Goal: Task Accomplishment & Management: Complete application form

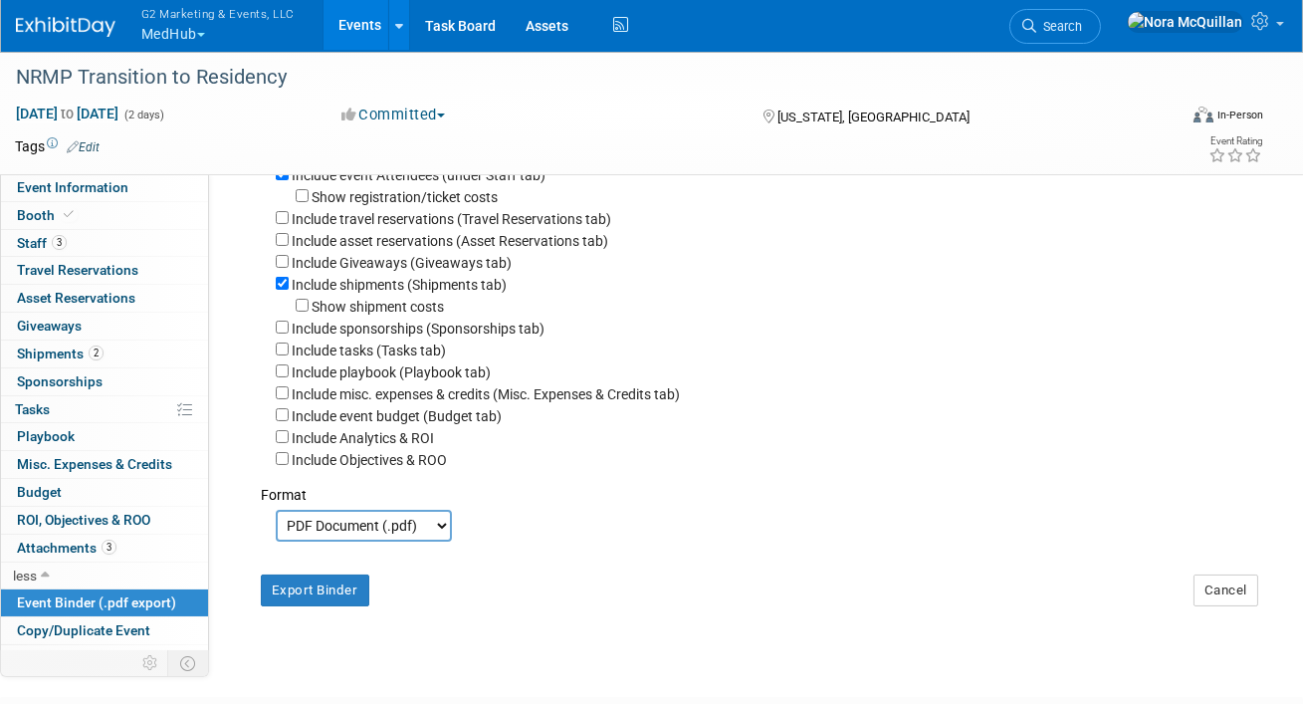
scroll to position [76, 0]
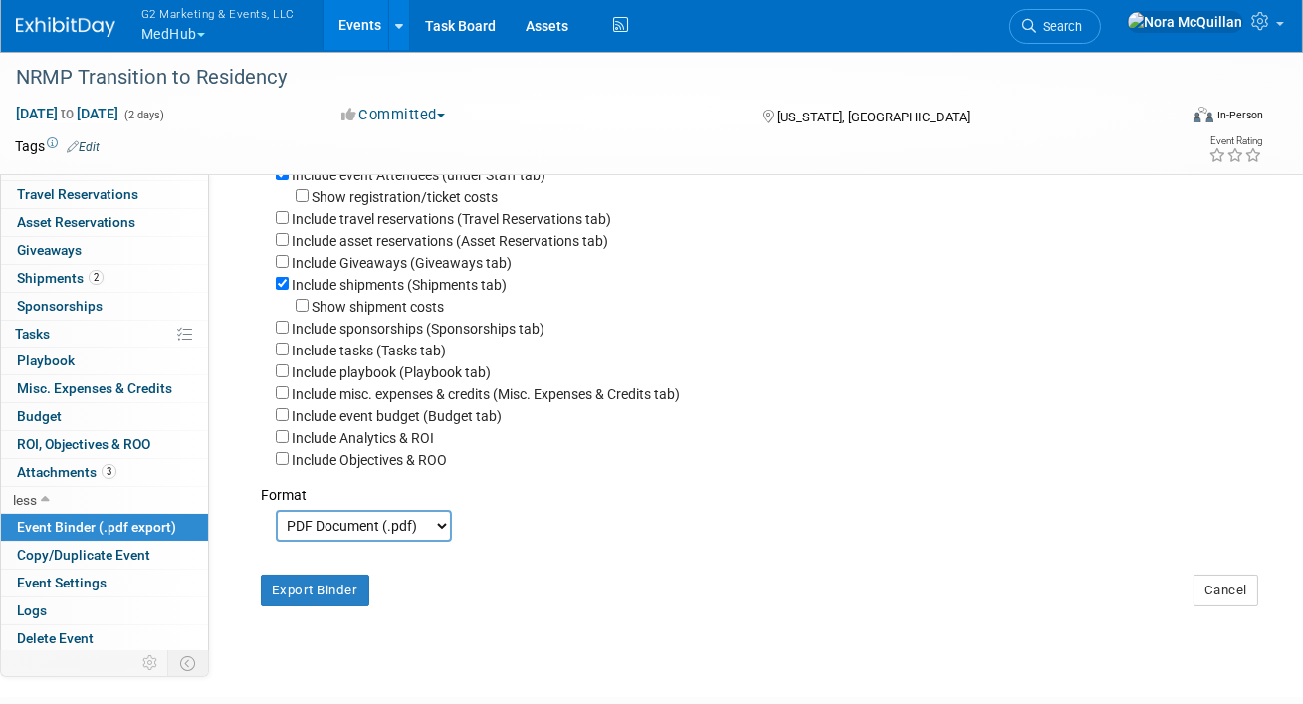
click at [179, 30] on button "G2 Marketing & Events, LLC MedHub" at bounding box center [229, 26] width 180 height 52
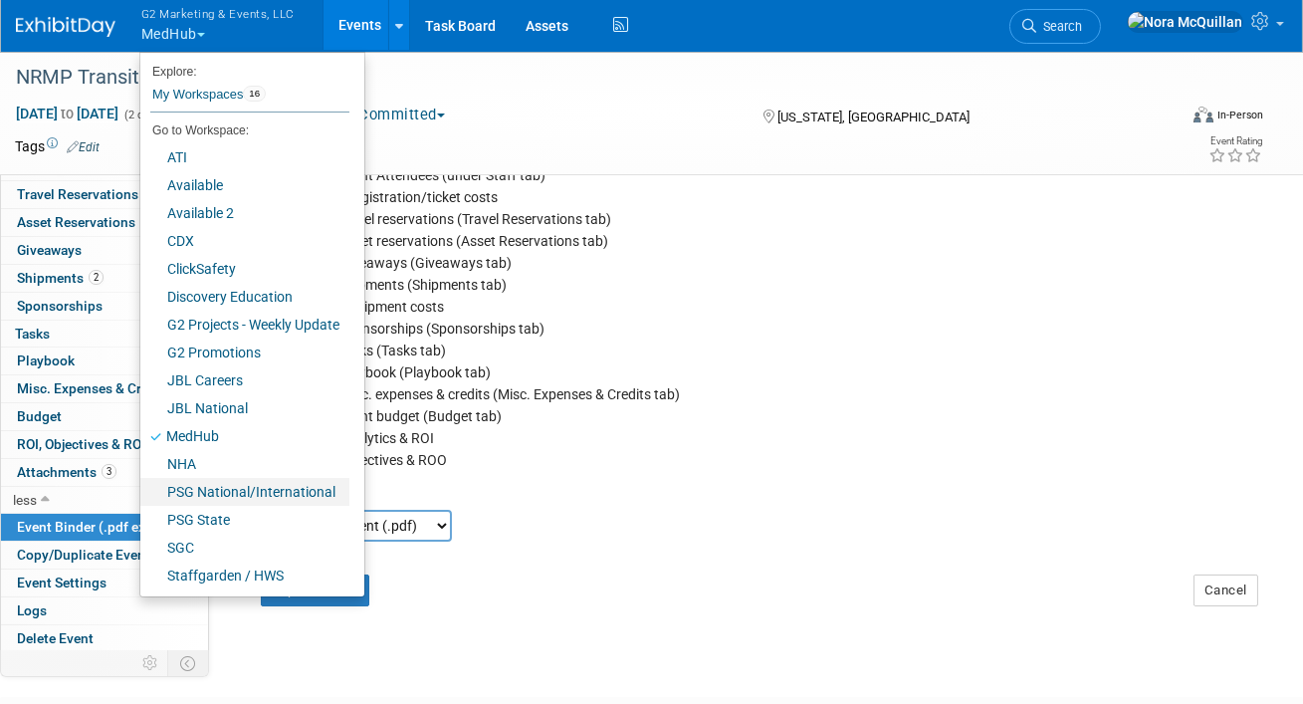
click at [249, 491] on link "PSG National/International" at bounding box center [244, 492] width 209 height 28
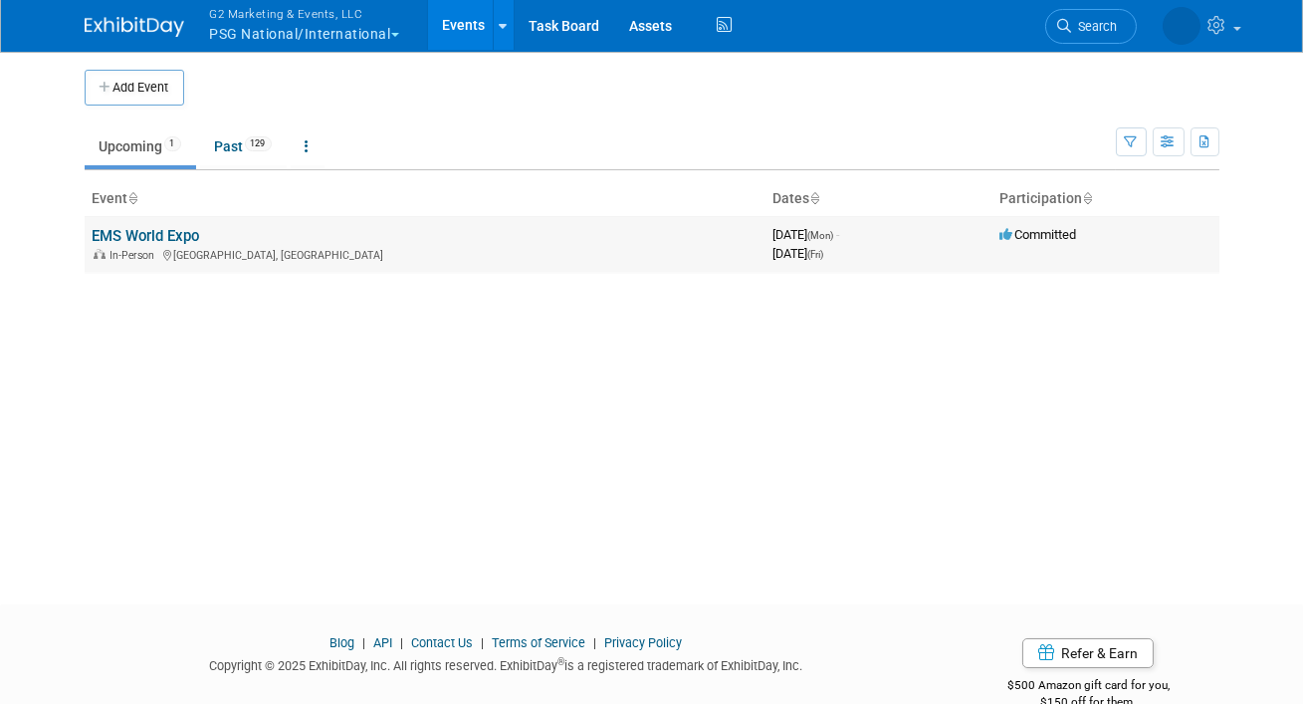
click at [157, 238] on link "EMS World Expo" at bounding box center [147, 236] width 108 height 18
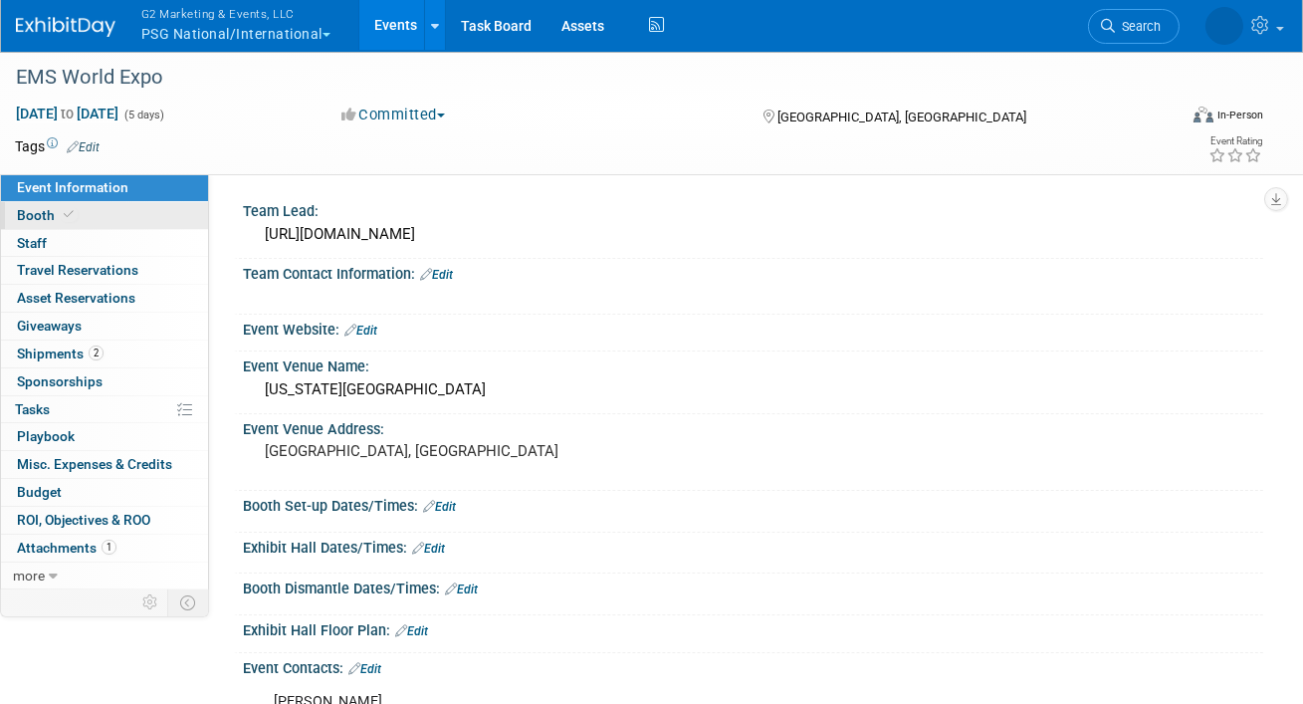
click at [66, 217] on icon at bounding box center [69, 214] width 10 height 11
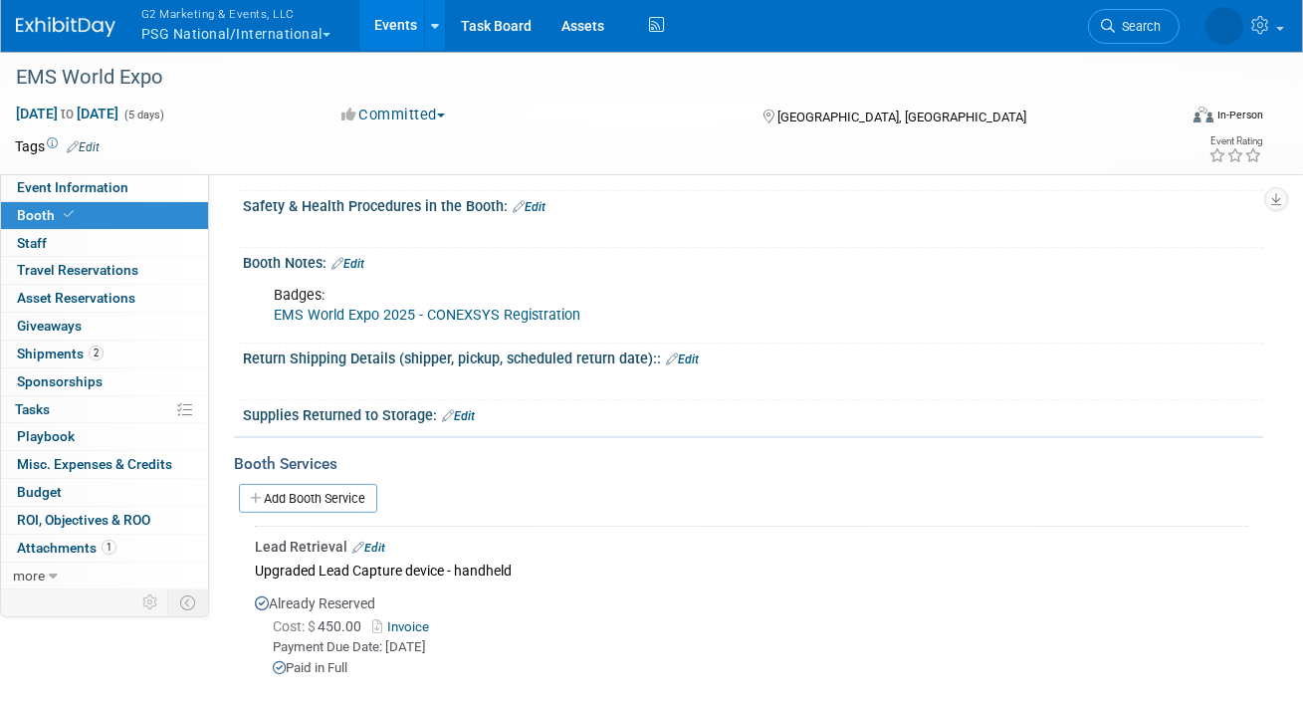
scroll to position [1450, 0]
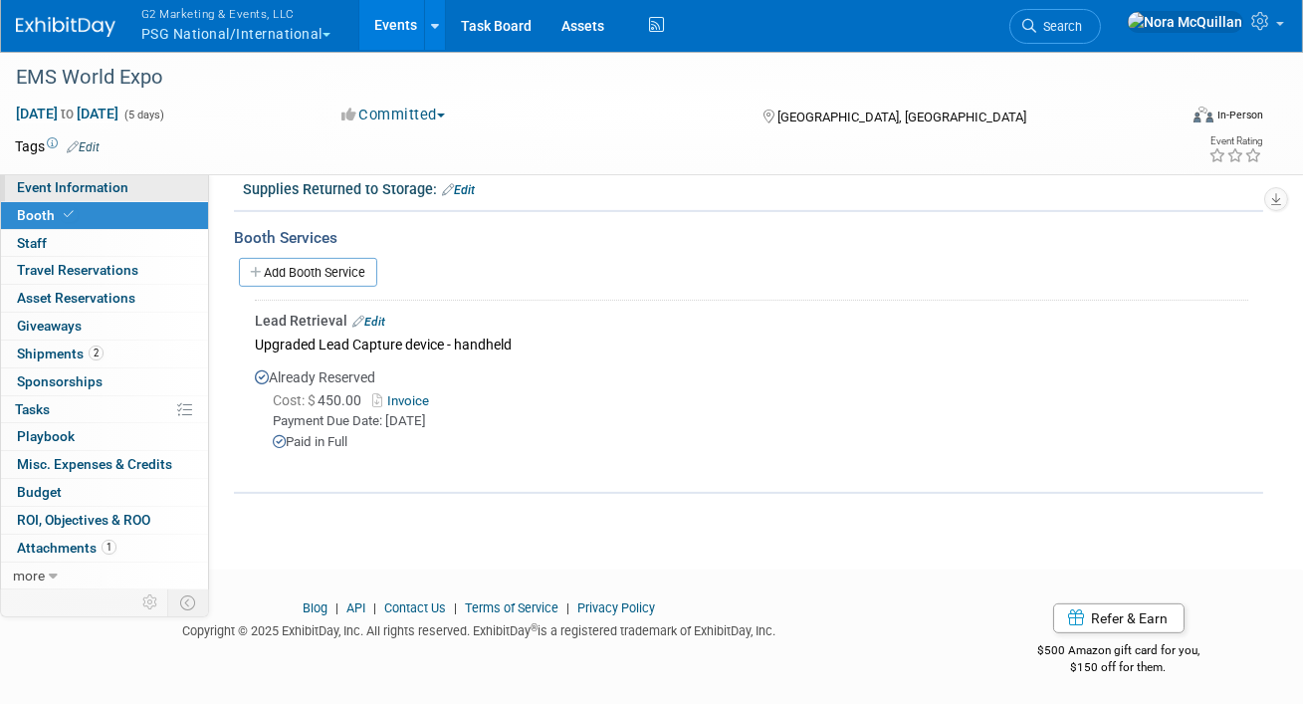
click at [99, 195] on span "Event Information" at bounding box center [72, 187] width 111 height 16
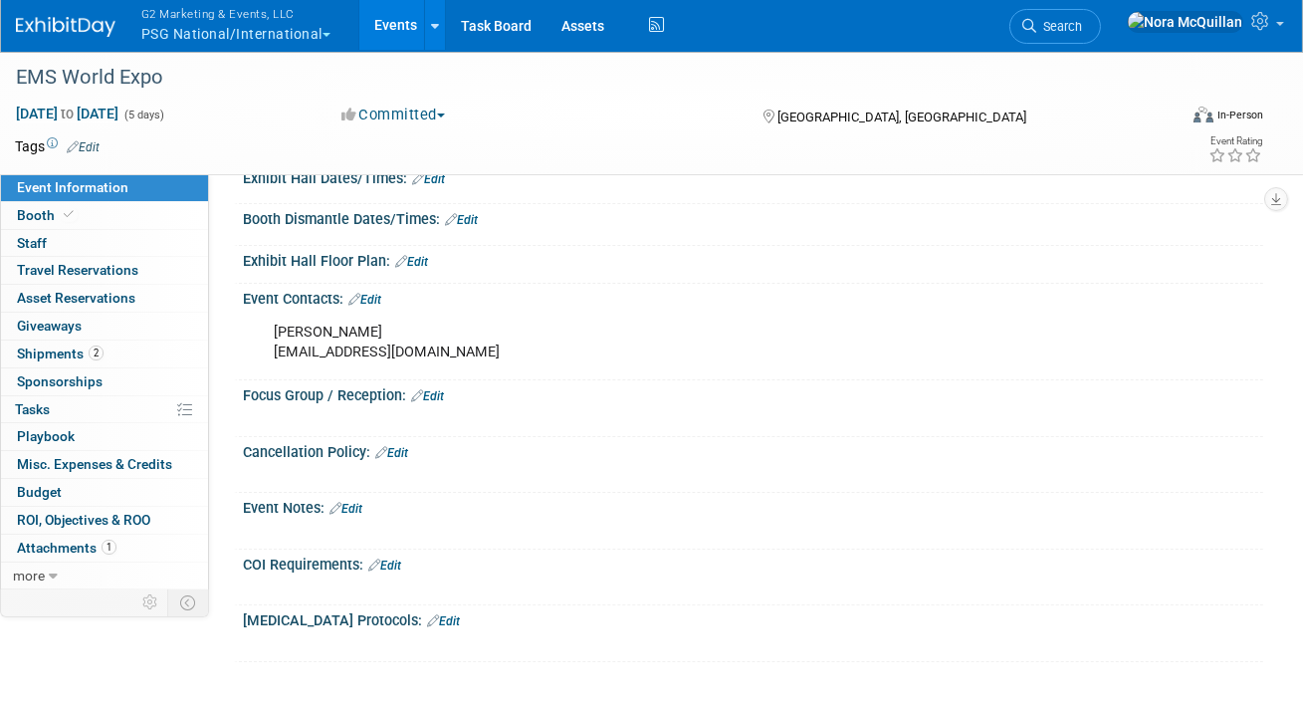
scroll to position [538, 0]
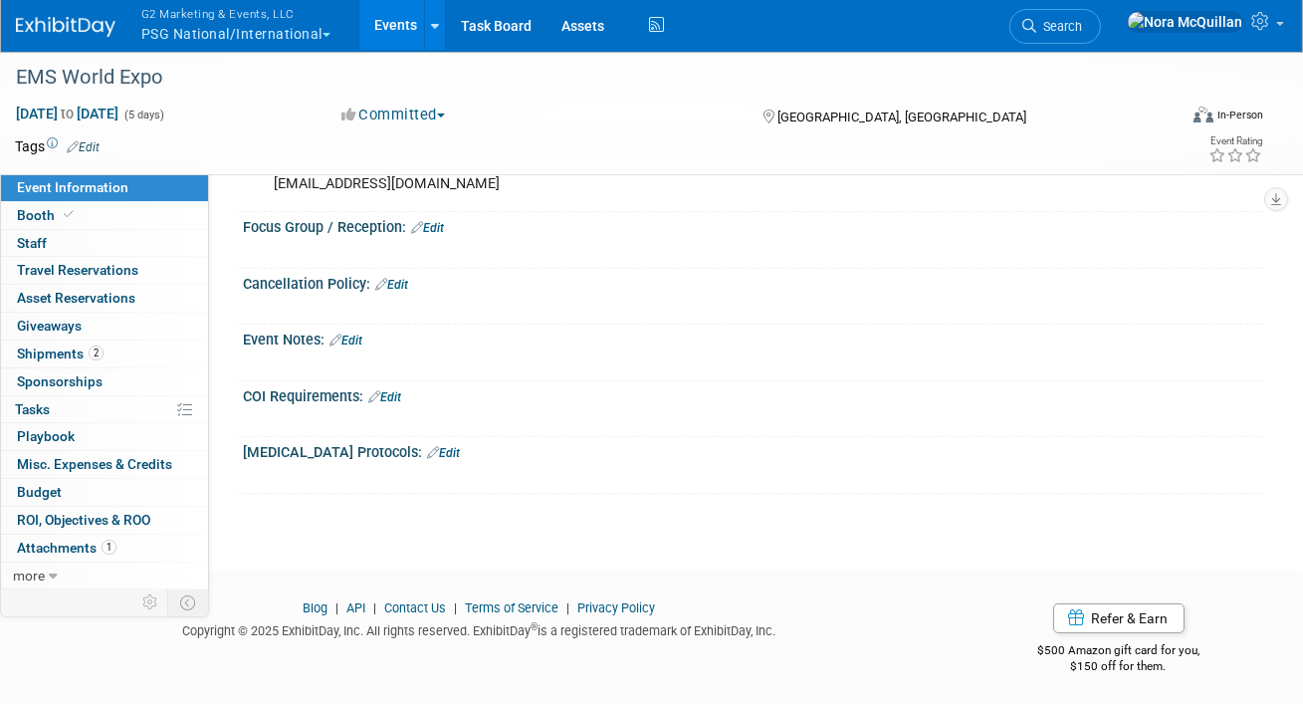
click at [250, 24] on button "G2 Marketing & Events, LLC PSG National/International" at bounding box center [247, 26] width 216 height 52
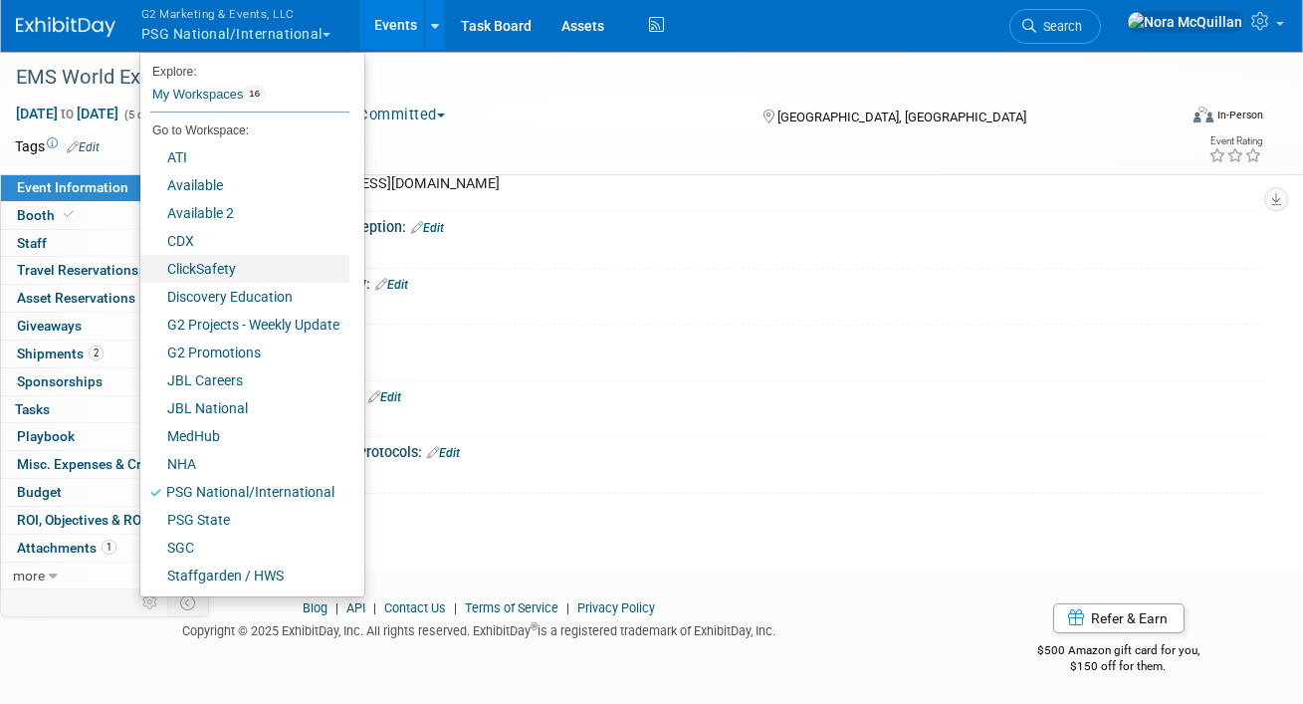
click at [202, 268] on link "ClickSafety" at bounding box center [244, 269] width 209 height 28
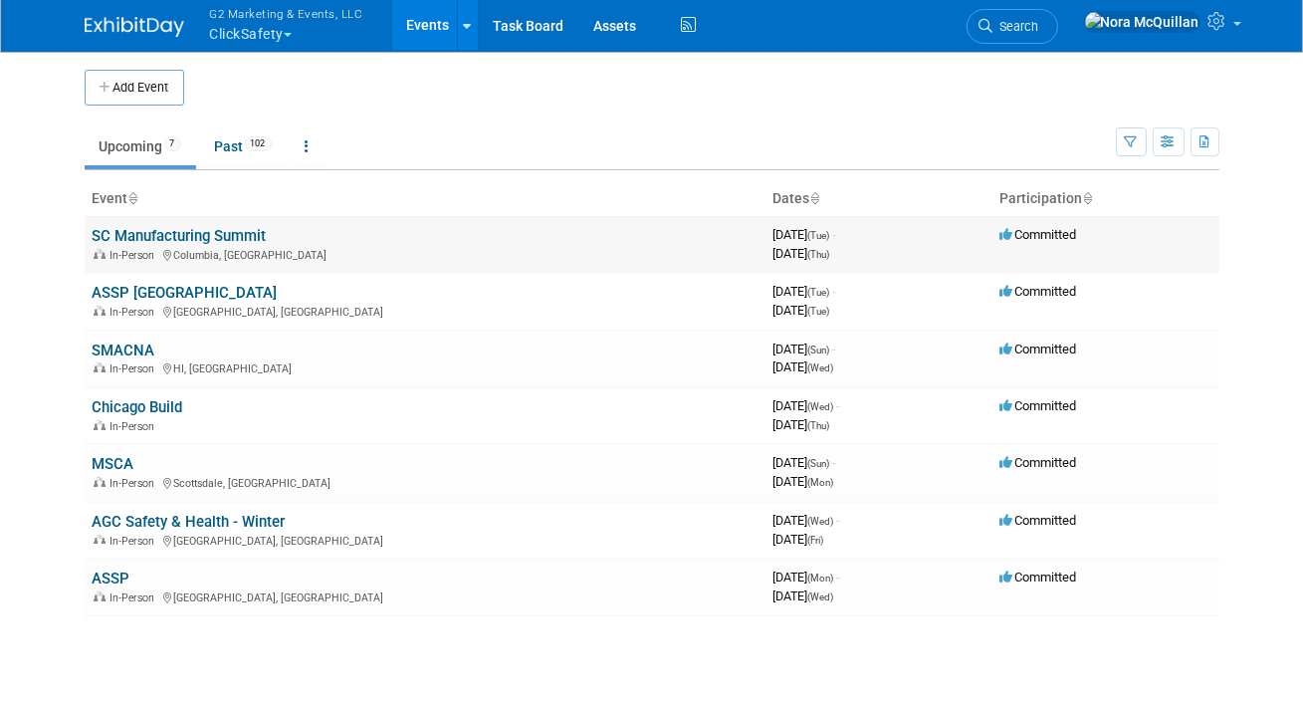
click at [180, 233] on link "SC Manufacturing Summit" at bounding box center [180, 236] width 174 height 18
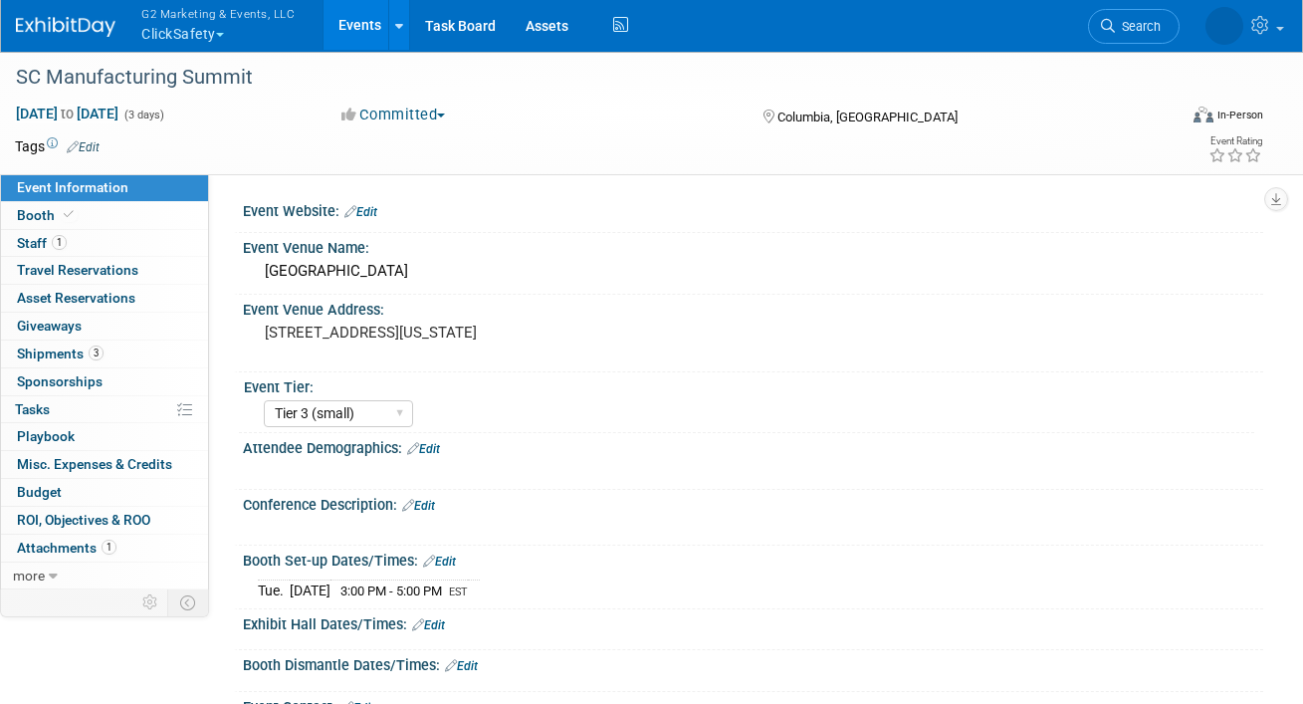
select select "Tier 3 (small)"
click at [95, 220] on link "Booth" at bounding box center [104, 215] width 207 height 27
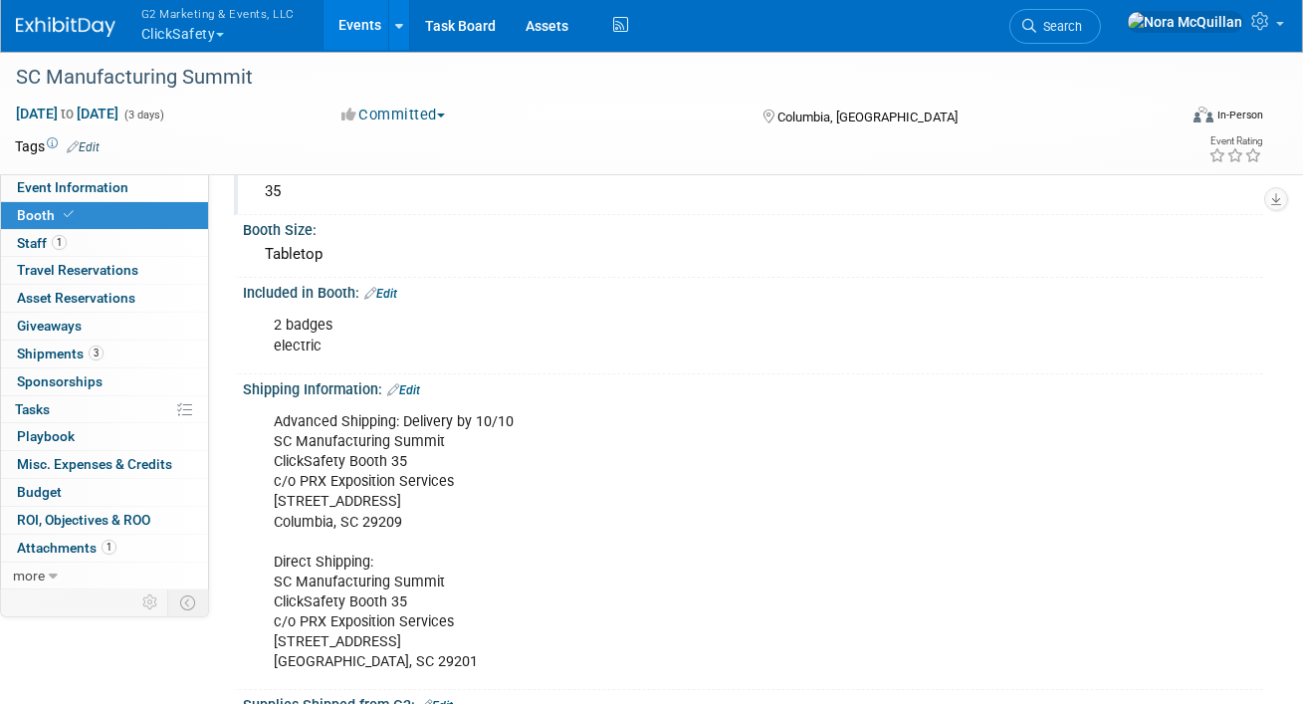
scroll to position [252, 0]
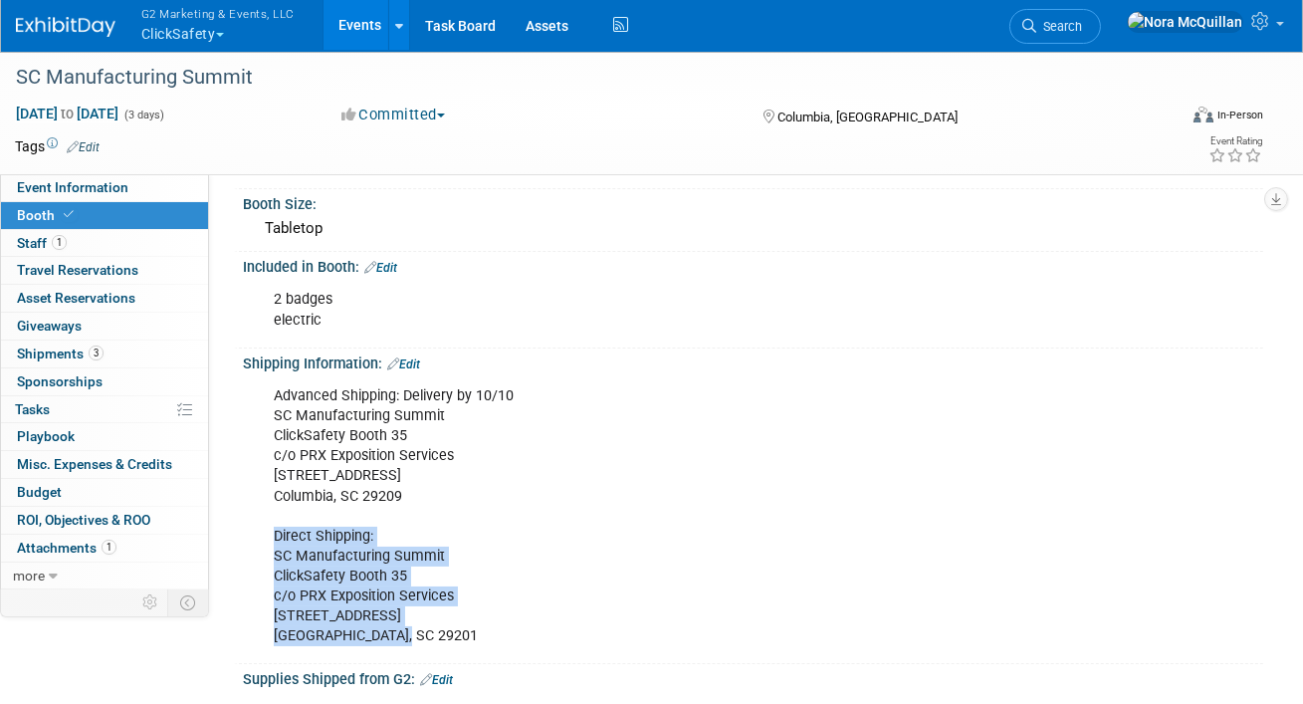
drag, startPoint x: 417, startPoint y: 632, endPoint x: 263, endPoint y: 532, distance: 184.2
click at [263, 532] on div "Advanced Shipping: Delivery by 10/10 SC Manufacturing Summit ClickSafety Booth …" at bounding box center [661, 516] width 803 height 280
copy div "Direct Shipping: SC Manufacturing Summit ClickSafety Booth 35 c/o PRX Expositio…"
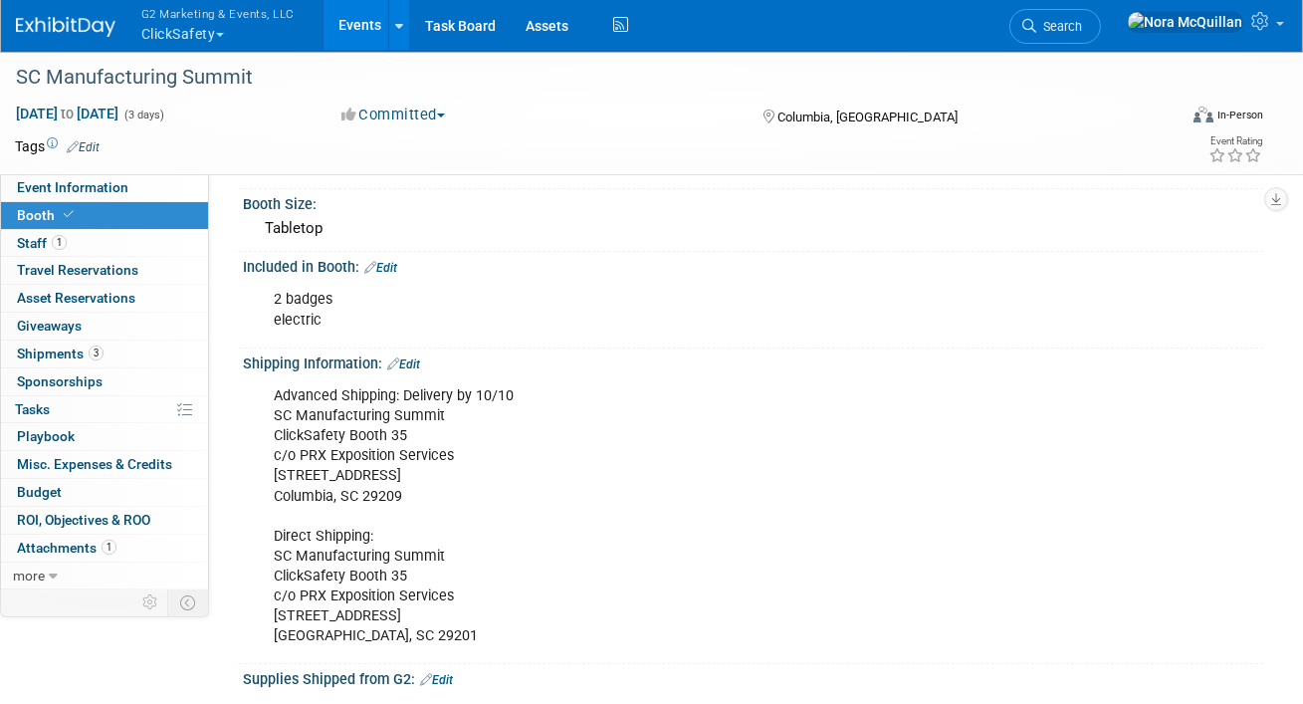
click at [299, 391] on div "Advanced Shipping: Delivery by 10/10 SC Manufacturing Summit ClickSafety Booth …" at bounding box center [661, 516] width 803 height 280
click at [109, 196] on link "Event Information" at bounding box center [104, 187] width 207 height 27
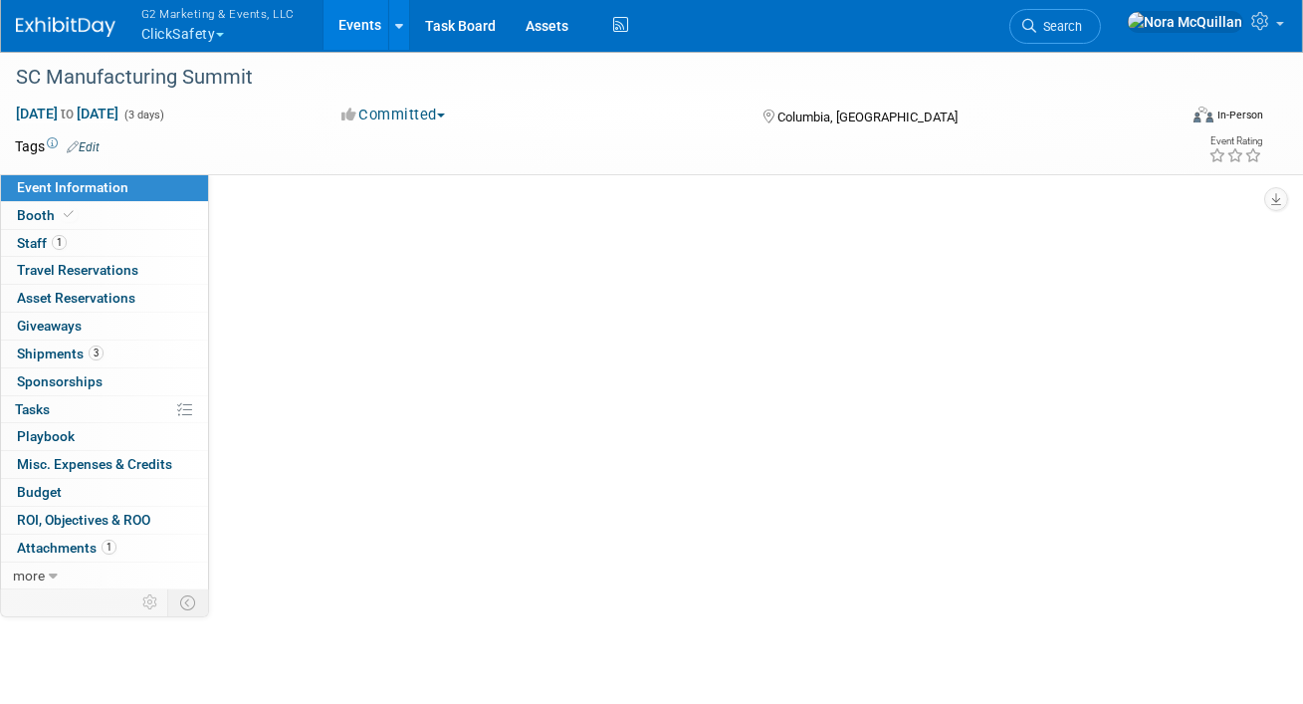
scroll to position [0, 0]
select select "Tier 3 (small)"
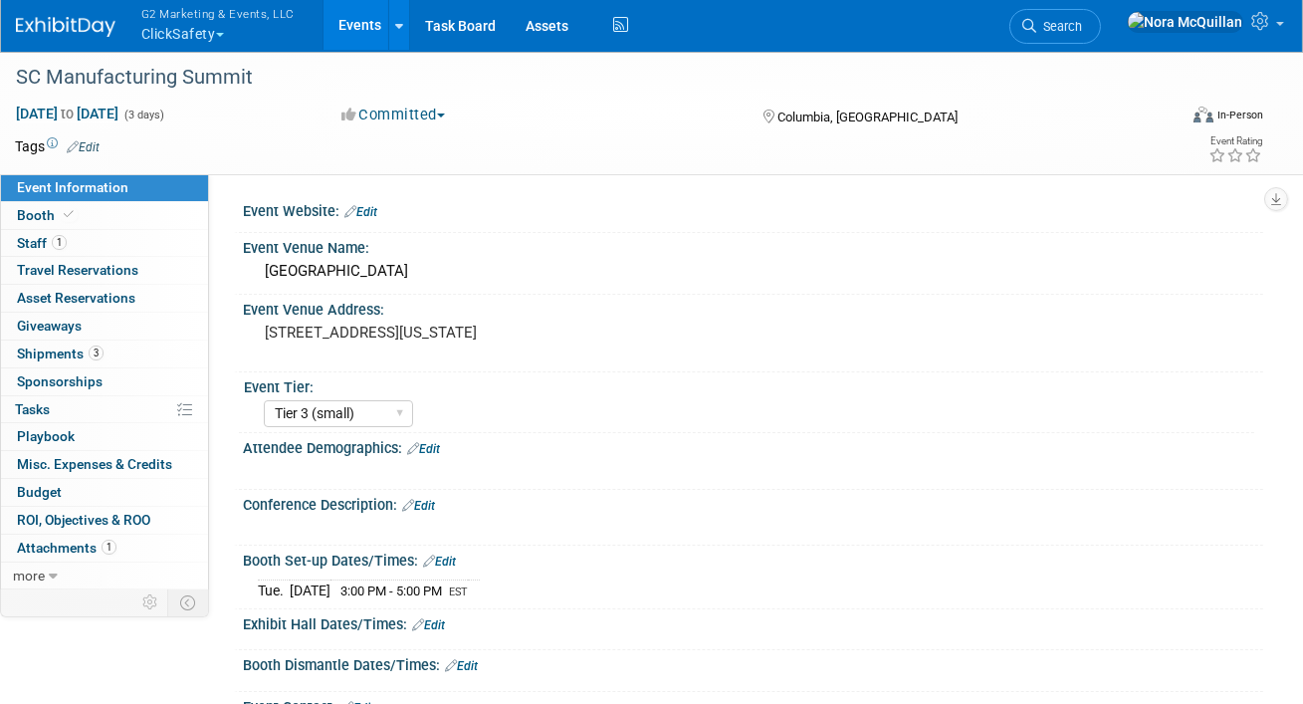
click at [360, 30] on link "Events" at bounding box center [360, 25] width 73 height 50
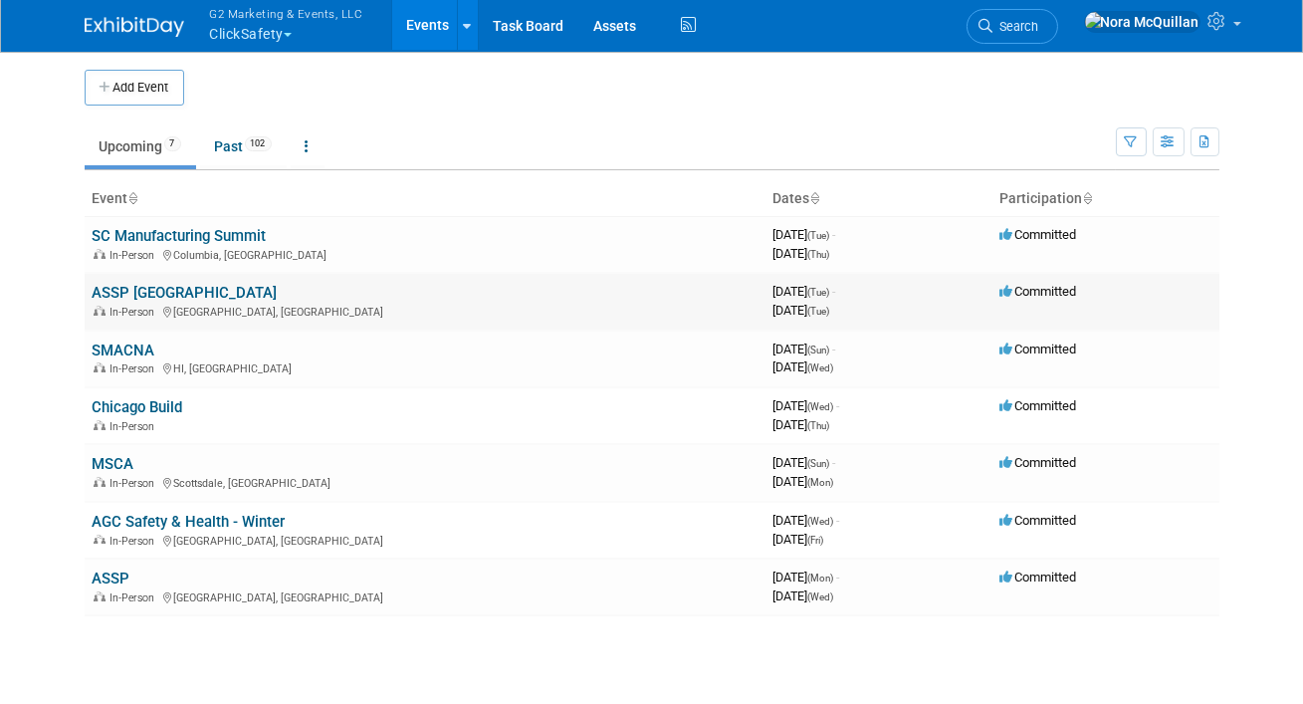
click at [174, 291] on link "ASSP [GEOGRAPHIC_DATA]" at bounding box center [185, 293] width 185 height 18
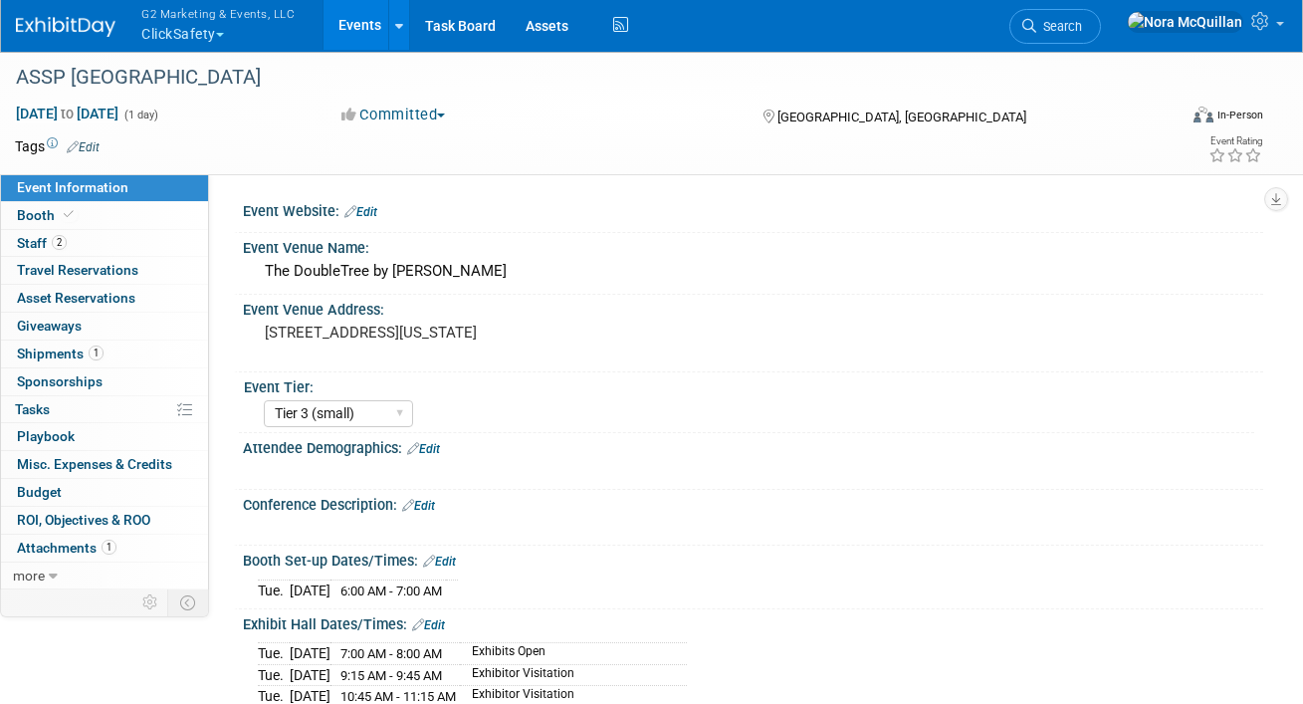
select select "Tier 3 (small)"
select select "No"
click at [36, 244] on span "Staff 2" at bounding box center [42, 243] width 50 height 16
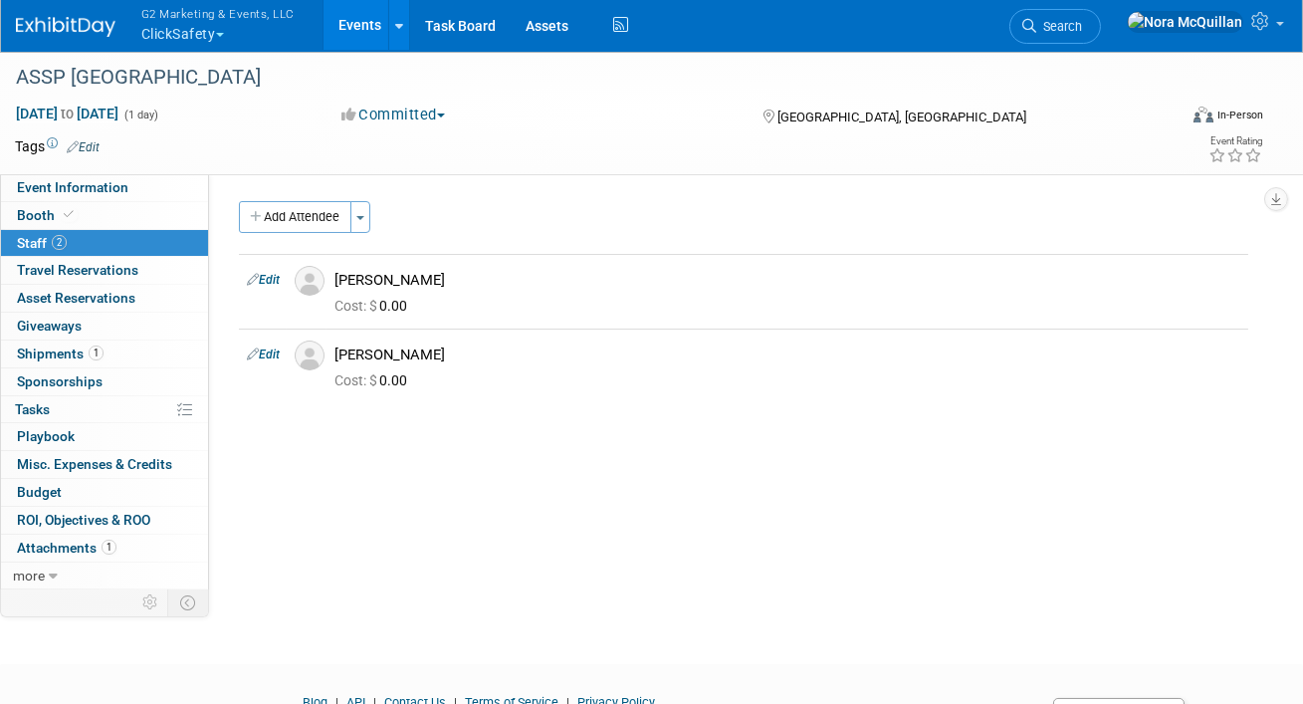
click at [86, 201] on div "Event Information Event Info" at bounding box center [104, 188] width 207 height 28
click at [83, 199] on link "Event Information" at bounding box center [104, 187] width 207 height 27
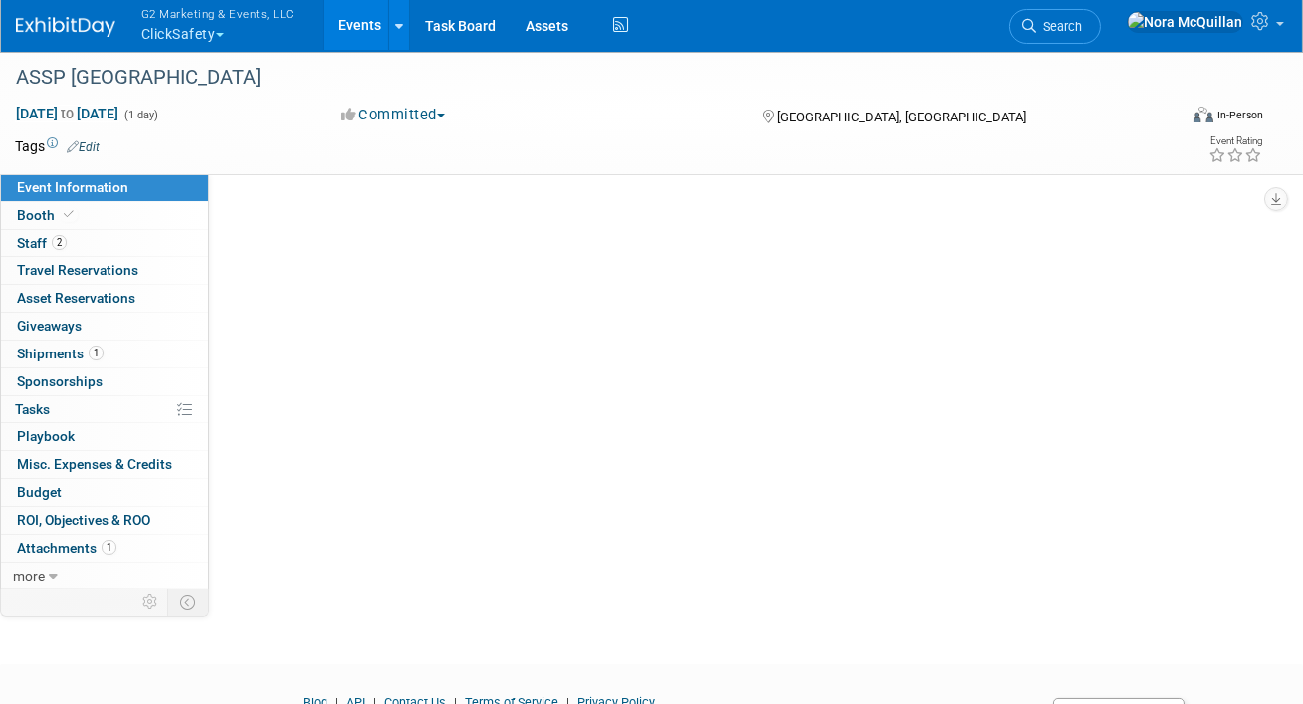
select select "Tier 3 (small)"
select select "No"
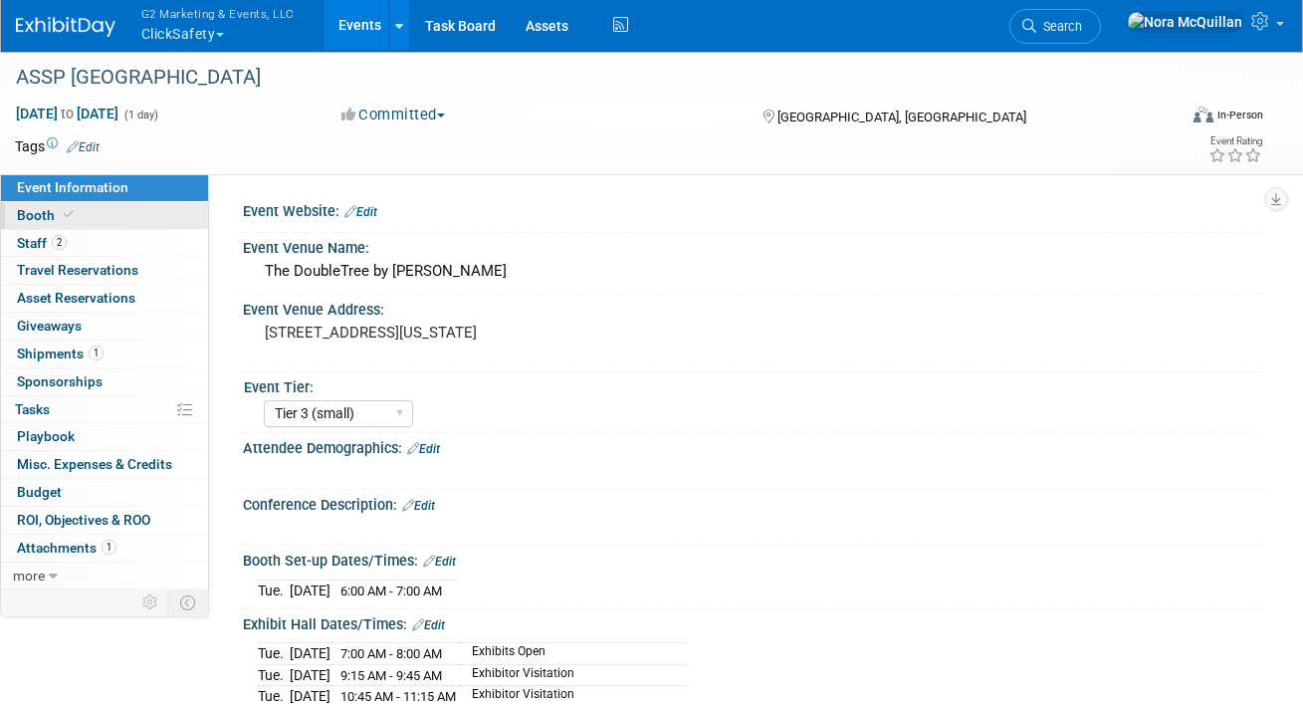
click at [85, 219] on link "Booth" at bounding box center [104, 215] width 207 height 27
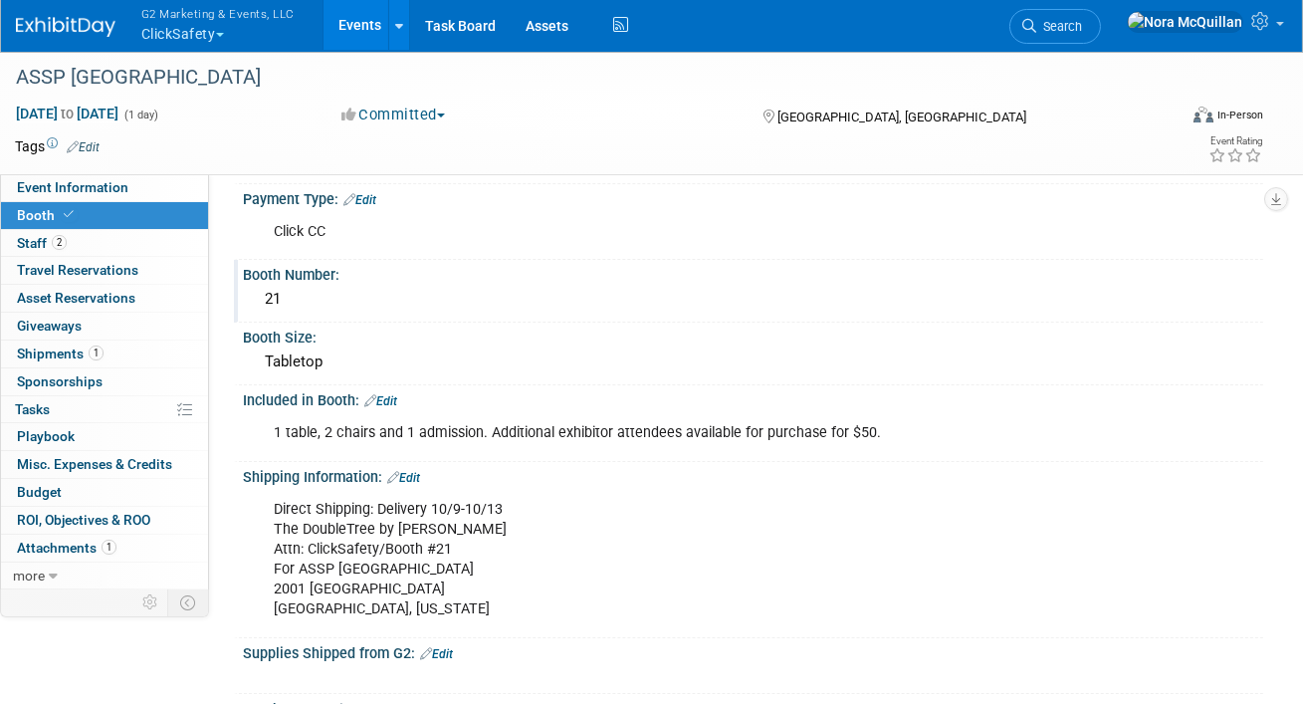
scroll to position [149, 0]
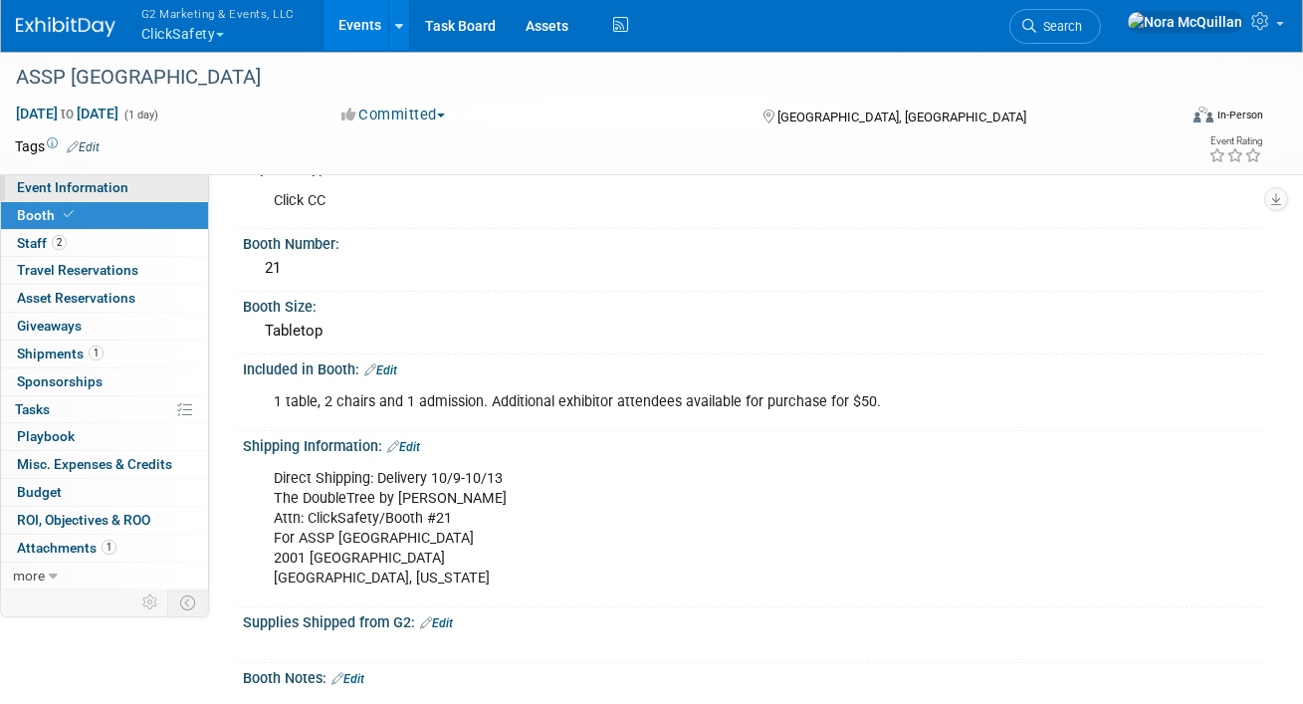
click at [66, 193] on span "Event Information" at bounding box center [72, 187] width 111 height 16
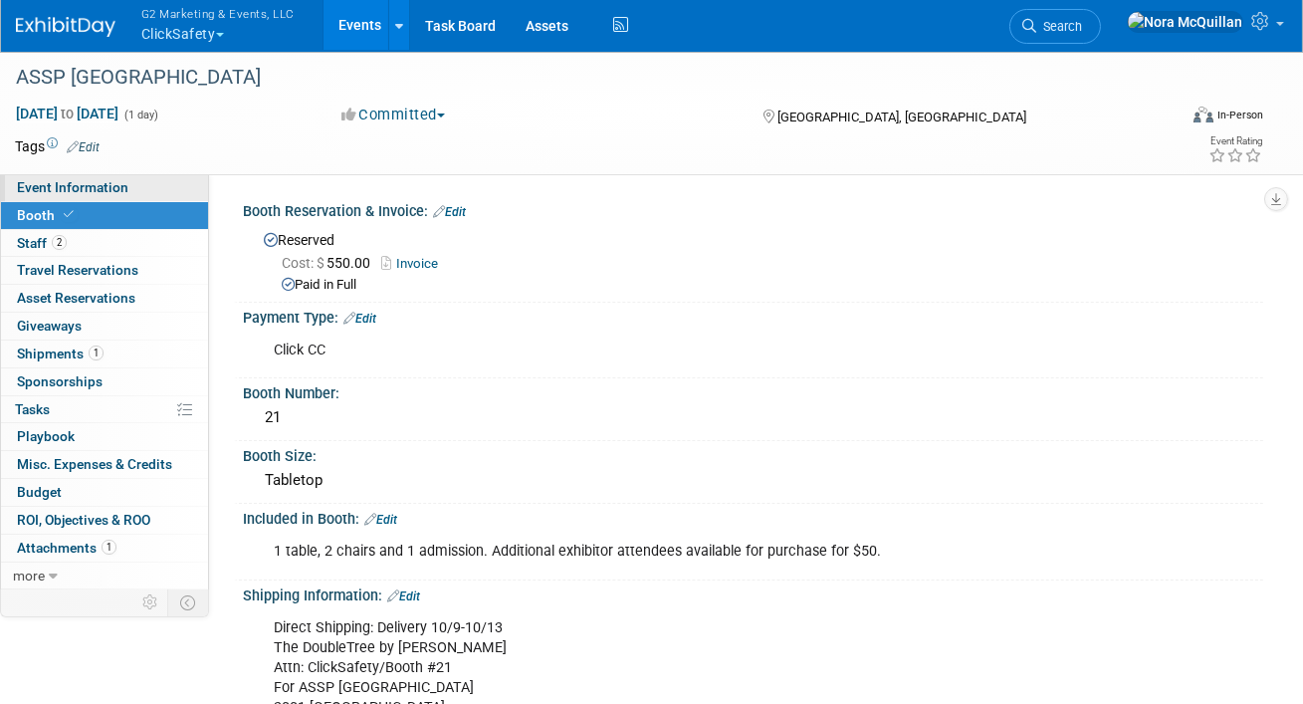
select select "Tier 3 (small)"
select select "No"
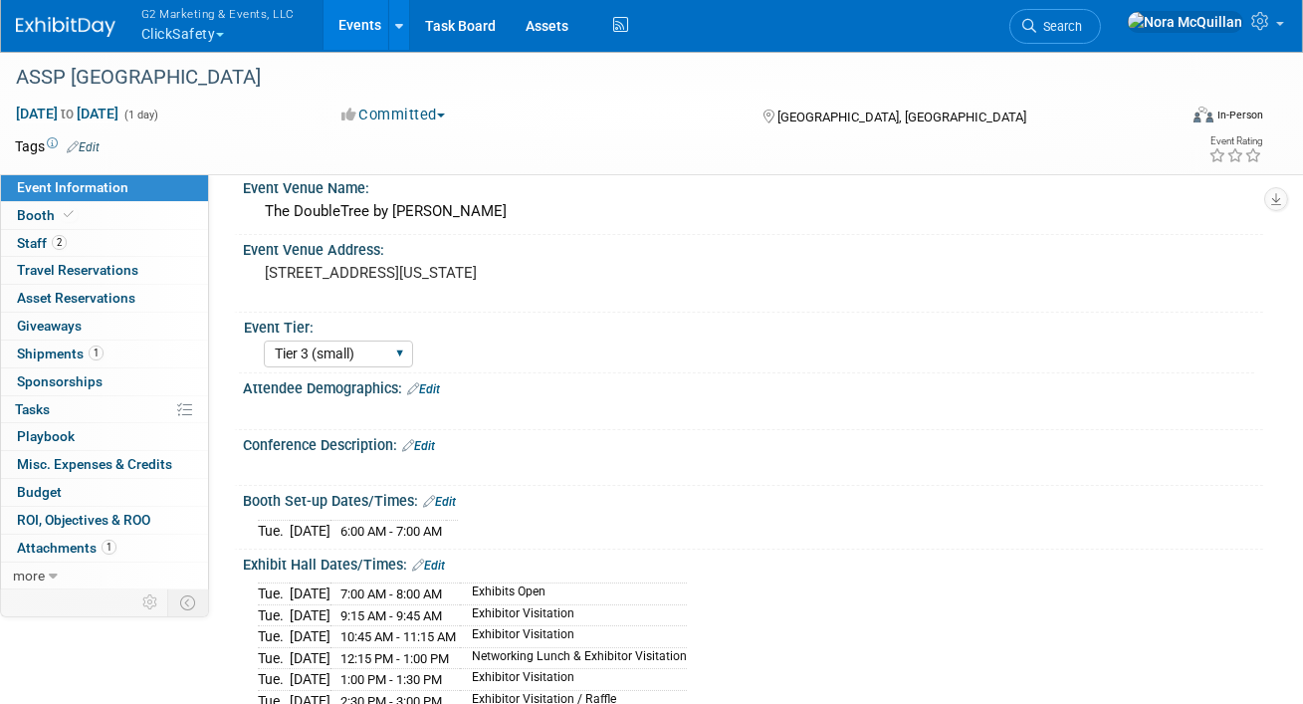
scroll to position [61, 0]
click at [65, 352] on span "Shipments 1" at bounding box center [60, 353] width 87 height 16
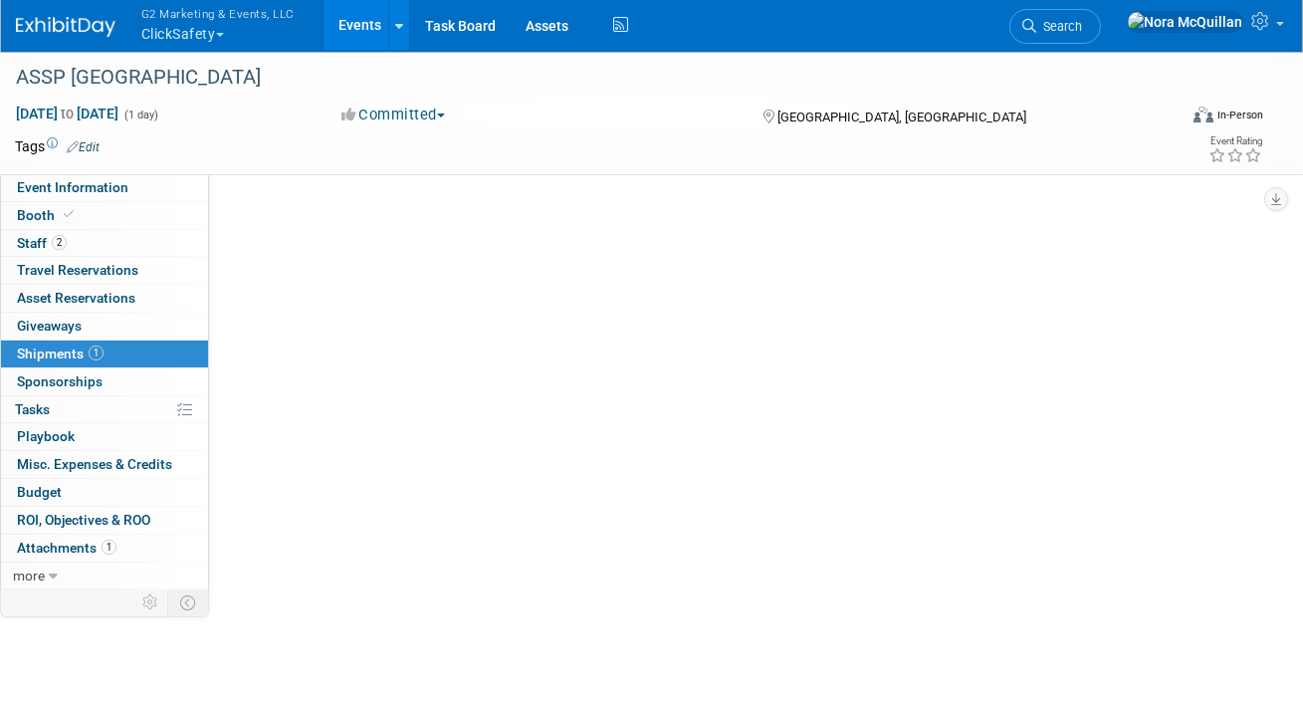
scroll to position [0, 0]
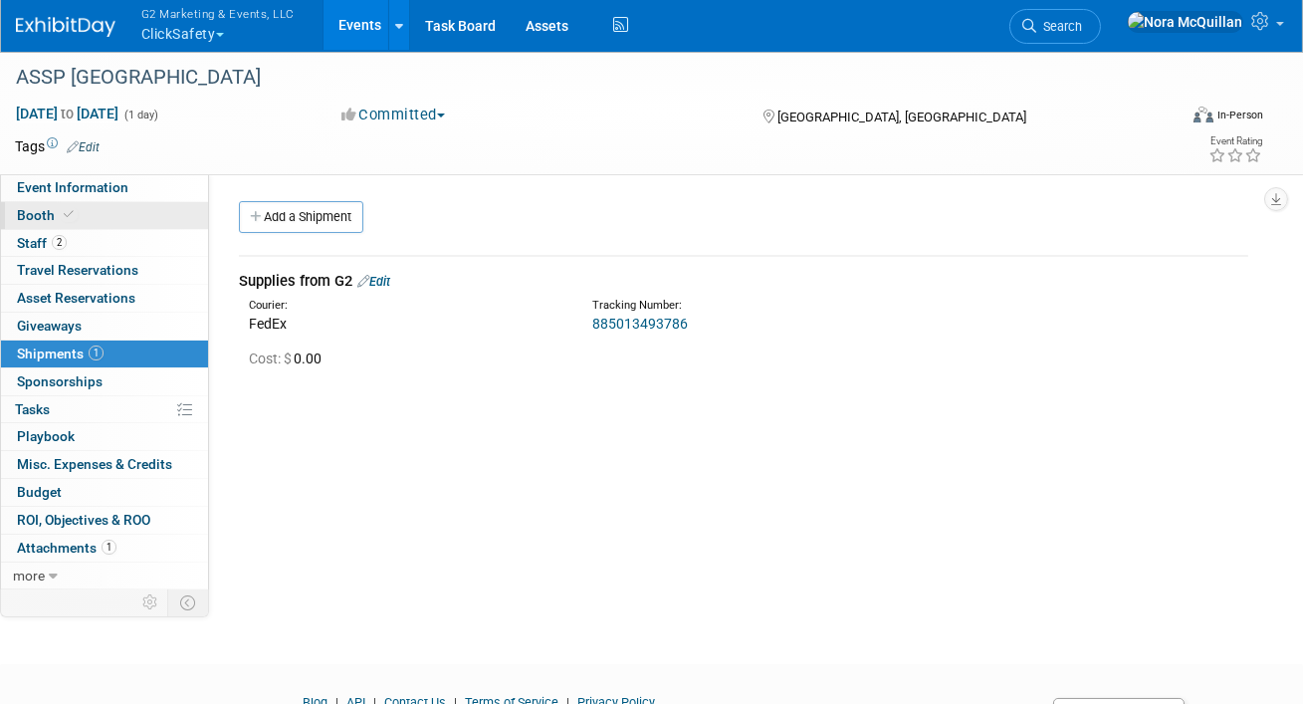
click at [71, 223] on link "Booth" at bounding box center [104, 215] width 207 height 27
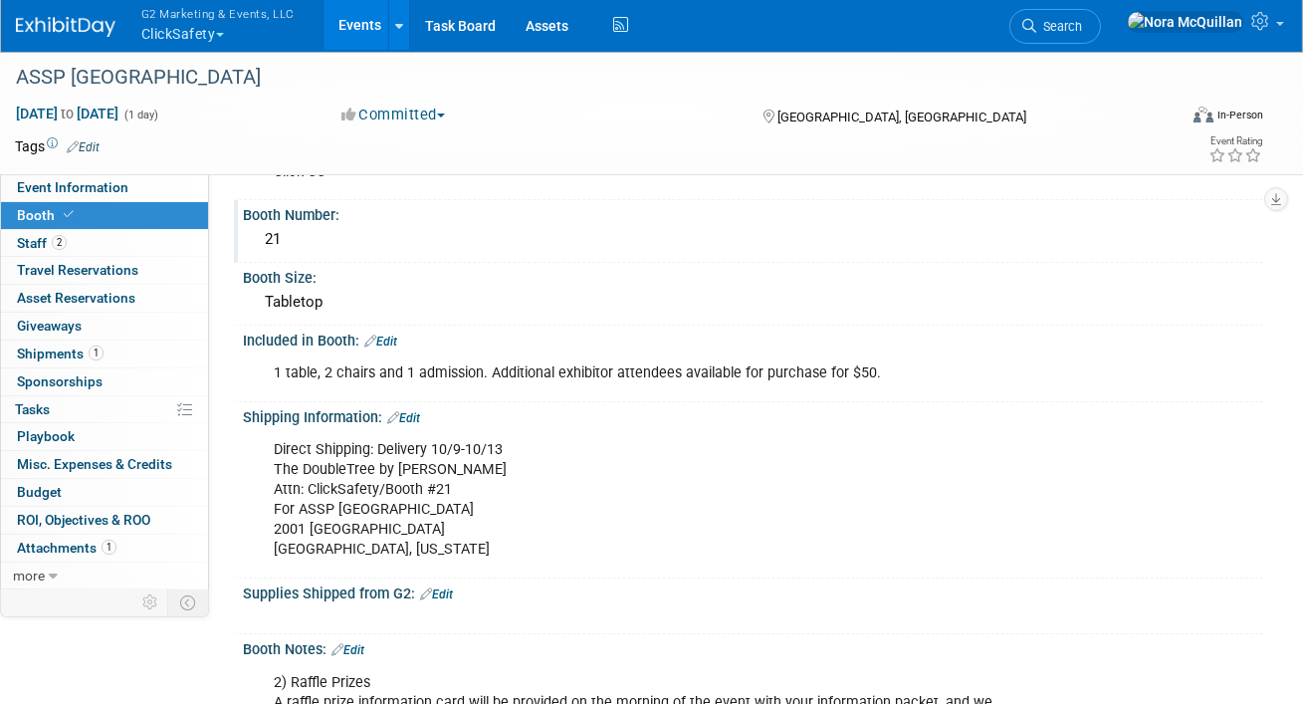
scroll to position [180, 0]
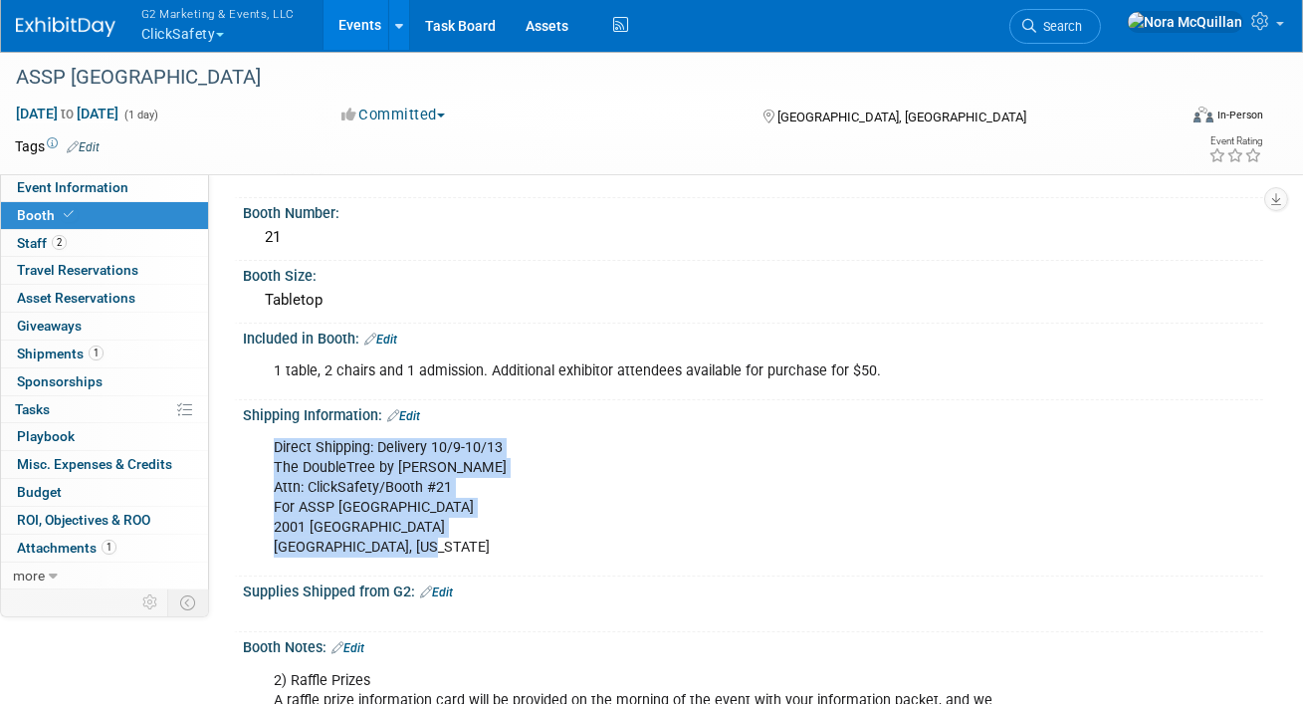
drag, startPoint x: 416, startPoint y: 548, endPoint x: 253, endPoint y: 449, distance: 190.7
click at [253, 448] on div "Direct Shipping: Delivery 10/9-10/13 The DoubleTree by Hilton Attn: ClickSafety…" at bounding box center [753, 496] width 1020 height 146
copy div "Direct Shipping: Delivery 10/9-10/13 The DoubleTree by Hilton Attn: ClickSafety…"
click at [341, 31] on link "Events" at bounding box center [360, 25] width 73 height 50
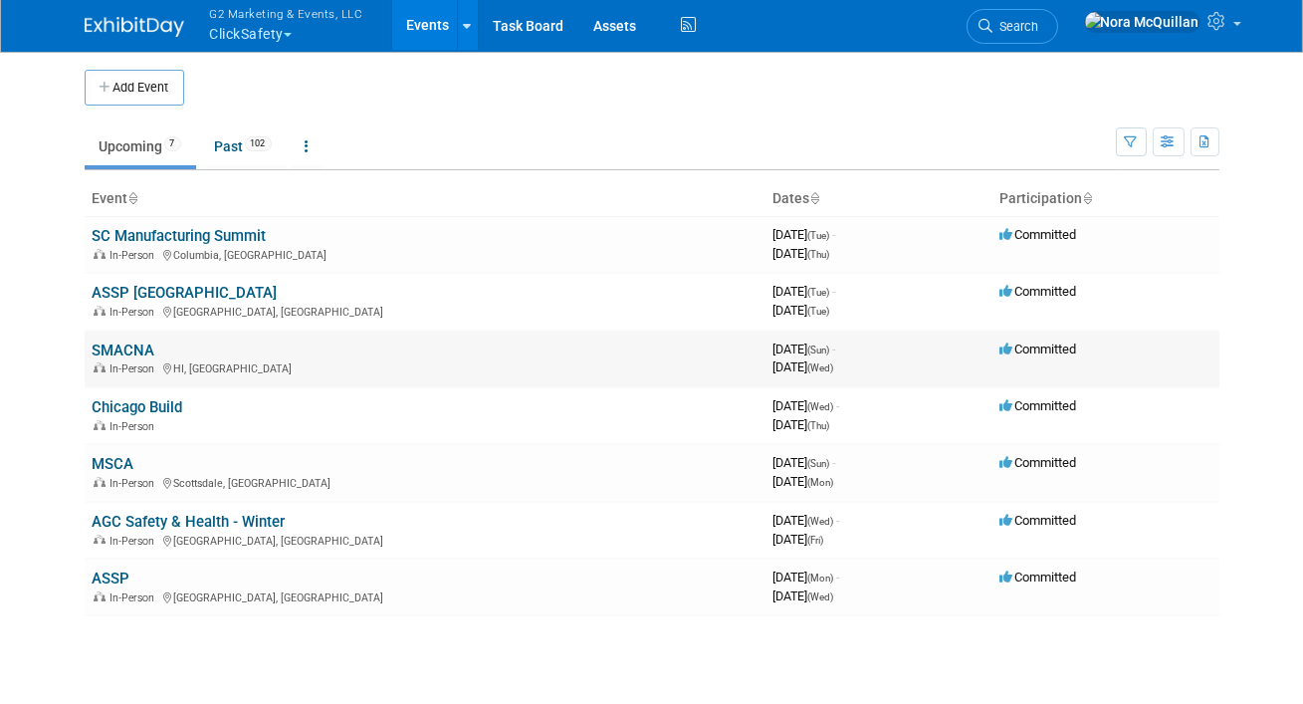
click at [127, 346] on link "SMACNA" at bounding box center [124, 350] width 63 height 18
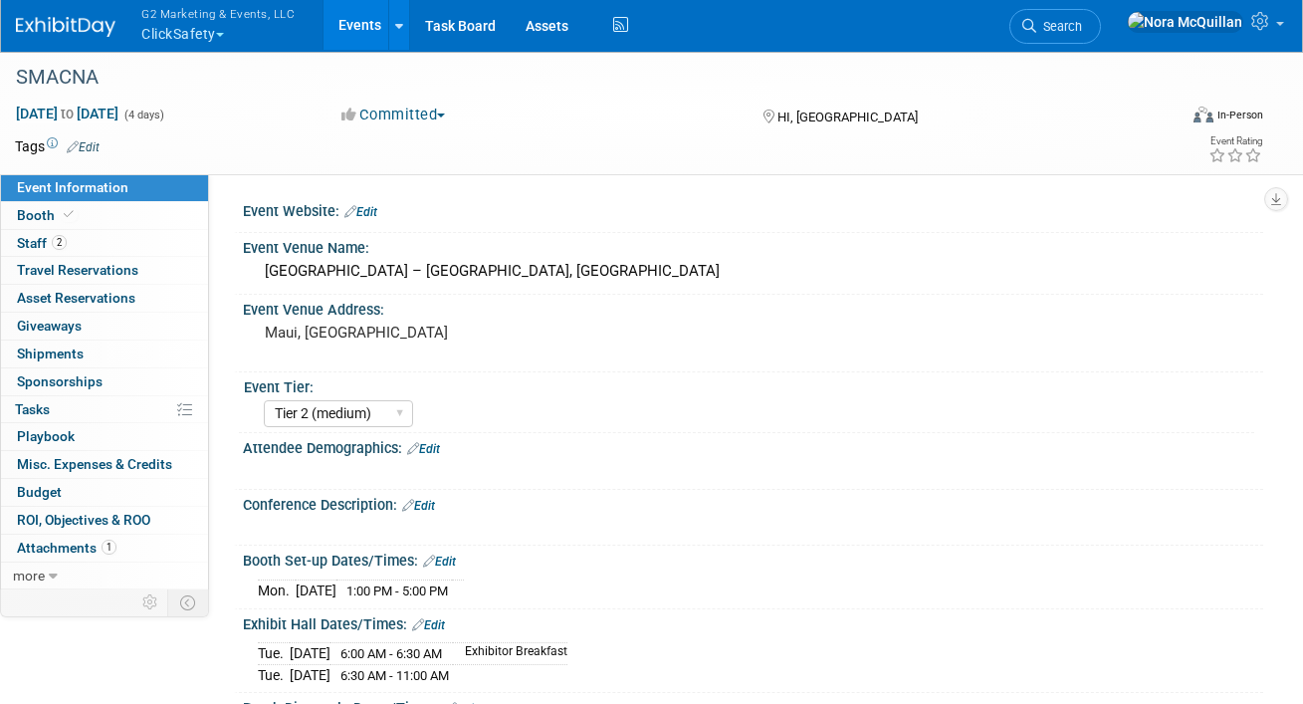
select select "Tier 2 (medium)"
click at [69, 217] on icon at bounding box center [69, 214] width 10 height 11
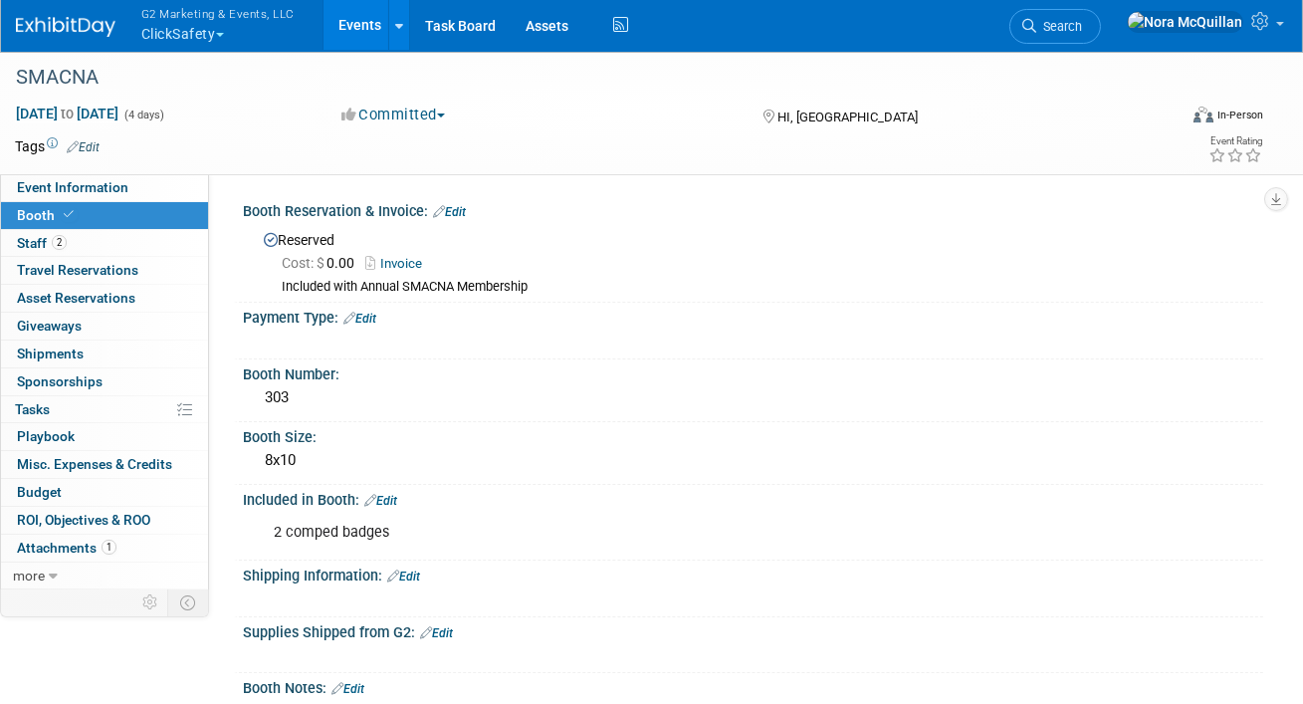
scroll to position [295, 0]
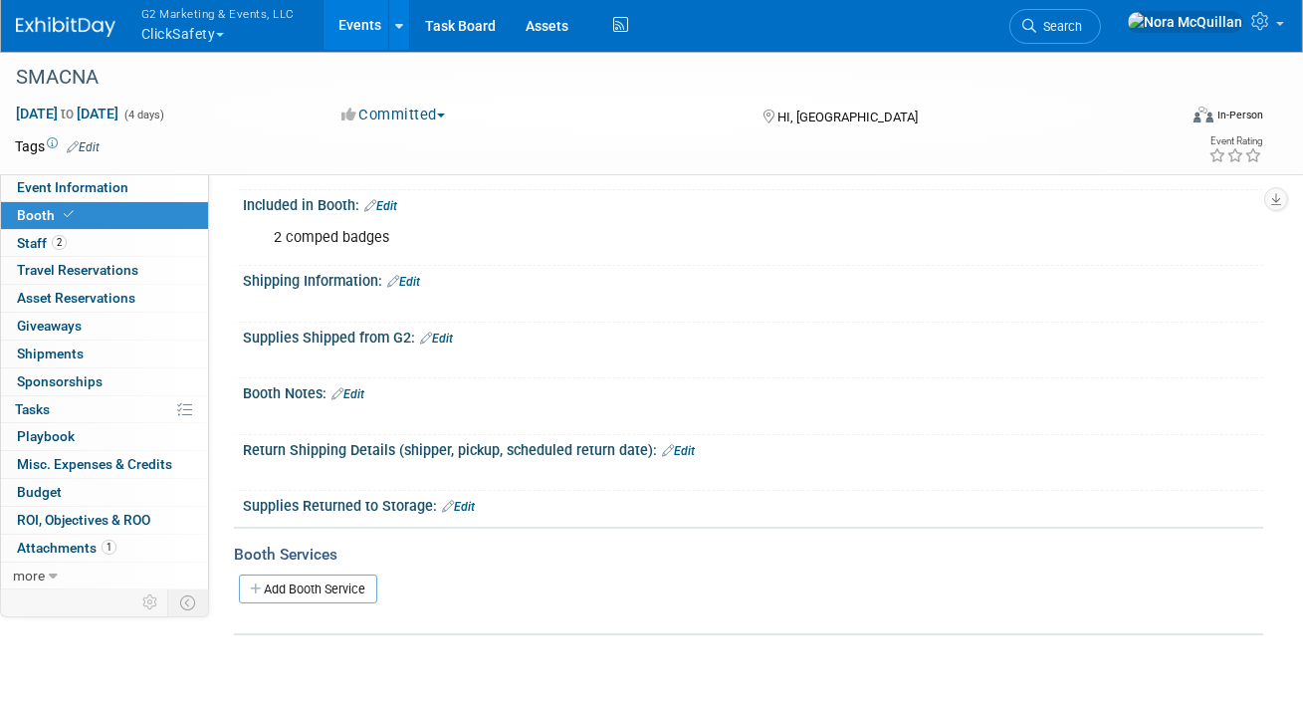
click at [337, 31] on link "Events" at bounding box center [360, 25] width 73 height 50
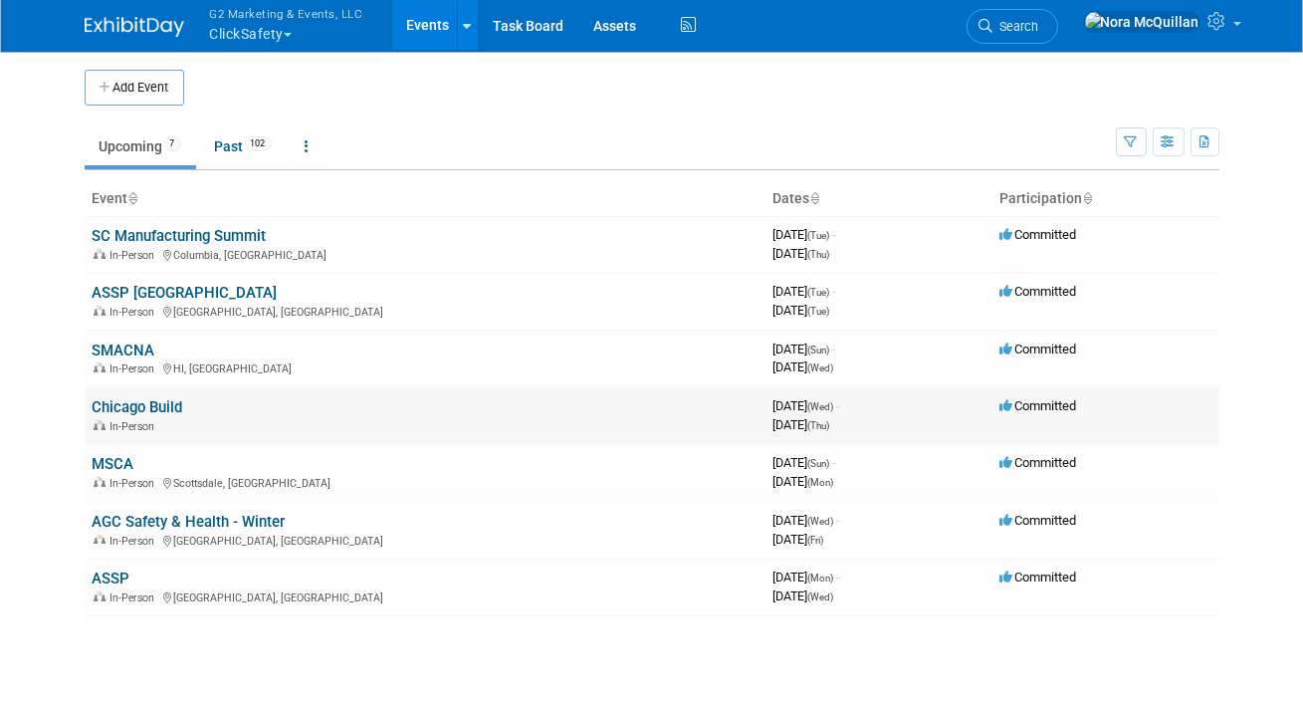
click at [138, 407] on link "Chicago Build" at bounding box center [138, 407] width 91 height 18
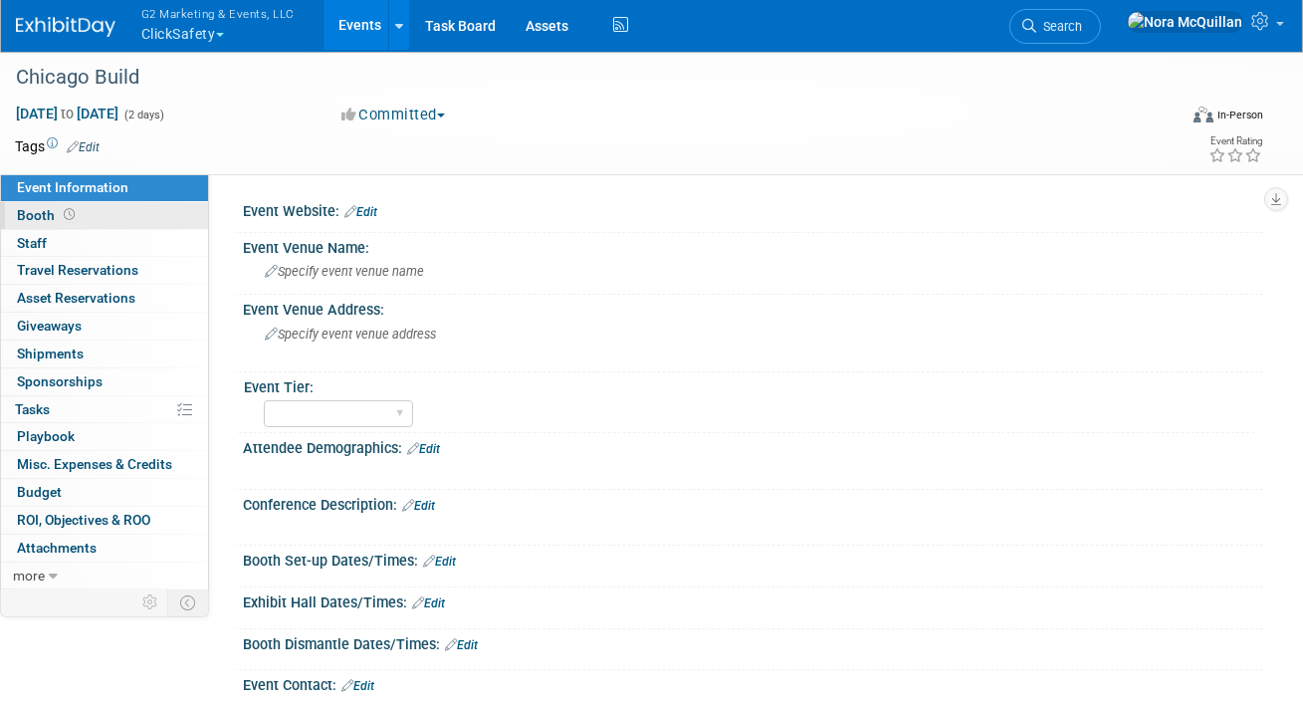
click at [46, 211] on span "Booth" at bounding box center [48, 215] width 62 height 16
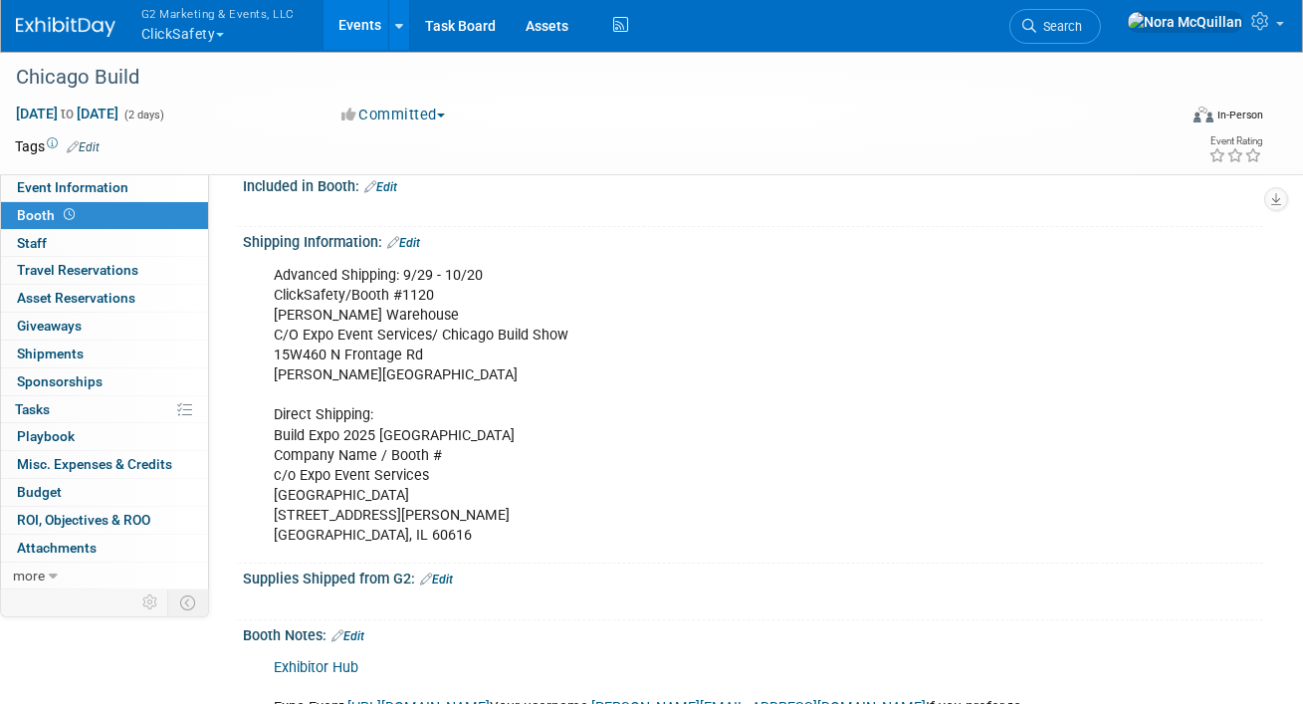
scroll to position [289, 0]
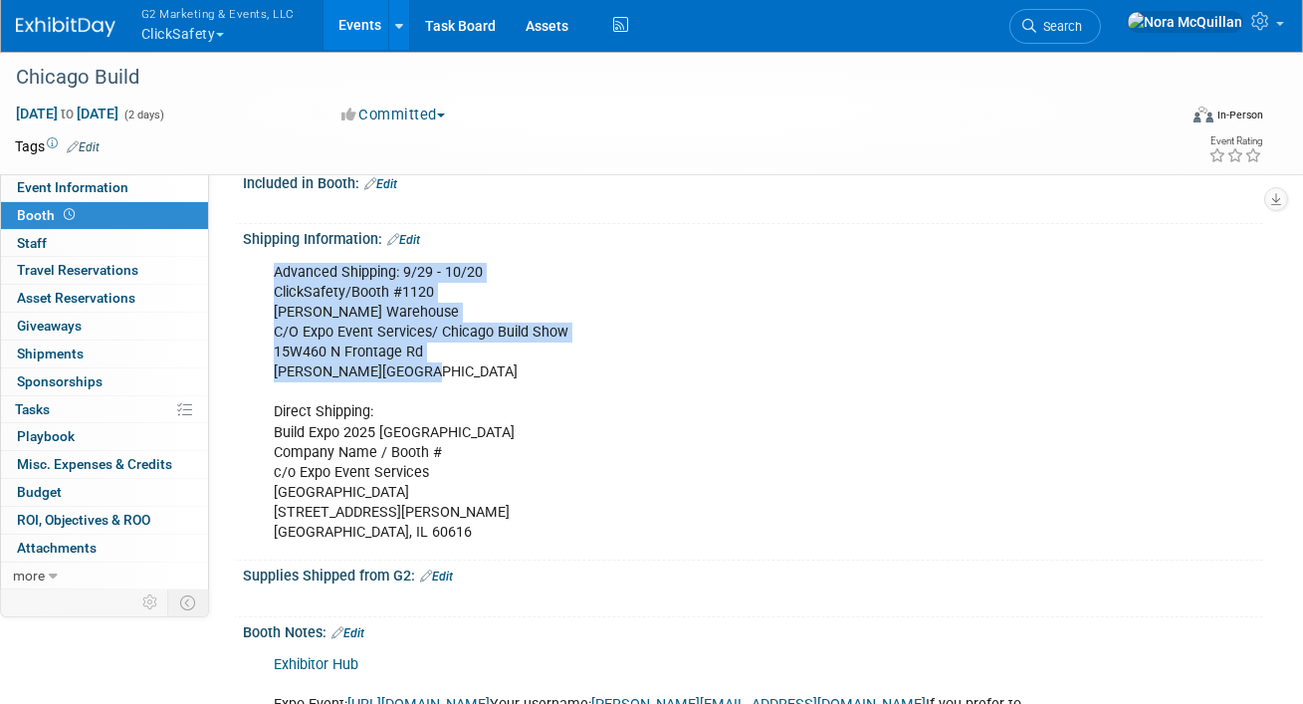
drag, startPoint x: 407, startPoint y: 364, endPoint x: 268, endPoint y: 270, distance: 168.4
click at [268, 270] on div "Advanced Shipping: 9/29 - 10/20 ClickSafety/Booth #1120 SAIA Warehouse C/O Expo…" at bounding box center [661, 403] width 803 height 300
copy div "Advanced Shipping: 9/29 - 10/20 ClickSafety/Booth #1120 SAIA Warehouse C/O Expo…"
click at [183, 37] on button "G2 Marketing & Events, LLC ClickSafety" at bounding box center [229, 26] width 180 height 52
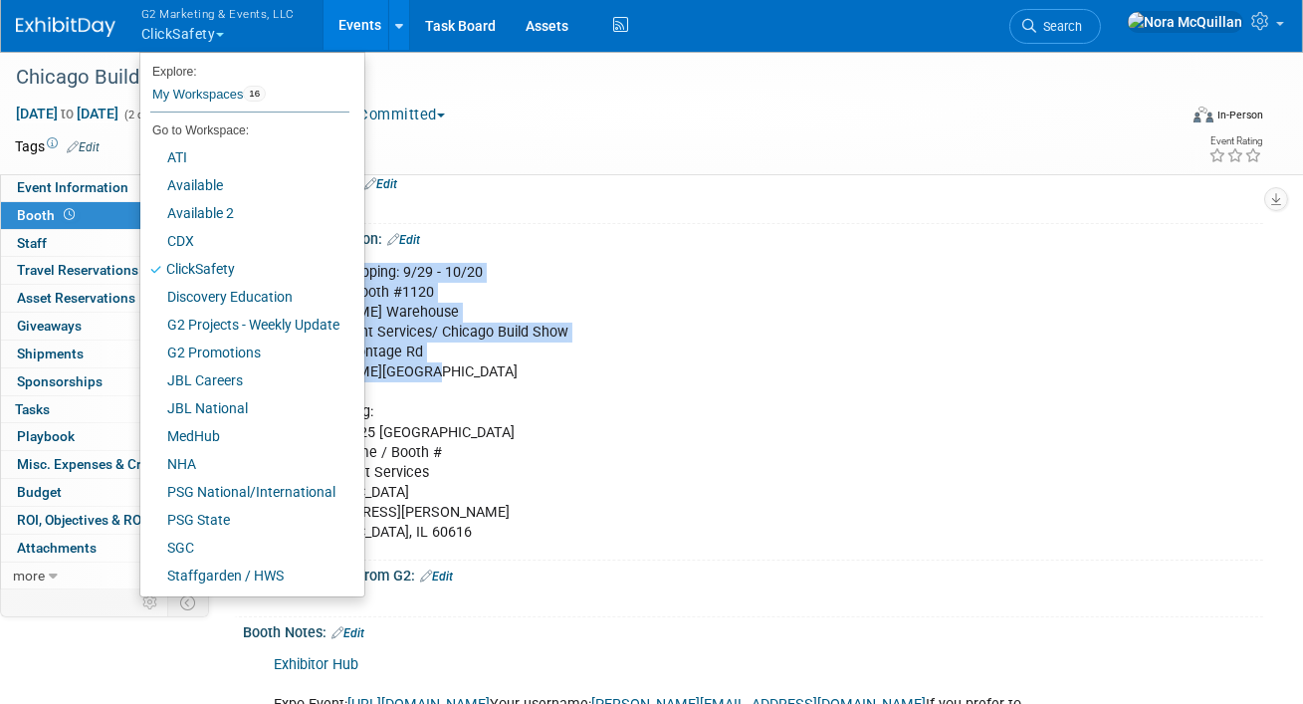
click at [363, 21] on link "Events" at bounding box center [360, 25] width 73 height 50
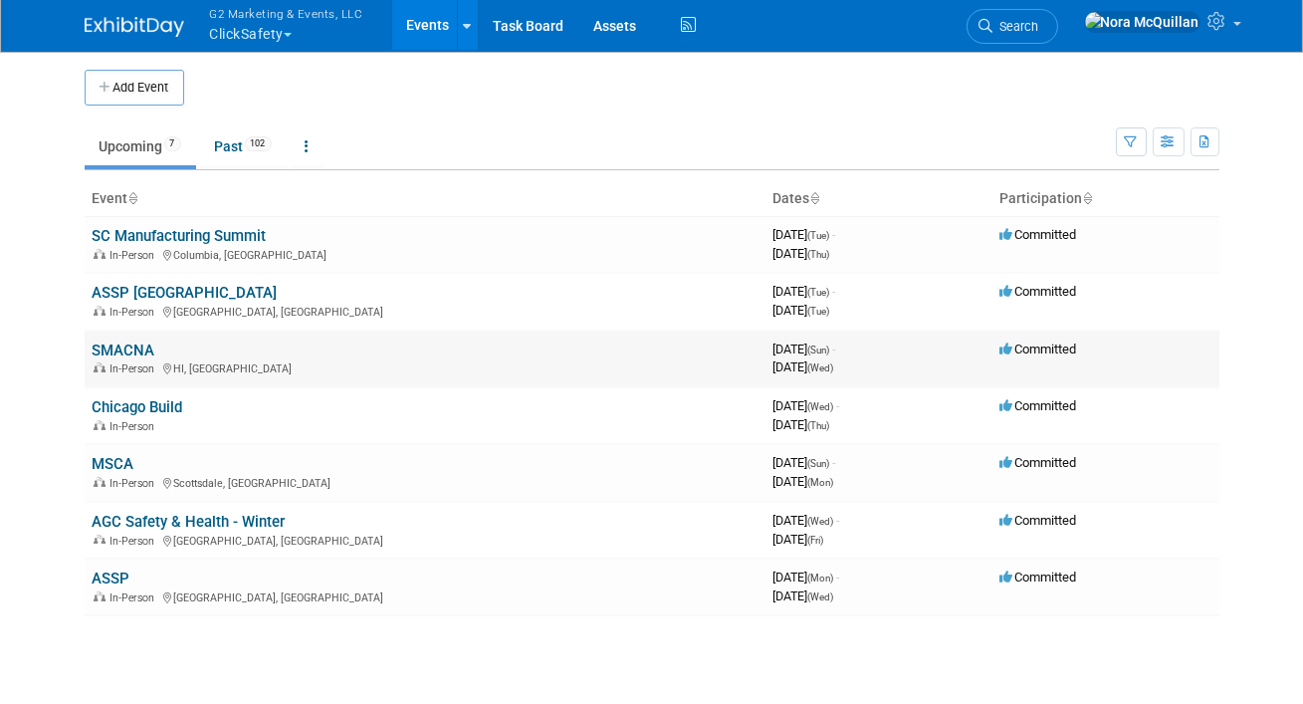
click at [113, 347] on link "SMACNA" at bounding box center [124, 350] width 63 height 18
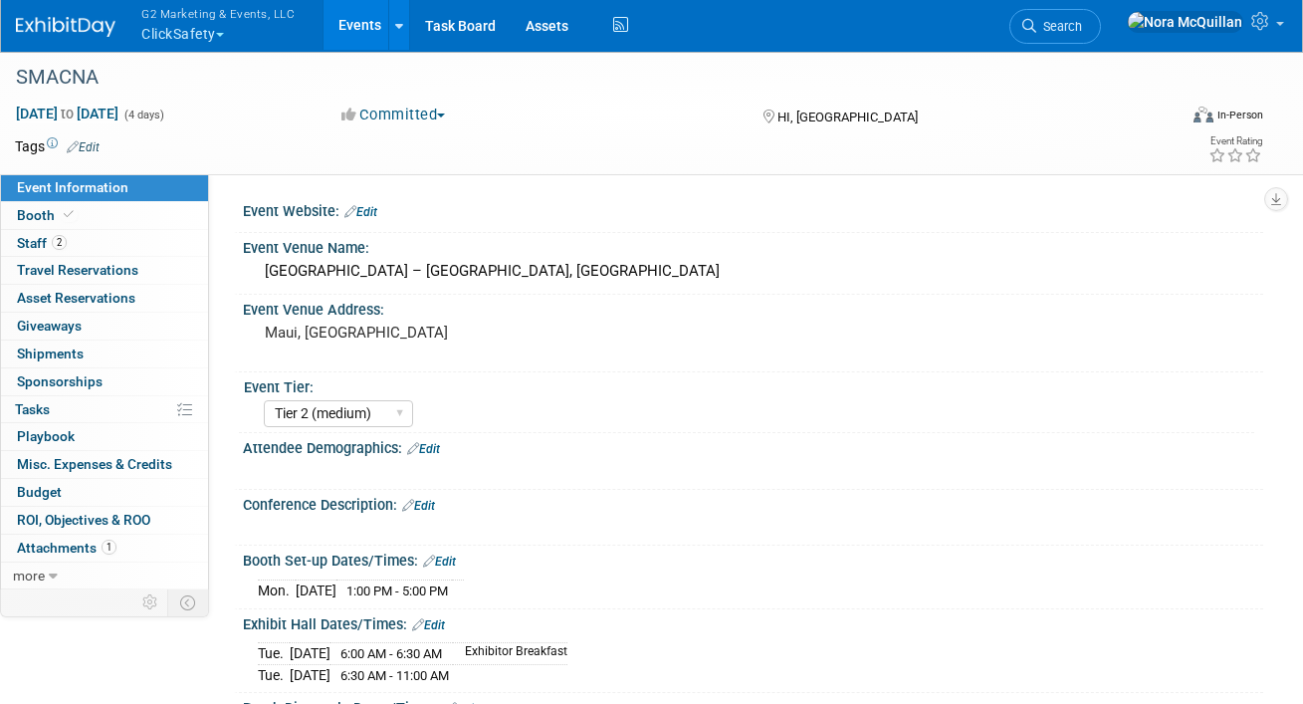
select select "Tier 2 (medium)"
click at [104, 208] on link "Booth" at bounding box center [104, 215] width 207 height 27
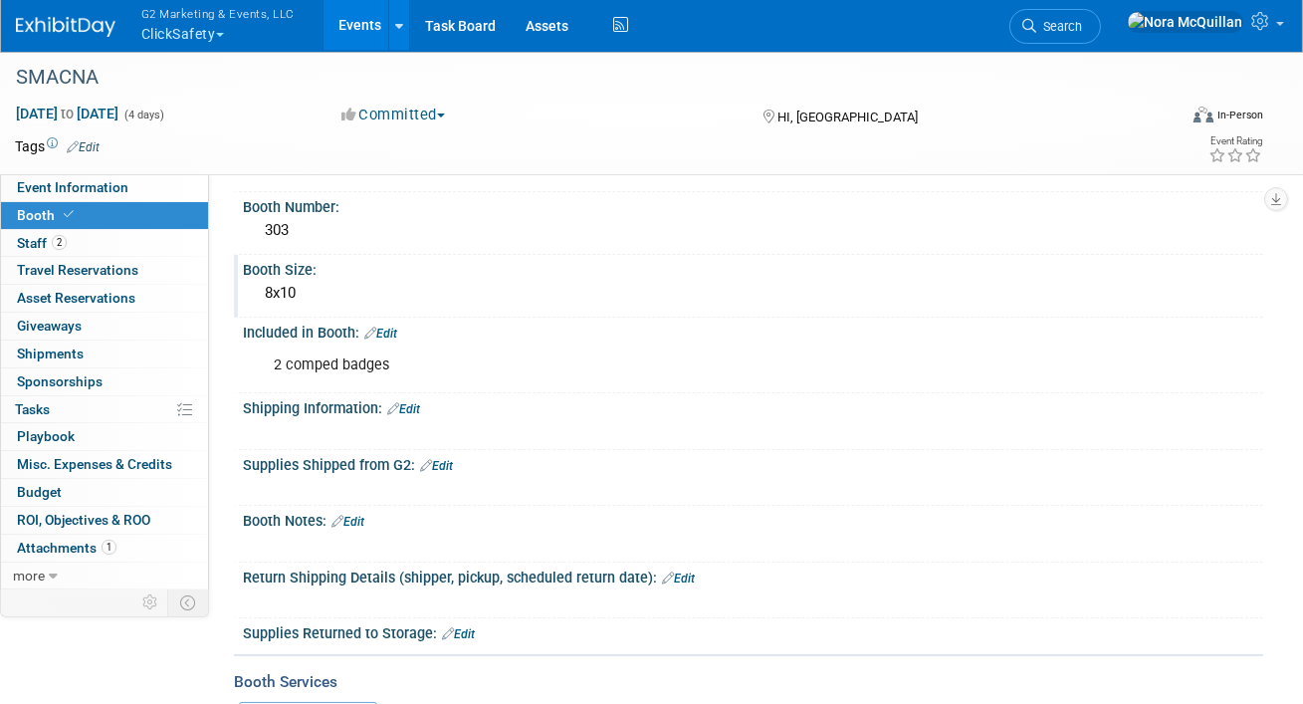
scroll to position [213, 0]
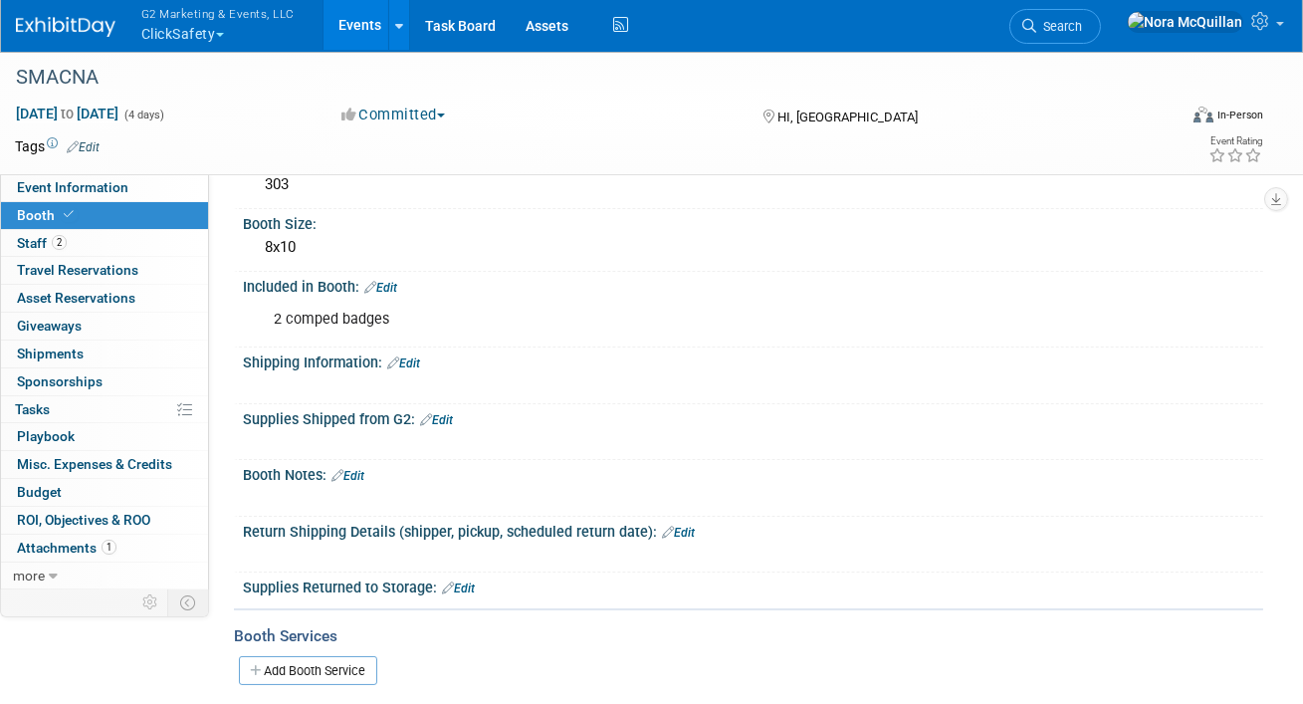
click at [351, 476] on link "Edit" at bounding box center [348, 476] width 33 height 14
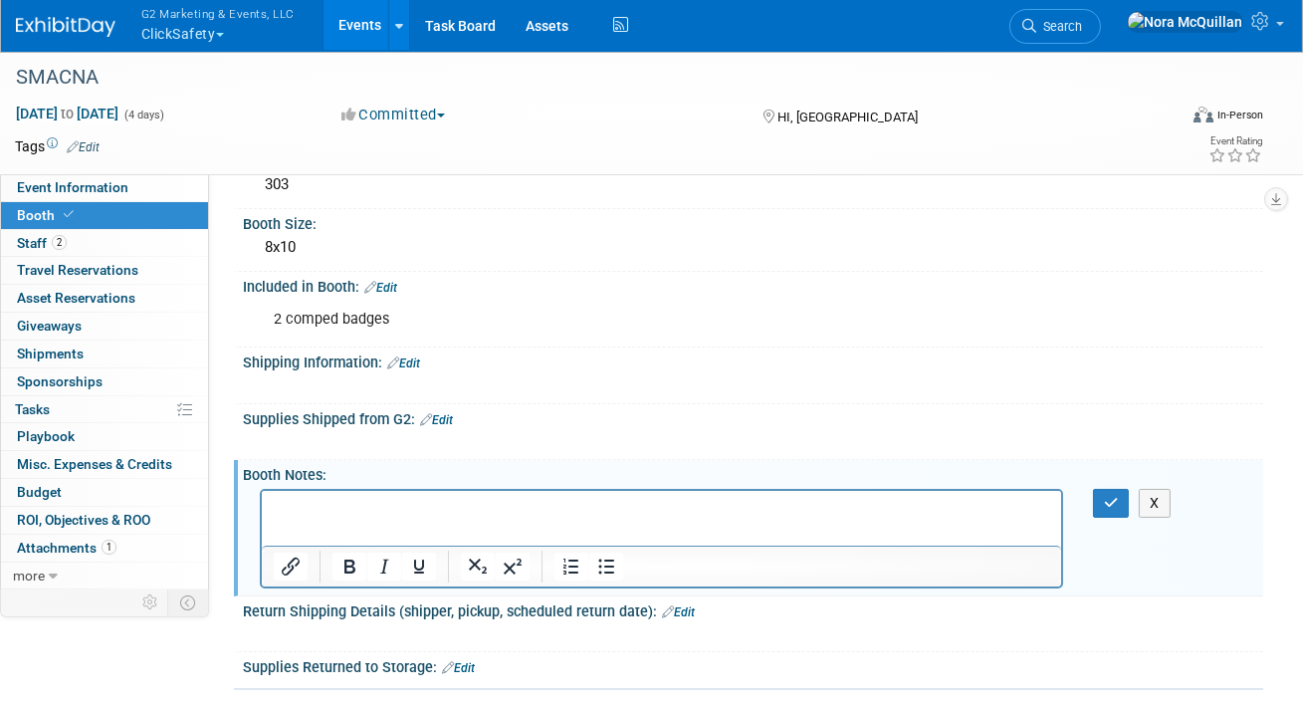
scroll to position [0, 0]
click at [1100, 499] on button "button" at bounding box center [1111, 503] width 37 height 29
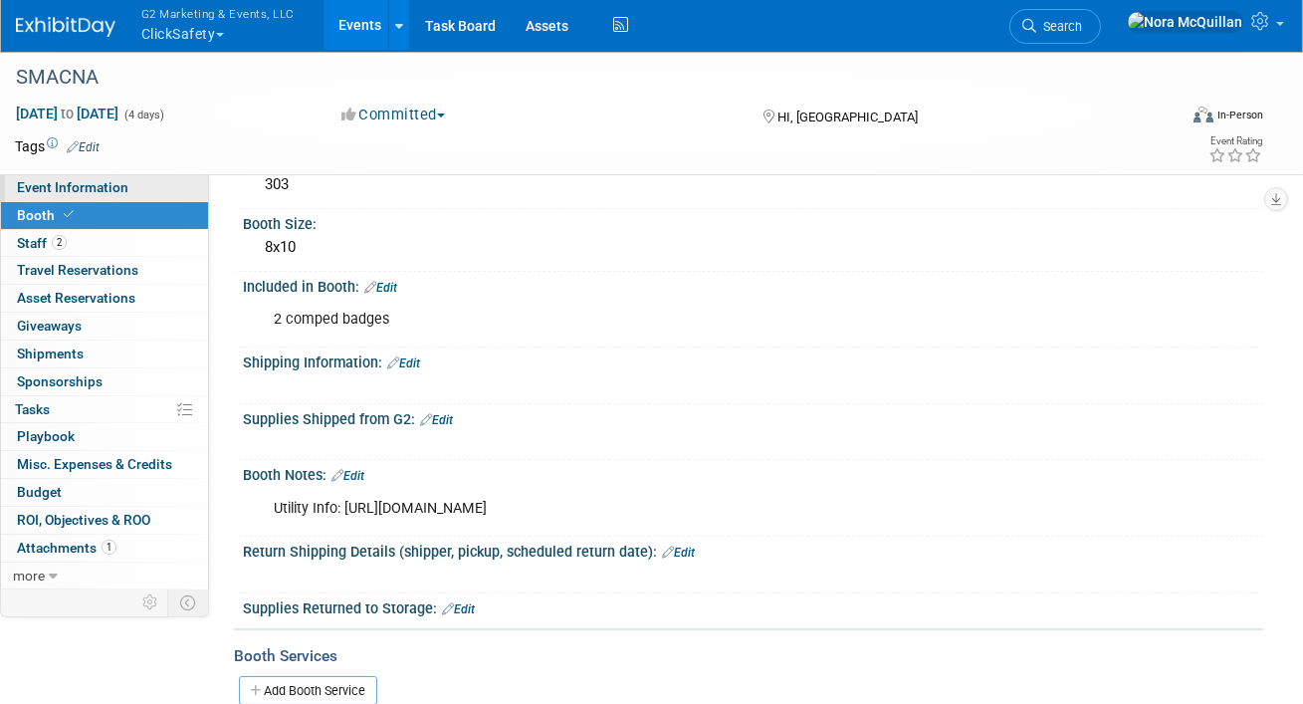
click at [88, 184] on span "Event Information" at bounding box center [72, 187] width 111 height 16
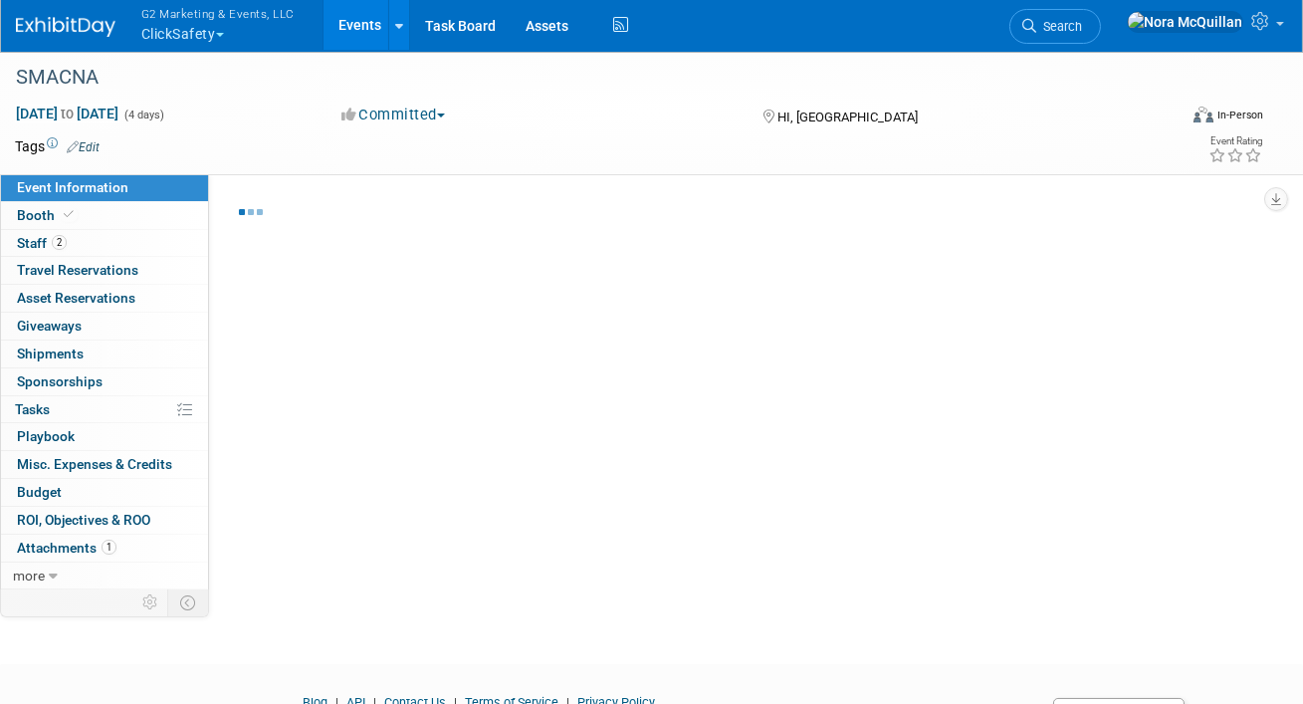
select select "Tier 2 (medium)"
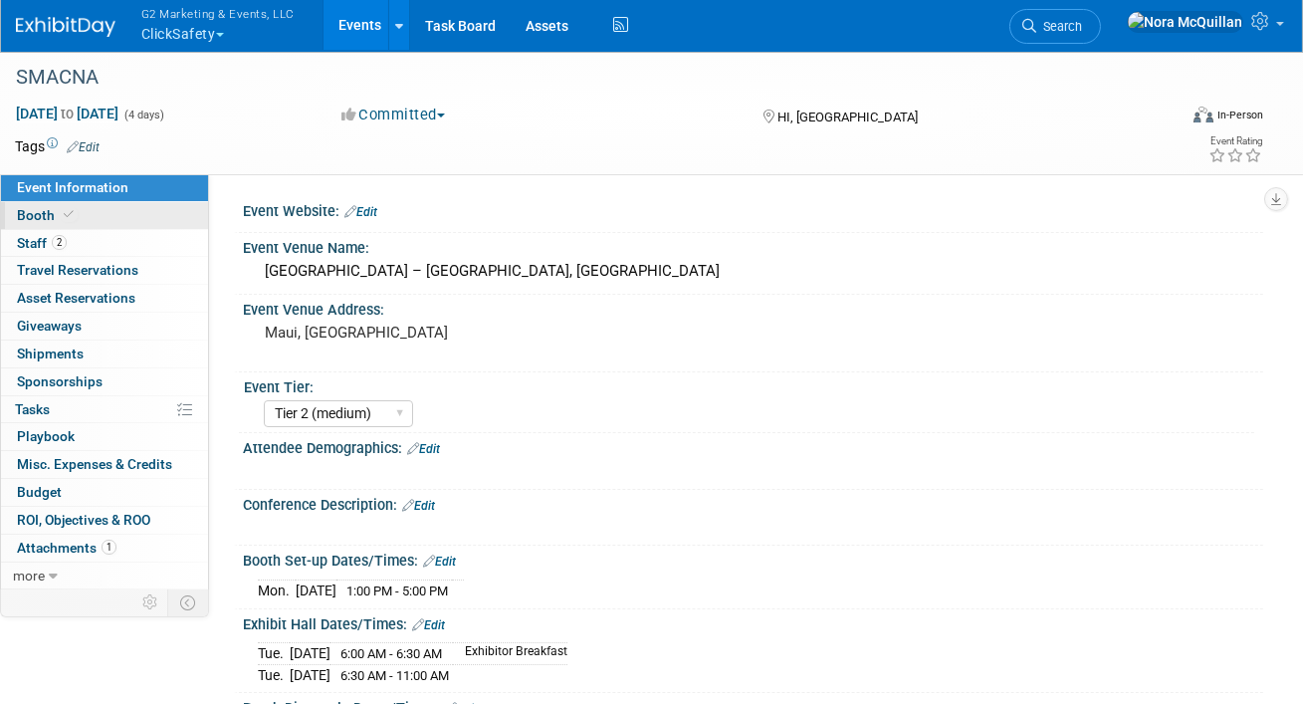
click at [93, 221] on link "Booth" at bounding box center [104, 215] width 207 height 27
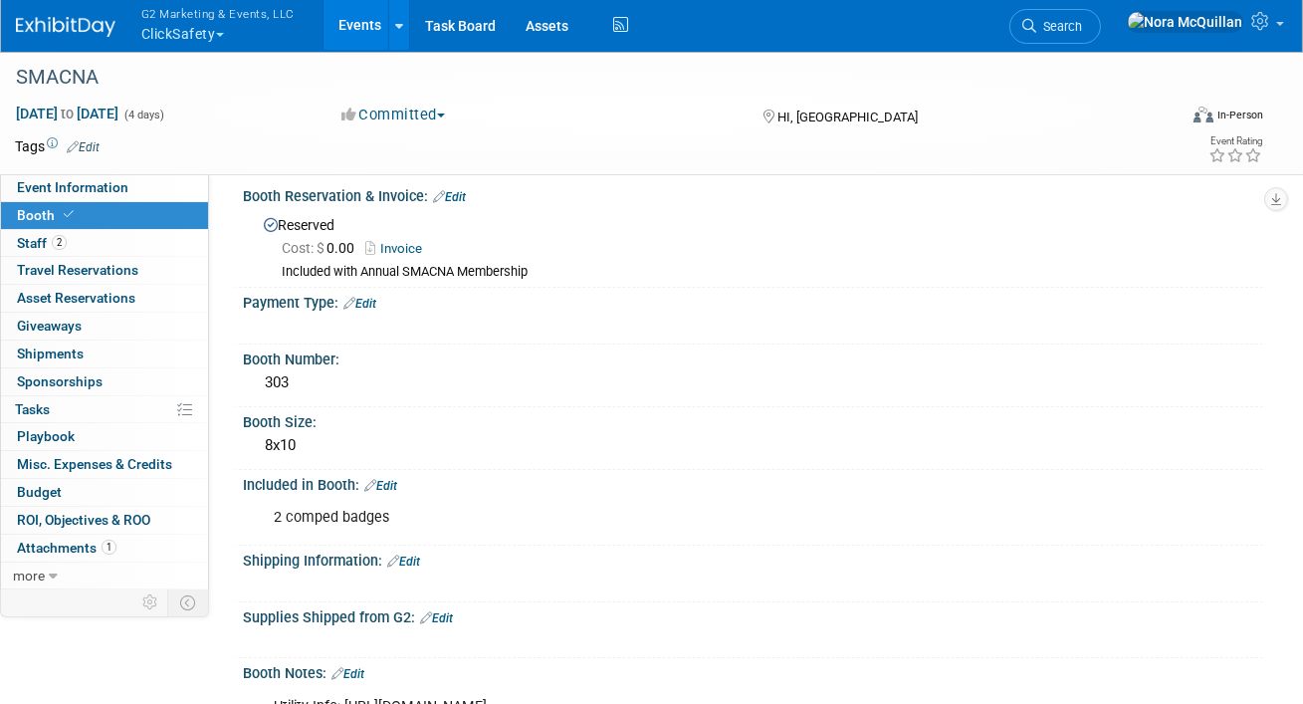
scroll to position [3, 0]
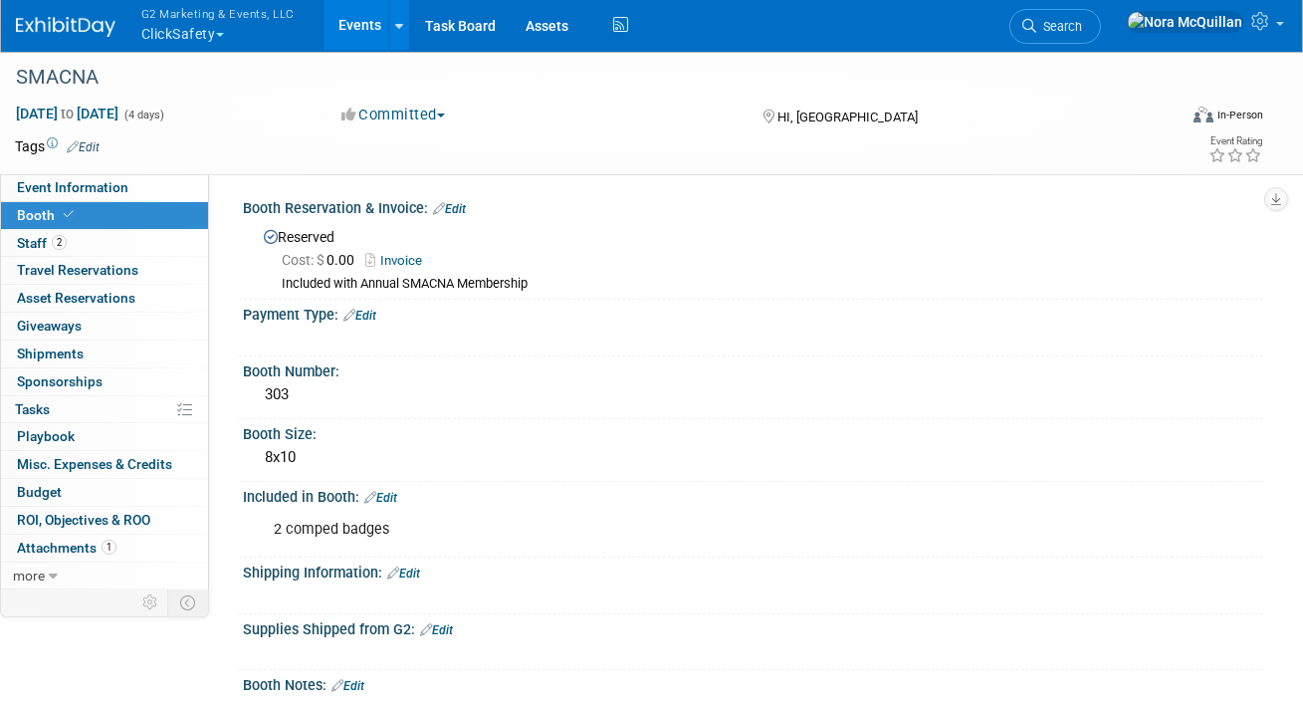
click at [396, 528] on div "2 comped badges" at bounding box center [661, 530] width 803 height 40
click at [392, 494] on link "Edit" at bounding box center [380, 498] width 33 height 14
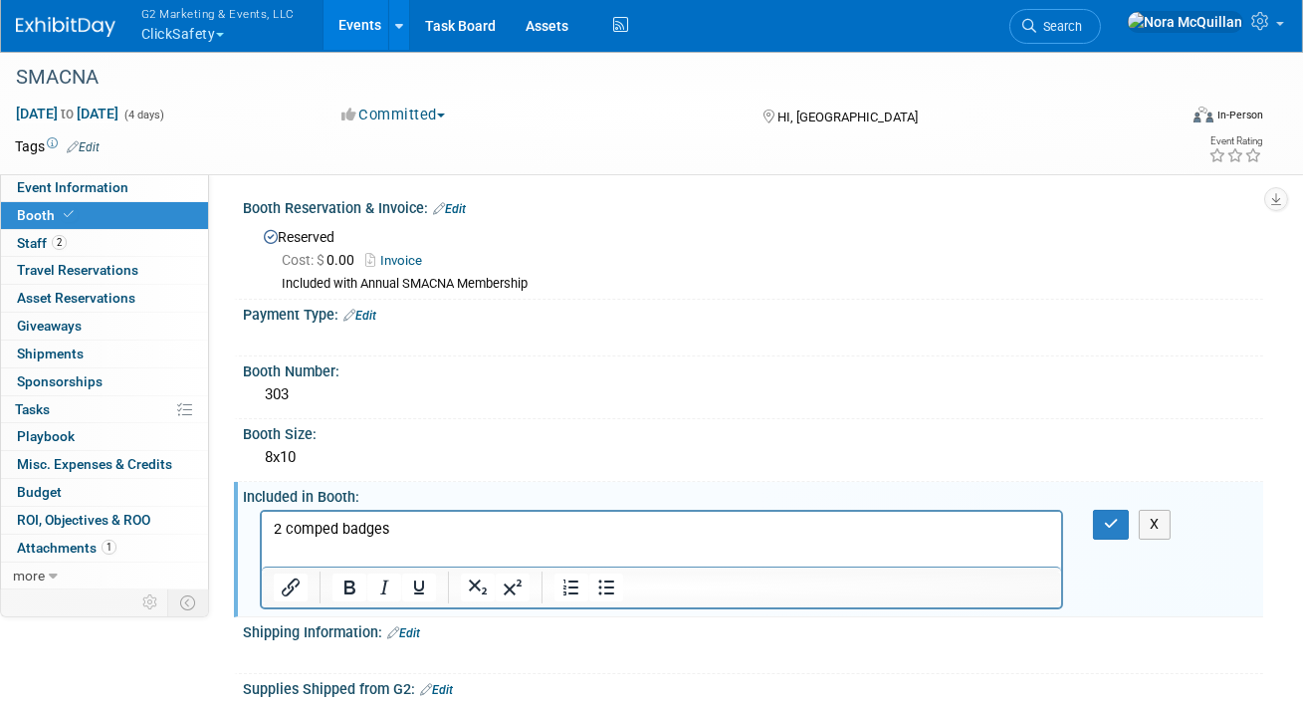
scroll to position [0, 0]
click at [412, 532] on p "2 comped badges" at bounding box center [661, 530] width 777 height 20
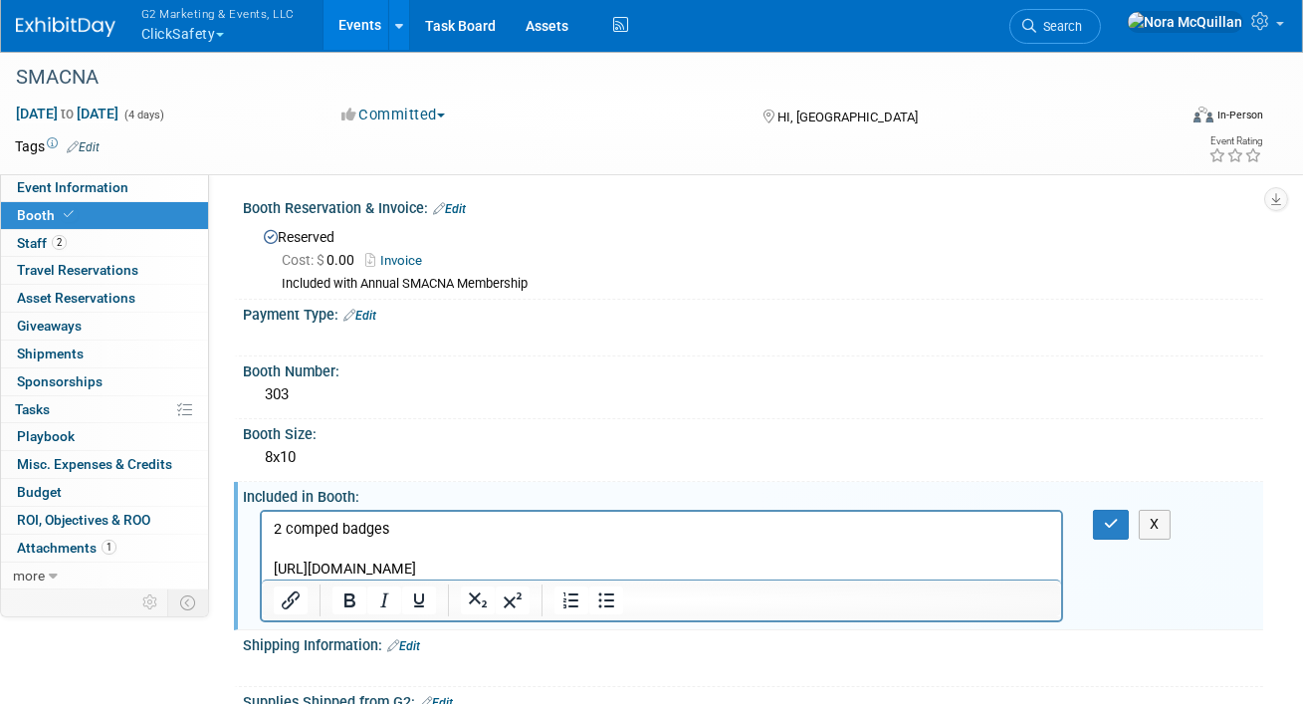
click at [470, 566] on p "https://eventnow.encoreglobal.com/myevents/result/index/show_id/23a61cf5-808e-f…" at bounding box center [661, 569] width 777 height 20
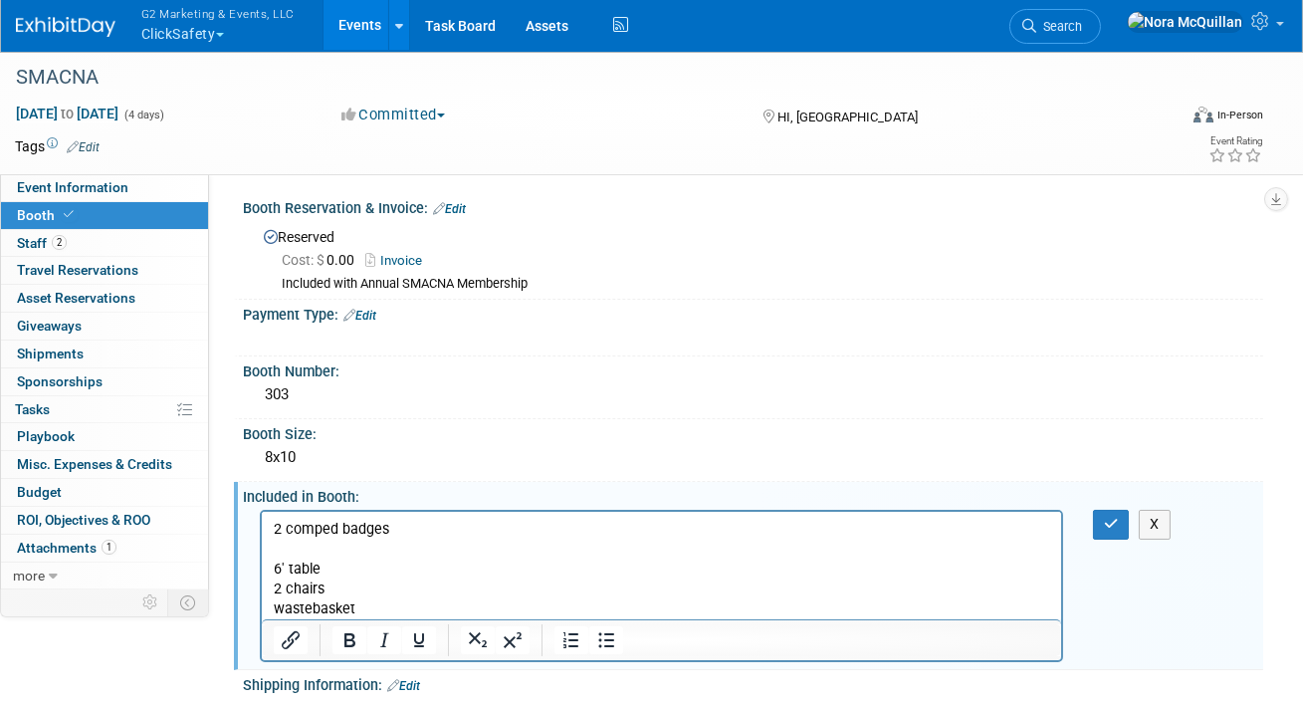
click at [1089, 513] on div "X" at bounding box center [1119, 524] width 82 height 29
click at [1106, 529] on button "button" at bounding box center [1111, 524] width 37 height 29
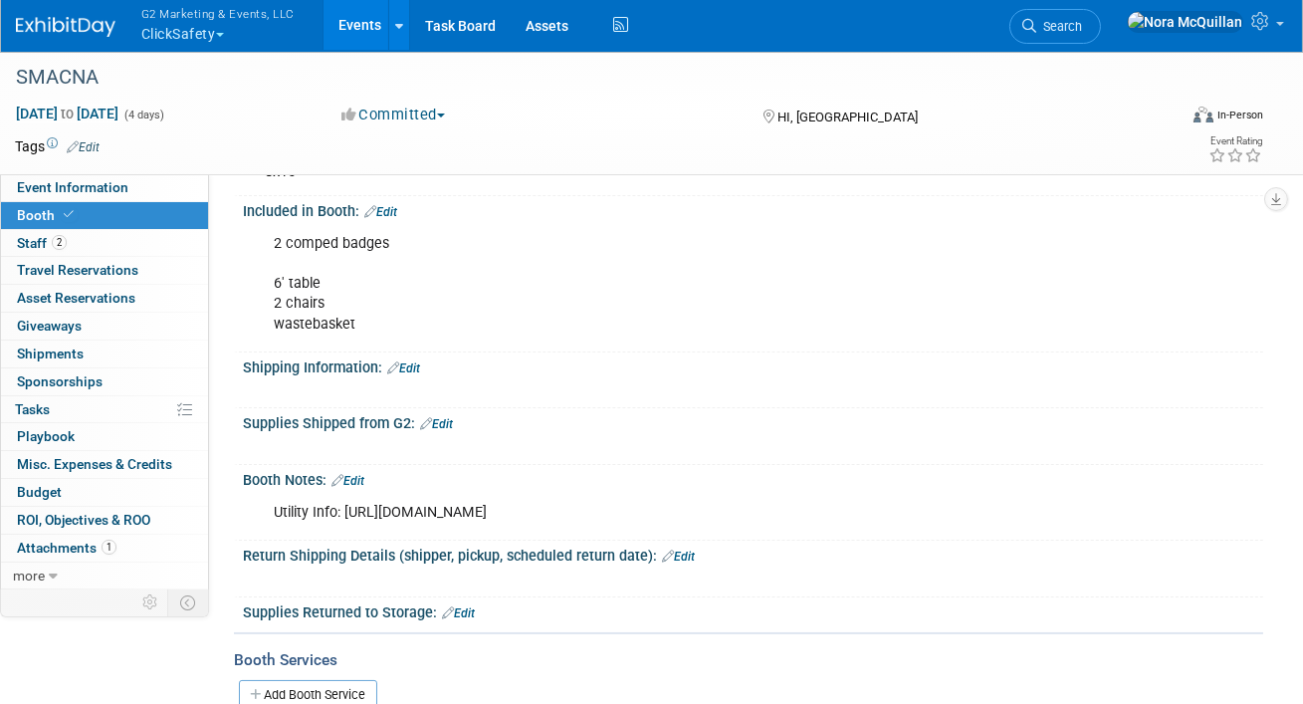
scroll to position [293, 0]
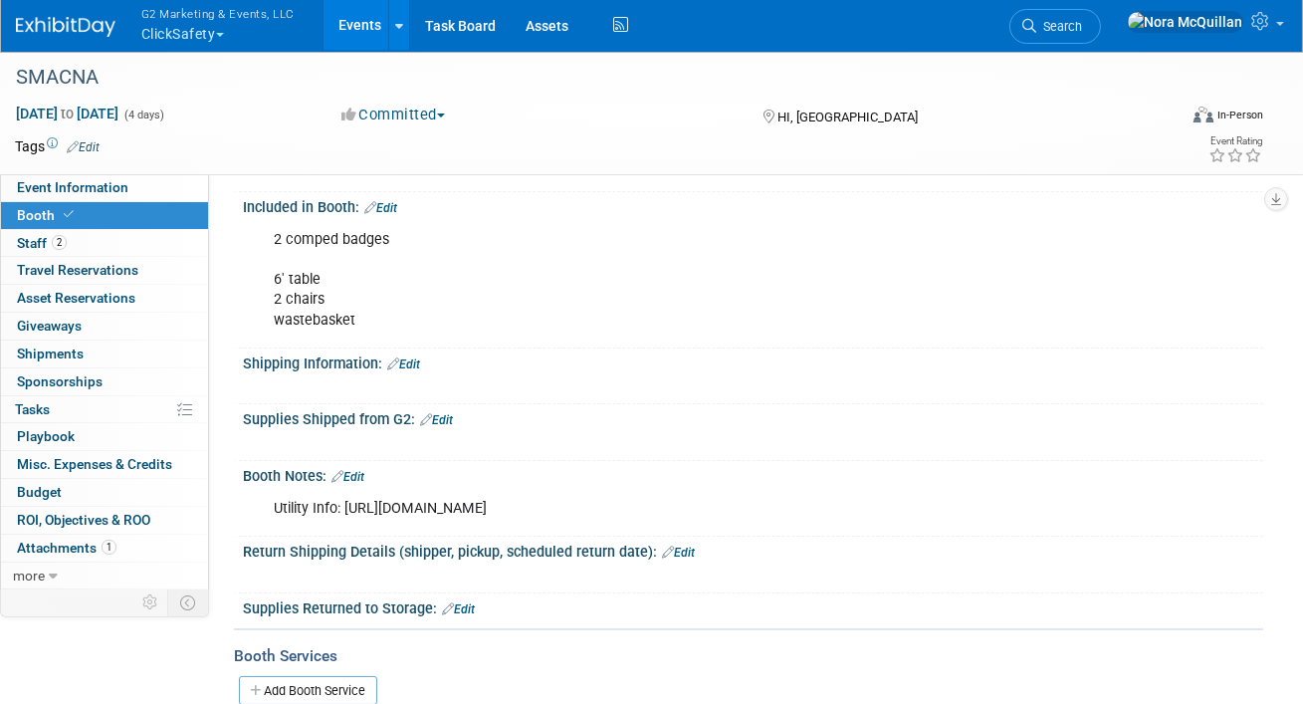
click at [418, 360] on link "Edit" at bounding box center [403, 364] width 33 height 14
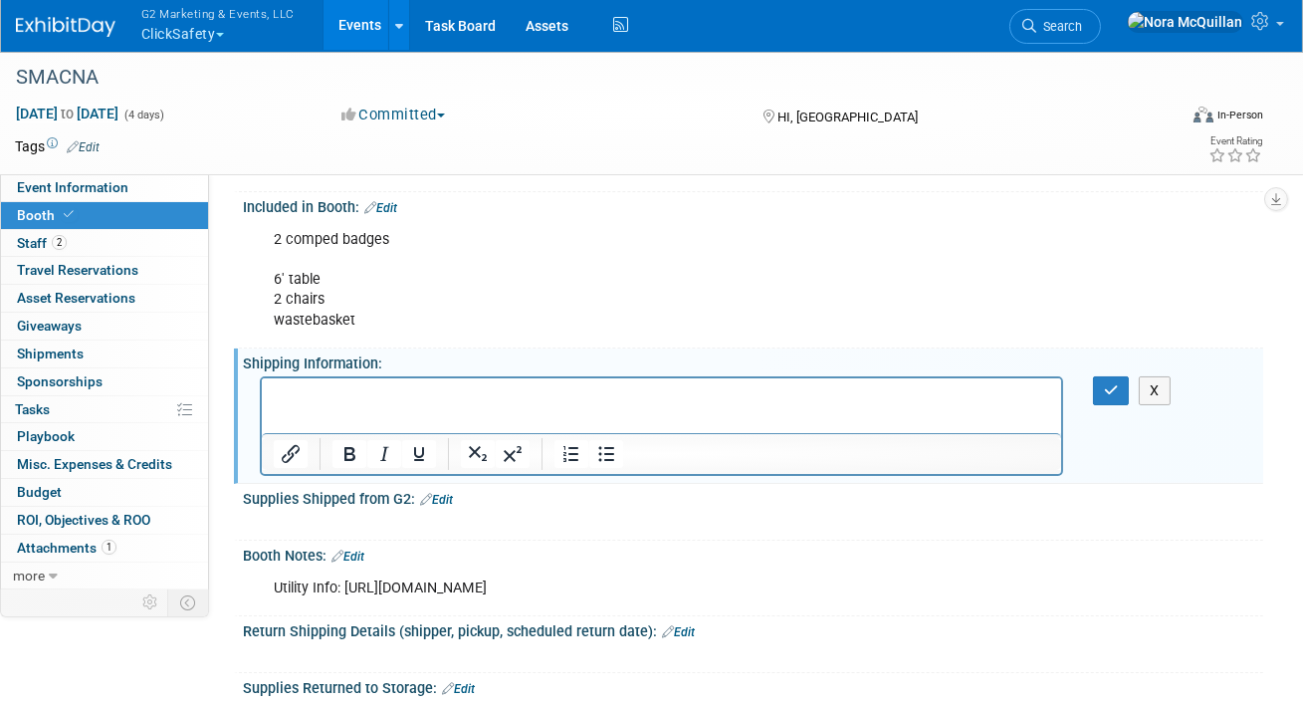
scroll to position [0, 0]
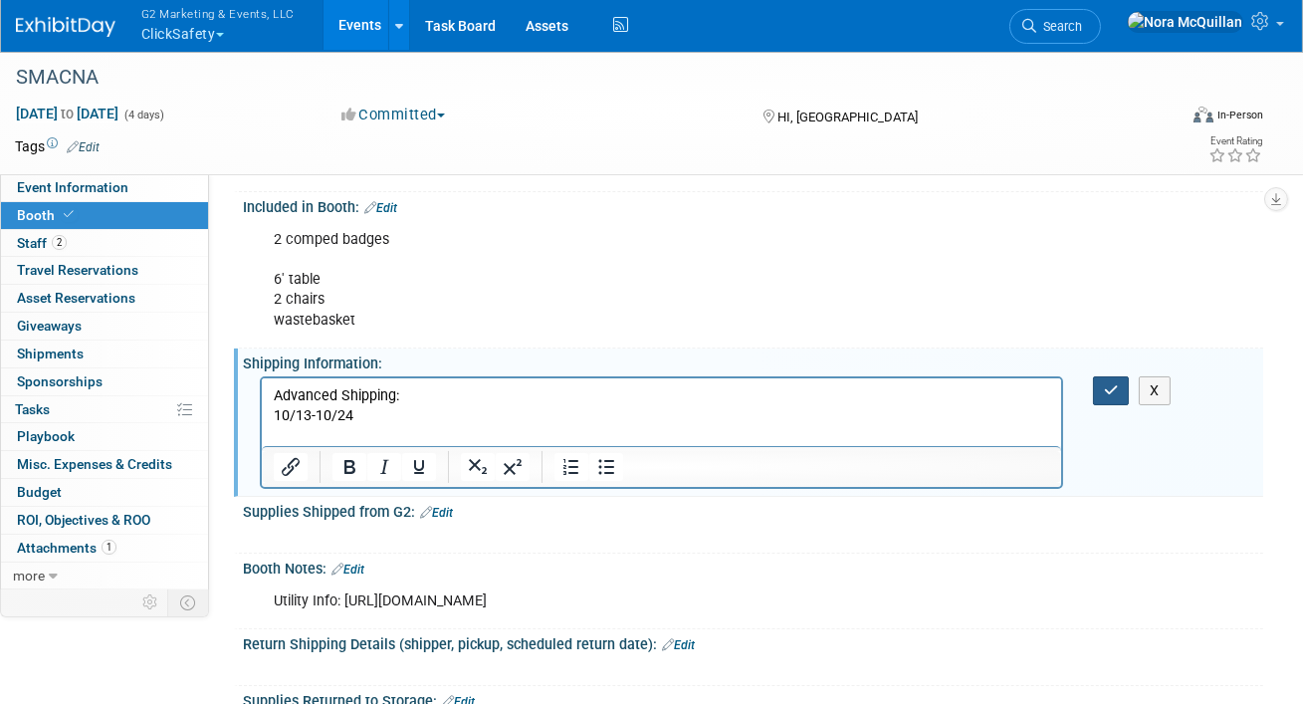
click at [1116, 393] on icon "button" at bounding box center [1111, 390] width 15 height 14
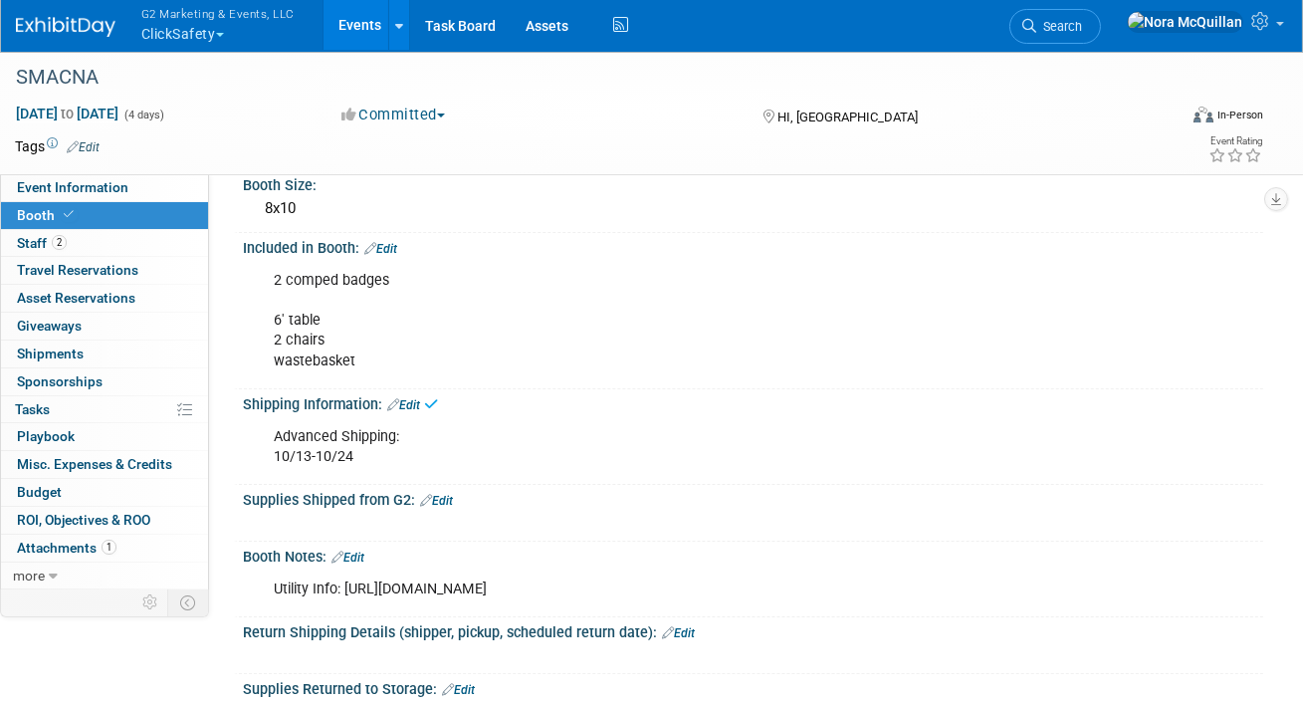
scroll to position [231, 0]
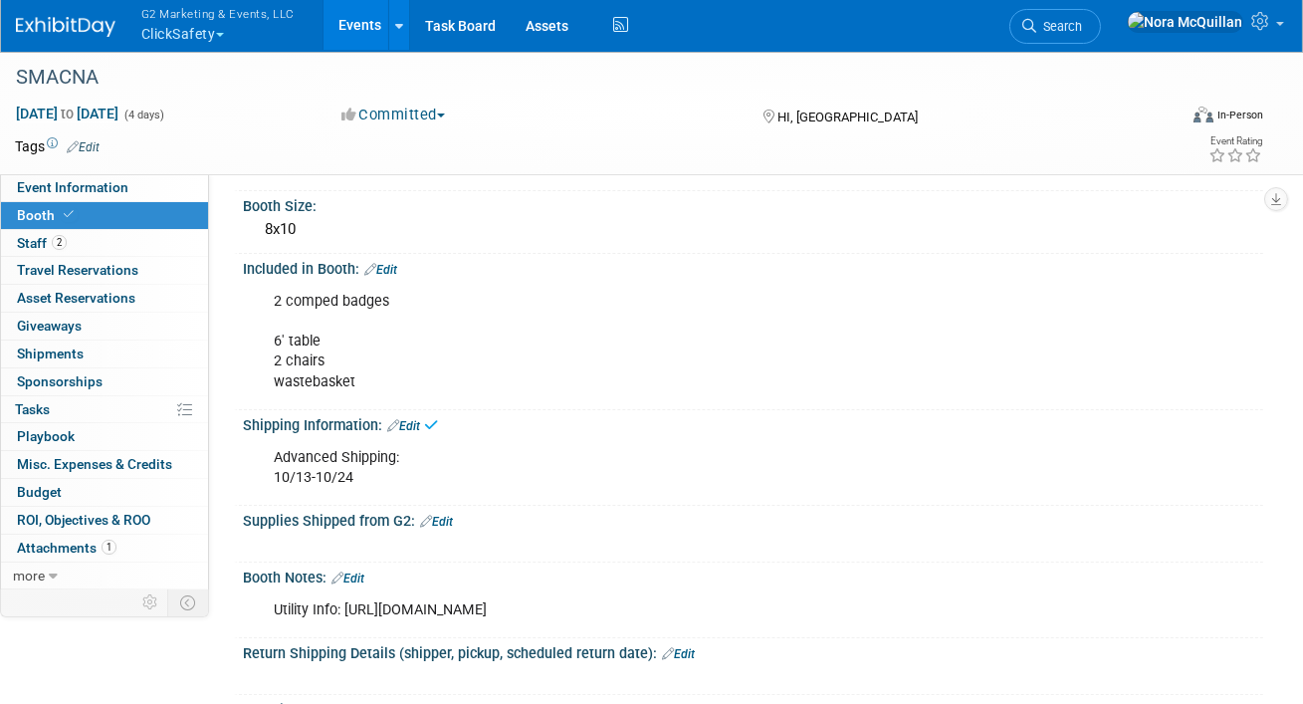
click at [385, 263] on link "Edit" at bounding box center [380, 270] width 33 height 14
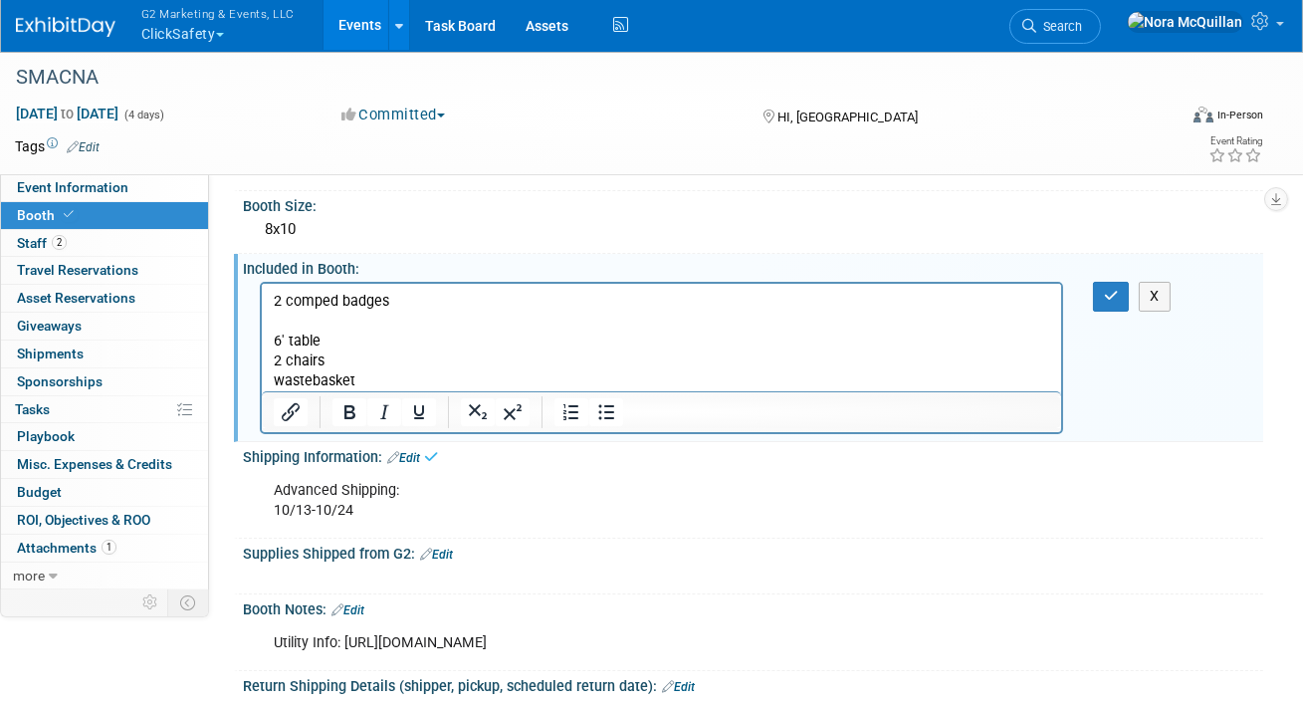
scroll to position [0, 0]
click at [369, 385] on p "2 comped badges 6' table 2 chairs wastebasket" at bounding box center [661, 342] width 777 height 100
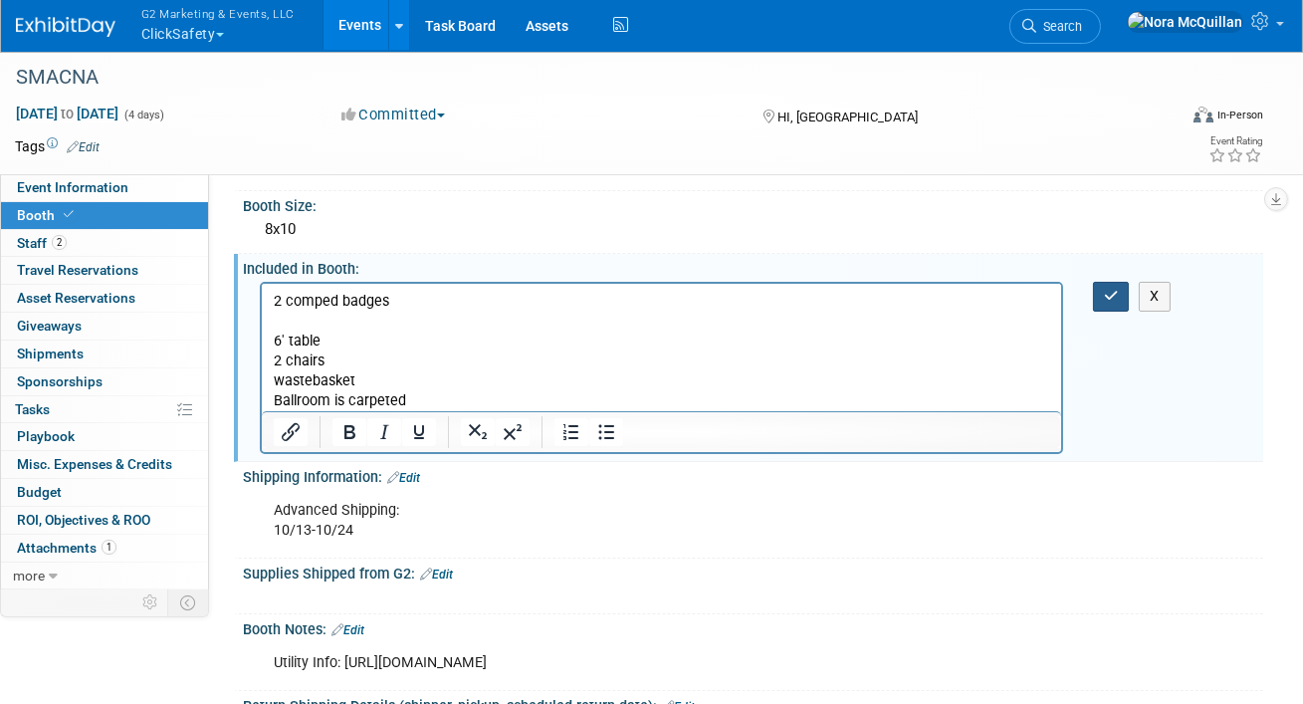
click at [1104, 294] on icon "button" at bounding box center [1111, 296] width 15 height 14
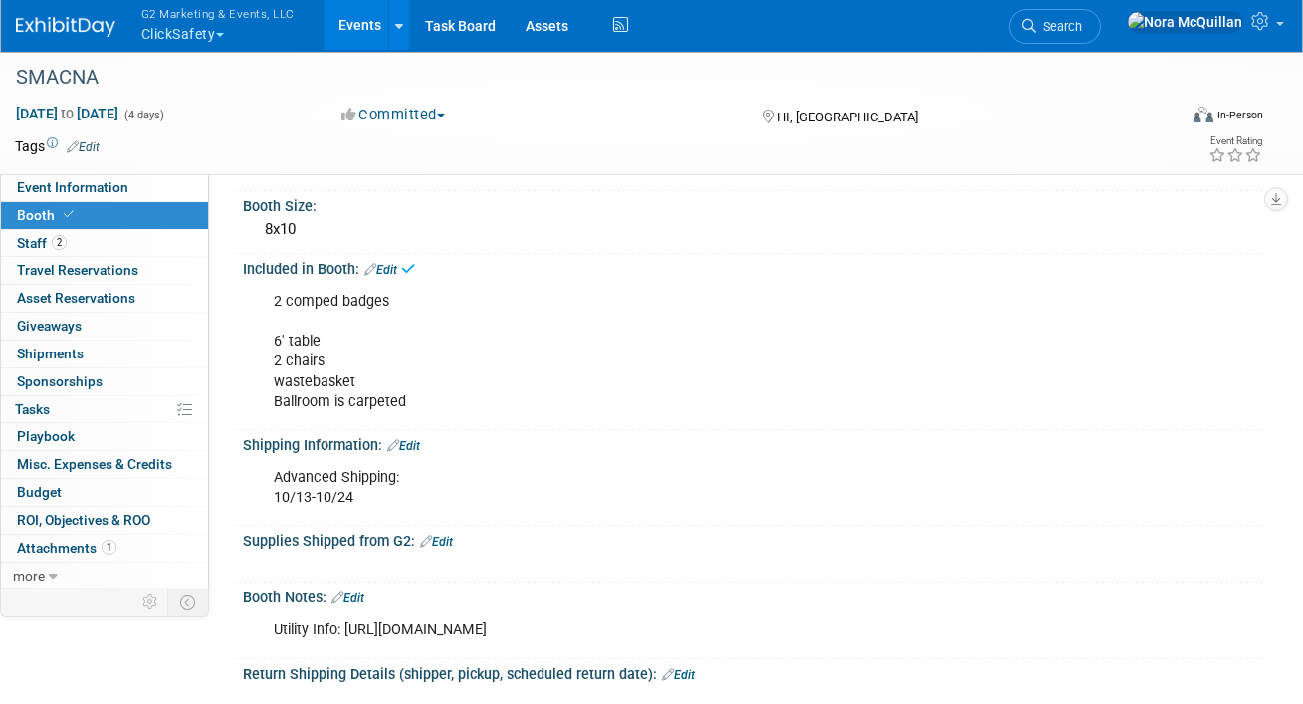
scroll to position [350, 0]
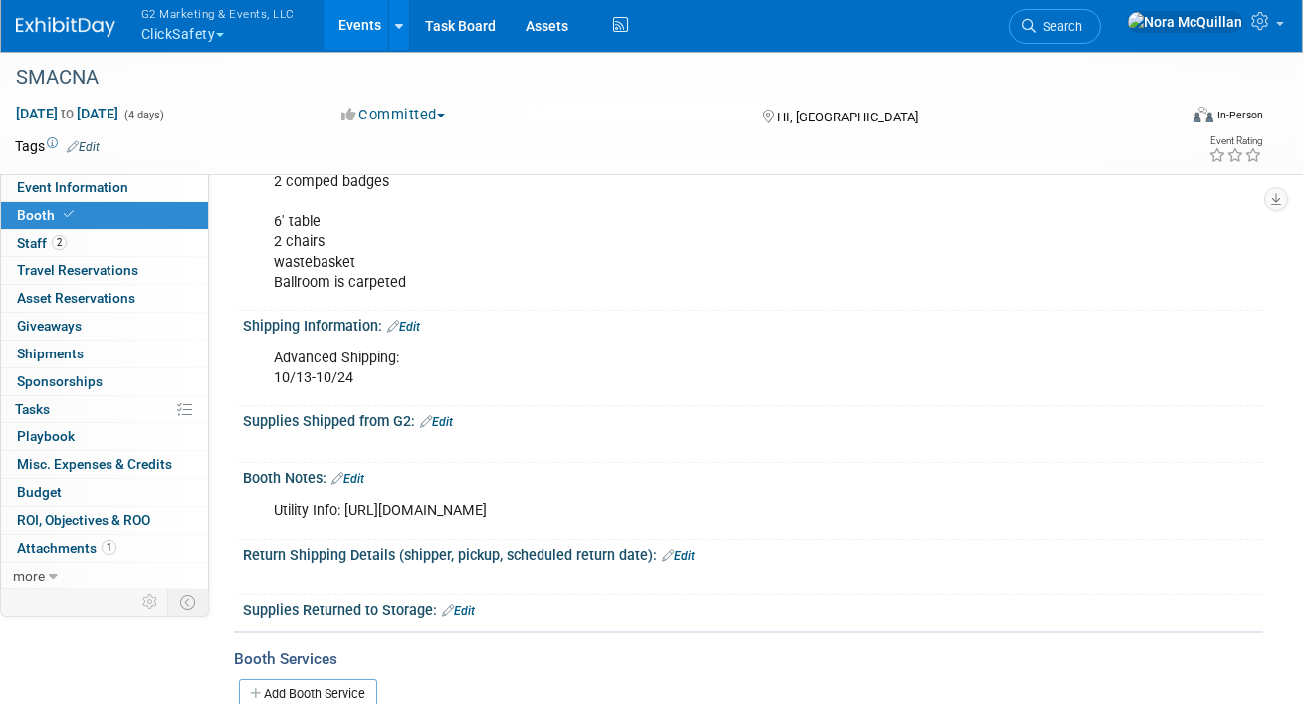
click at [420, 320] on link "Edit" at bounding box center [403, 327] width 33 height 14
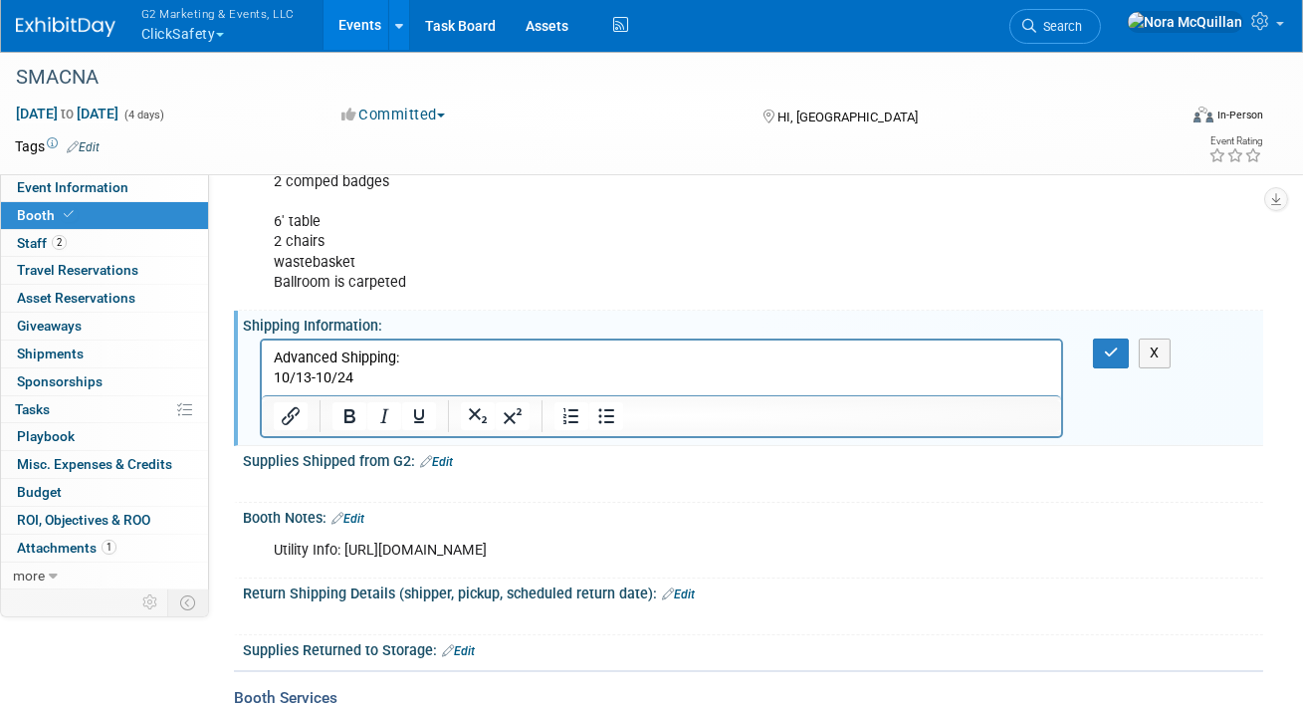
scroll to position [0, 0]
click at [389, 375] on p "Advanced Shipping: 10/13-10/24" at bounding box center [661, 368] width 777 height 40
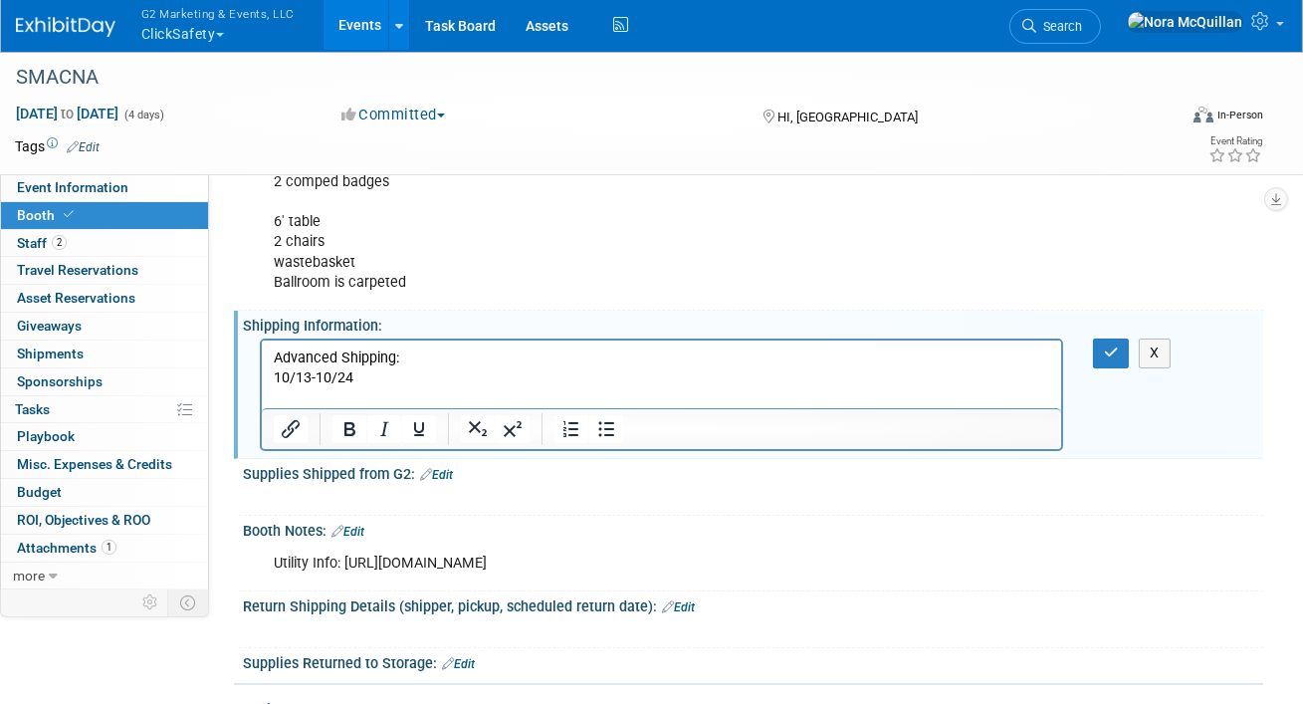
paste body "Rich Text Area. Press ALT-0 for help."
click at [372, 394] on p "https://eventnow.encoreglobal.com/myevents/result/index/show_id/23a61cf5-808e-f…" at bounding box center [661, 398] width 777 height 20
click at [372, 395] on p "https://eventnow.encoreglobal.com/myevents/result/index/show_id/23a61cf5-808e-f…" at bounding box center [661, 398] width 777 height 20
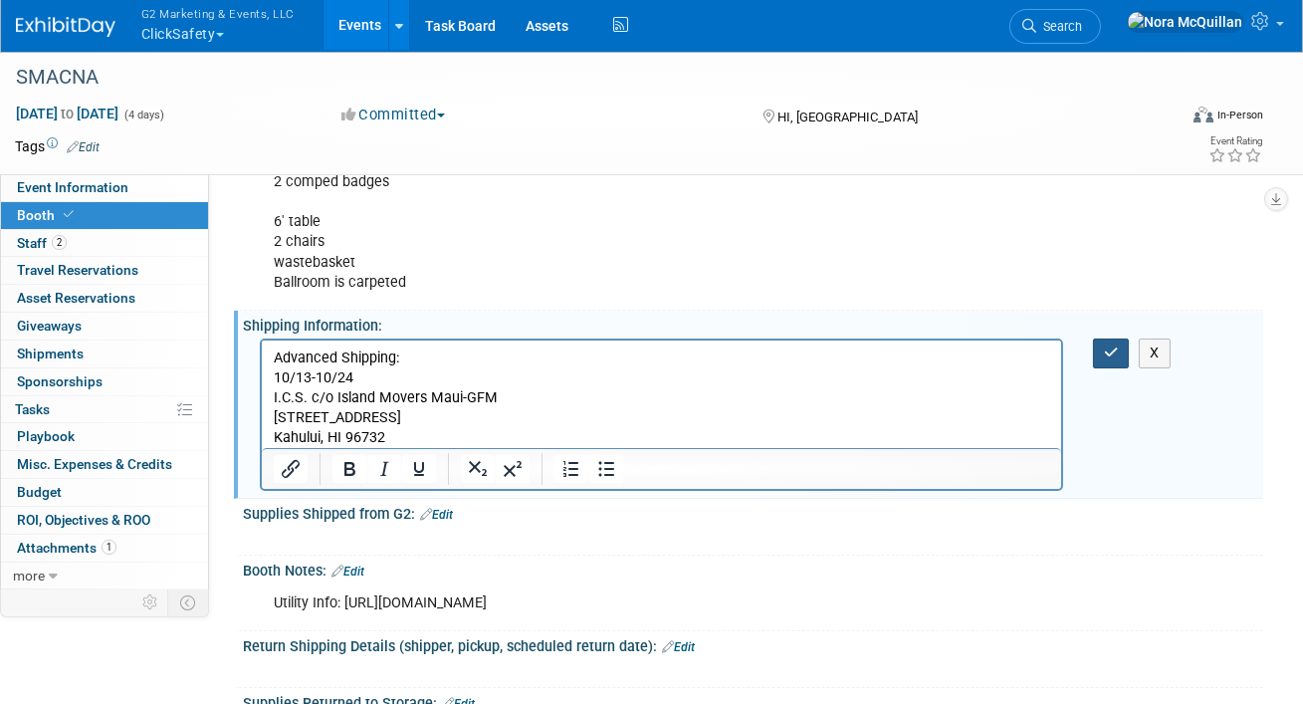
click at [1112, 345] on icon "button" at bounding box center [1111, 352] width 15 height 14
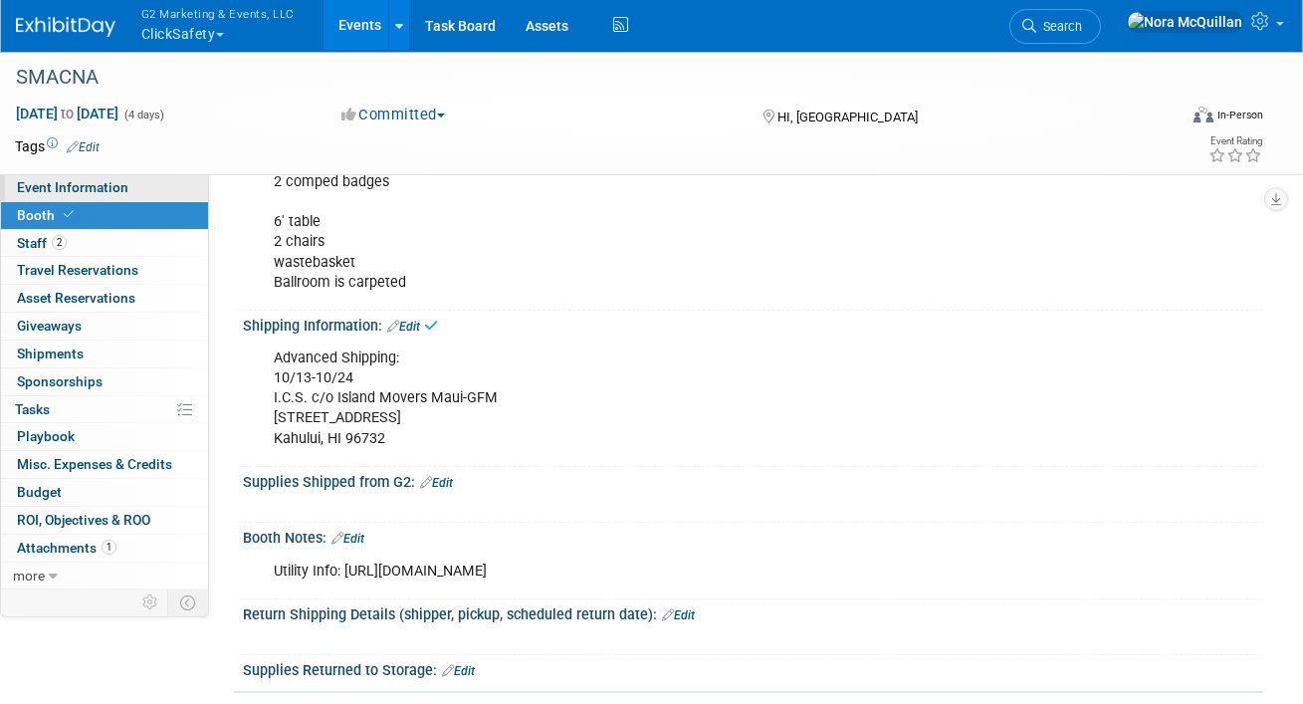
click at [100, 181] on span "Event Information" at bounding box center [72, 187] width 111 height 16
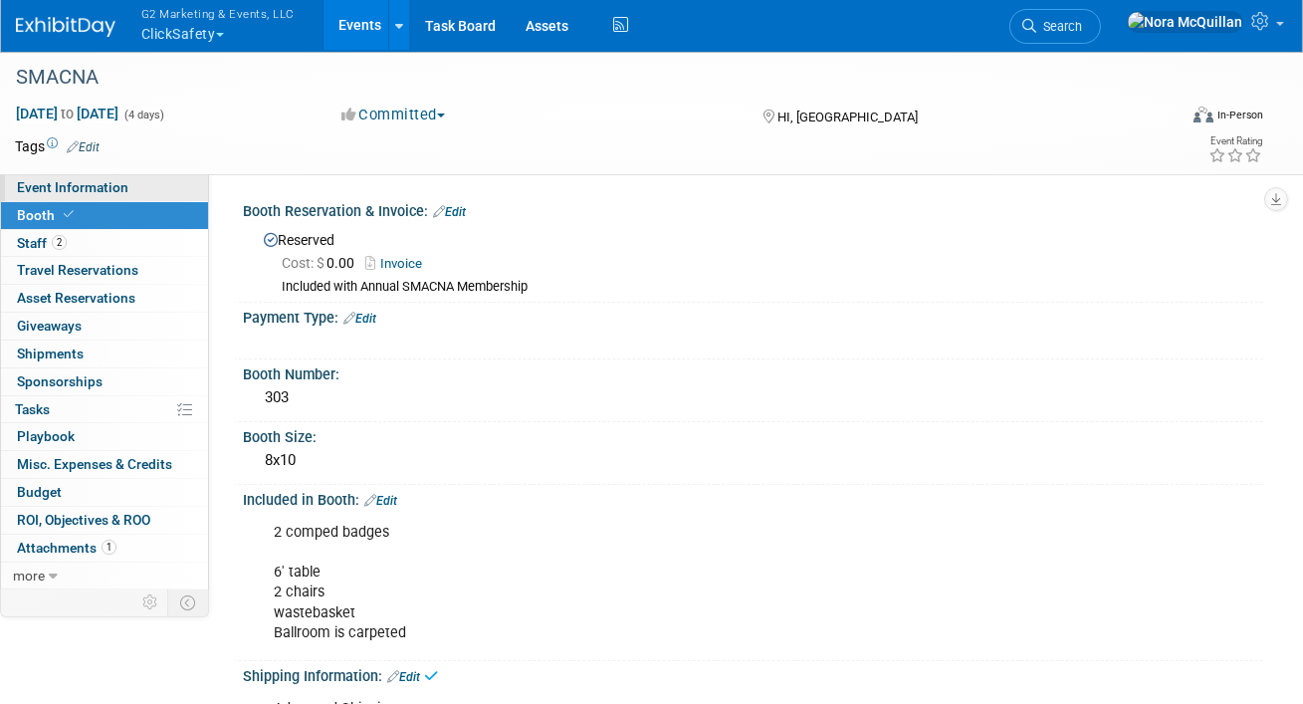
select select "Tier 2 (medium)"
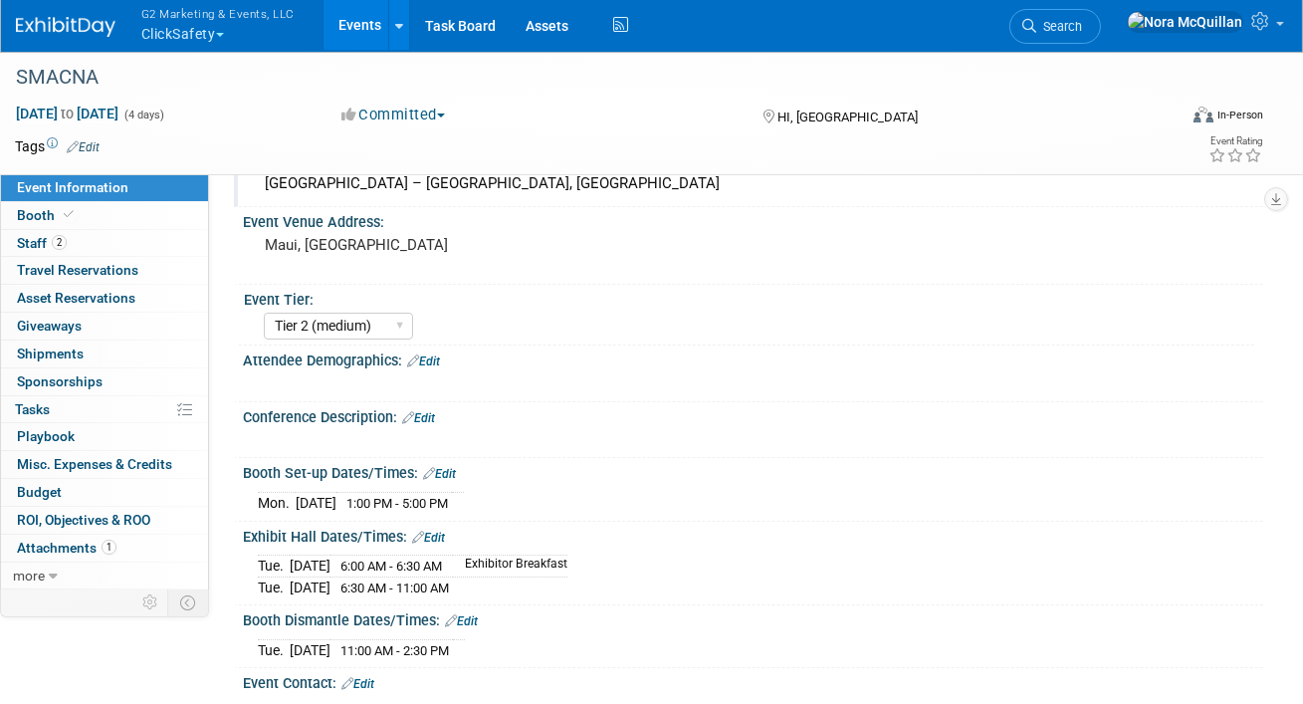
scroll to position [111, 0]
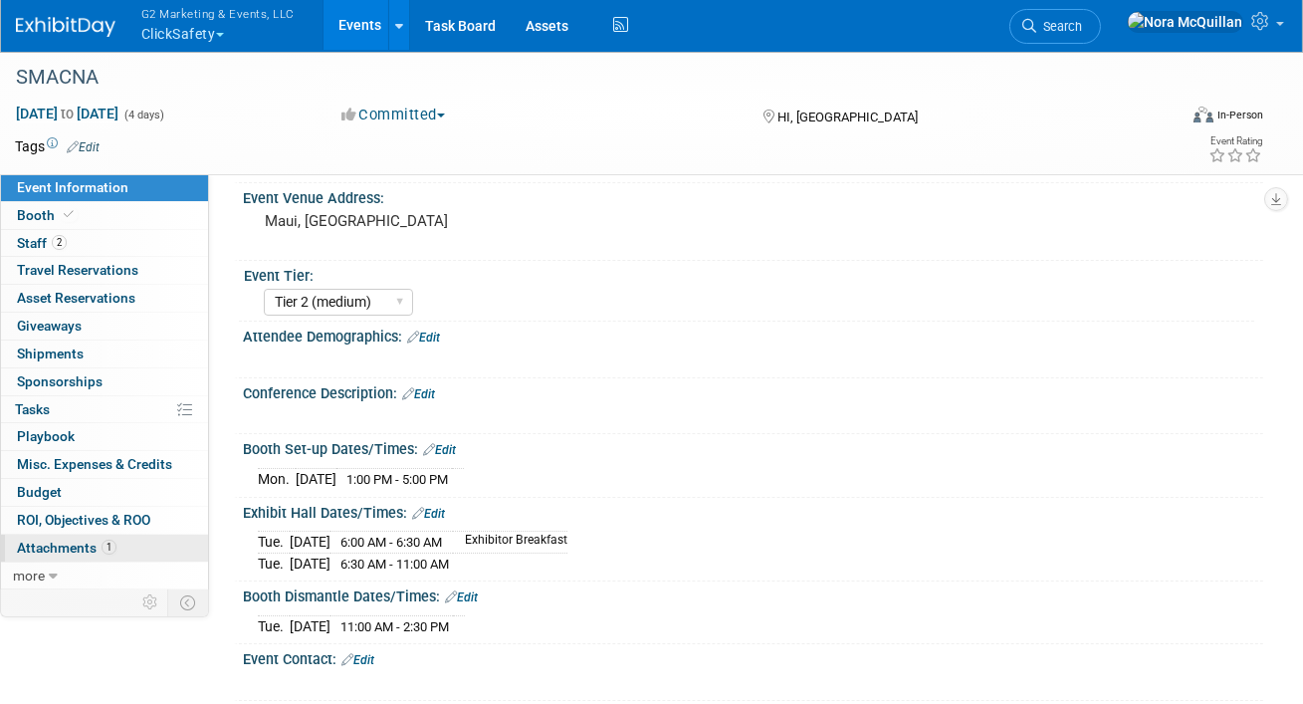
click at [61, 549] on span "Attachments 1" at bounding box center [67, 548] width 100 height 16
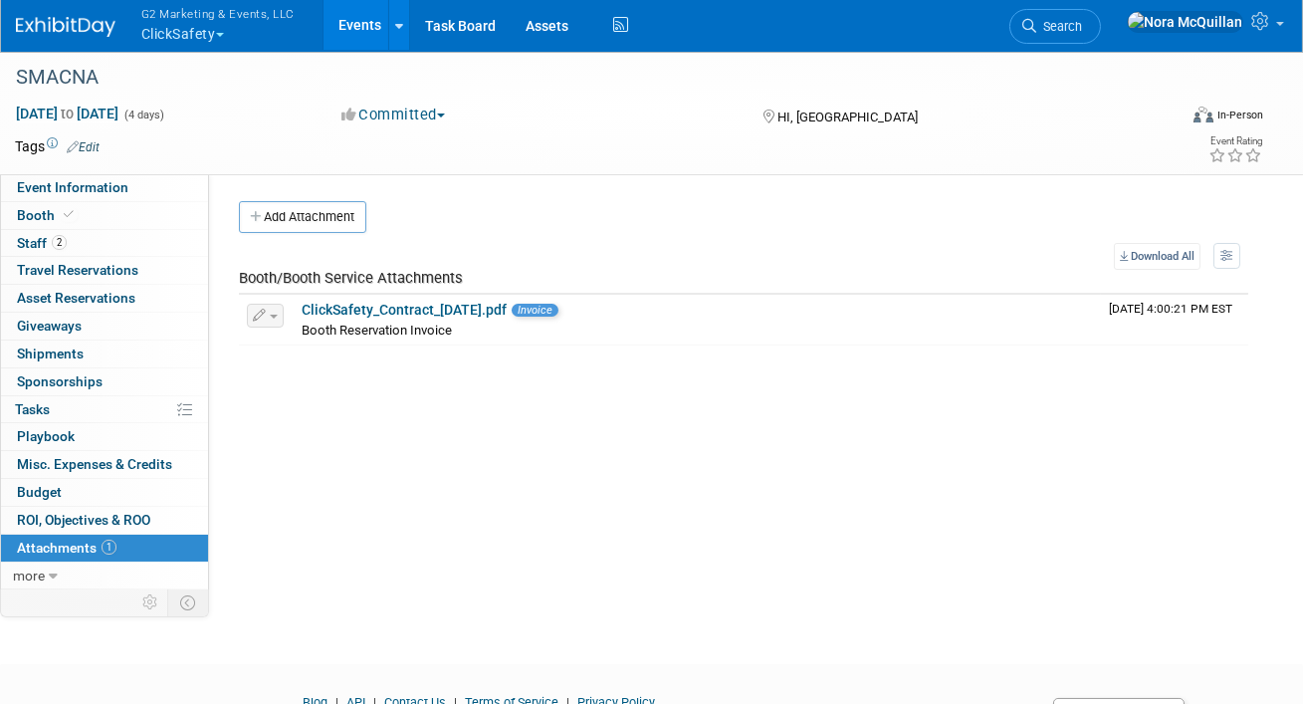
click at [334, 211] on button "Add Attachment" at bounding box center [302, 217] width 127 height 32
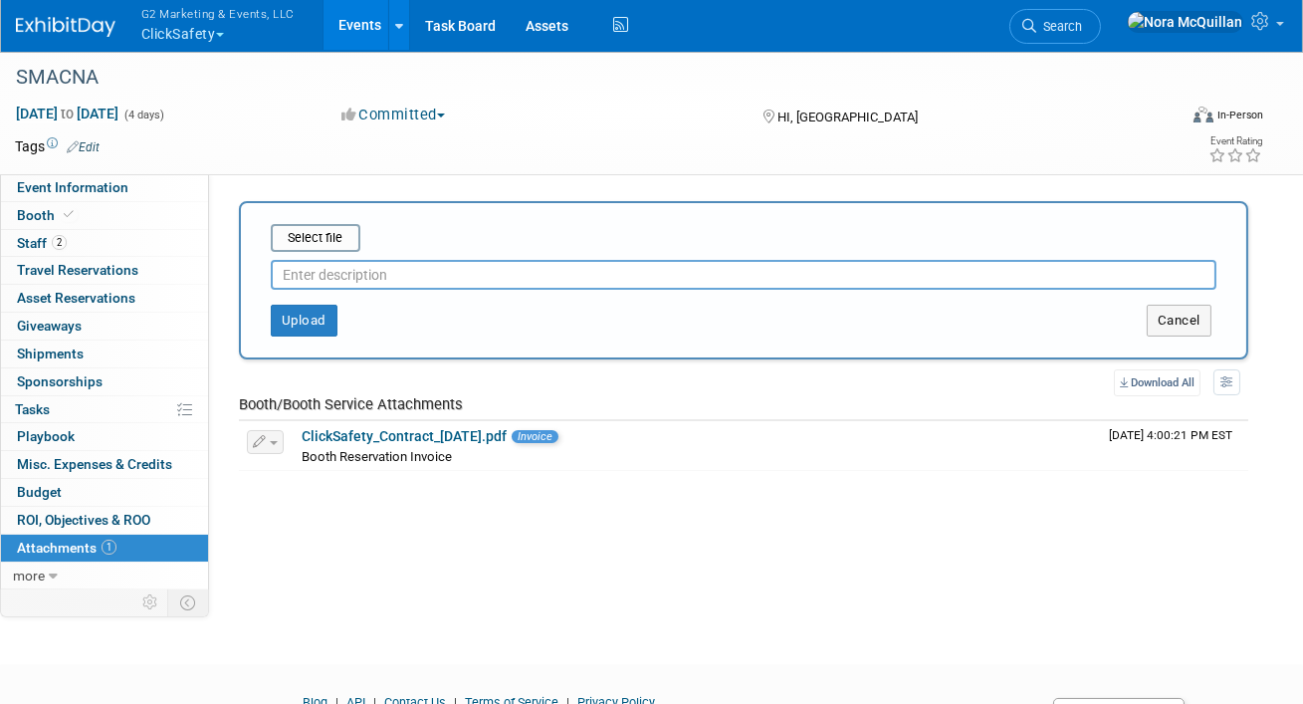
click at [400, 281] on input "text" at bounding box center [744, 275] width 946 height 30
type input "Exhibitor Kit"
click at [316, 234] on input "file" at bounding box center [239, 238] width 237 height 24
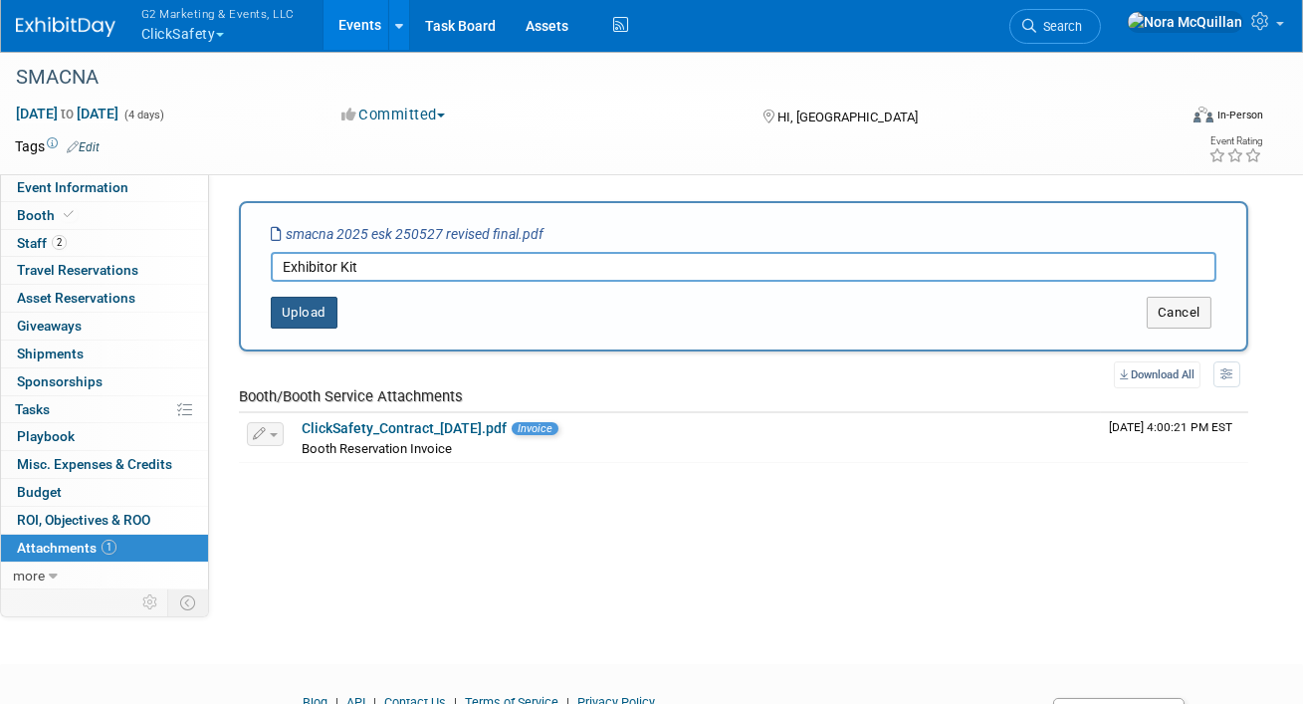
click at [323, 298] on button "Upload" at bounding box center [304, 313] width 67 height 32
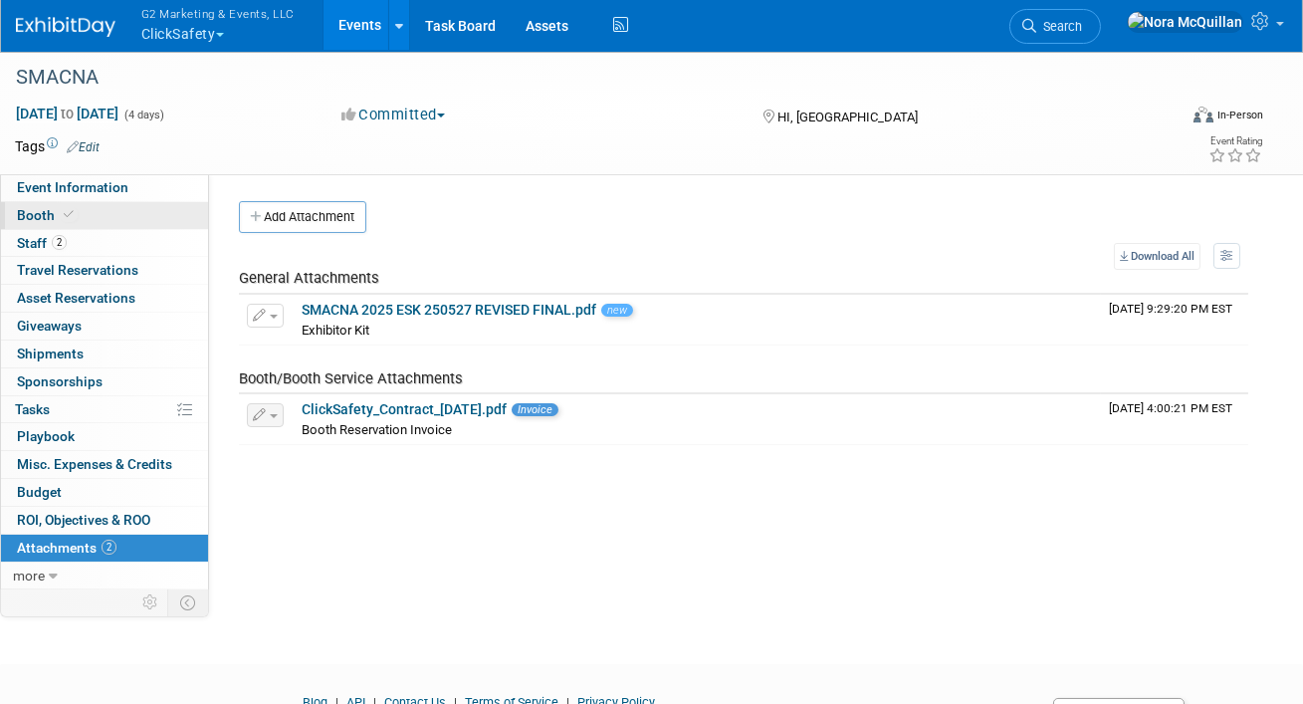
click at [45, 214] on span "Booth" at bounding box center [47, 215] width 61 height 16
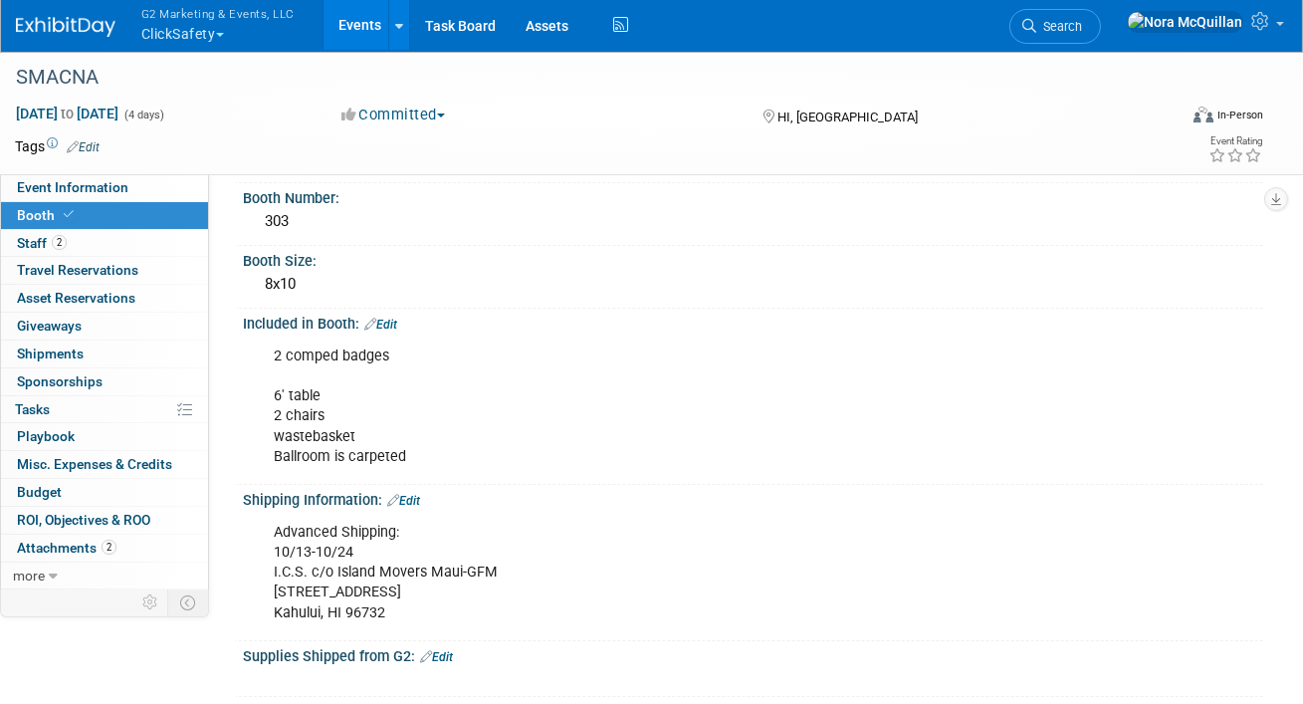
scroll to position [291, 0]
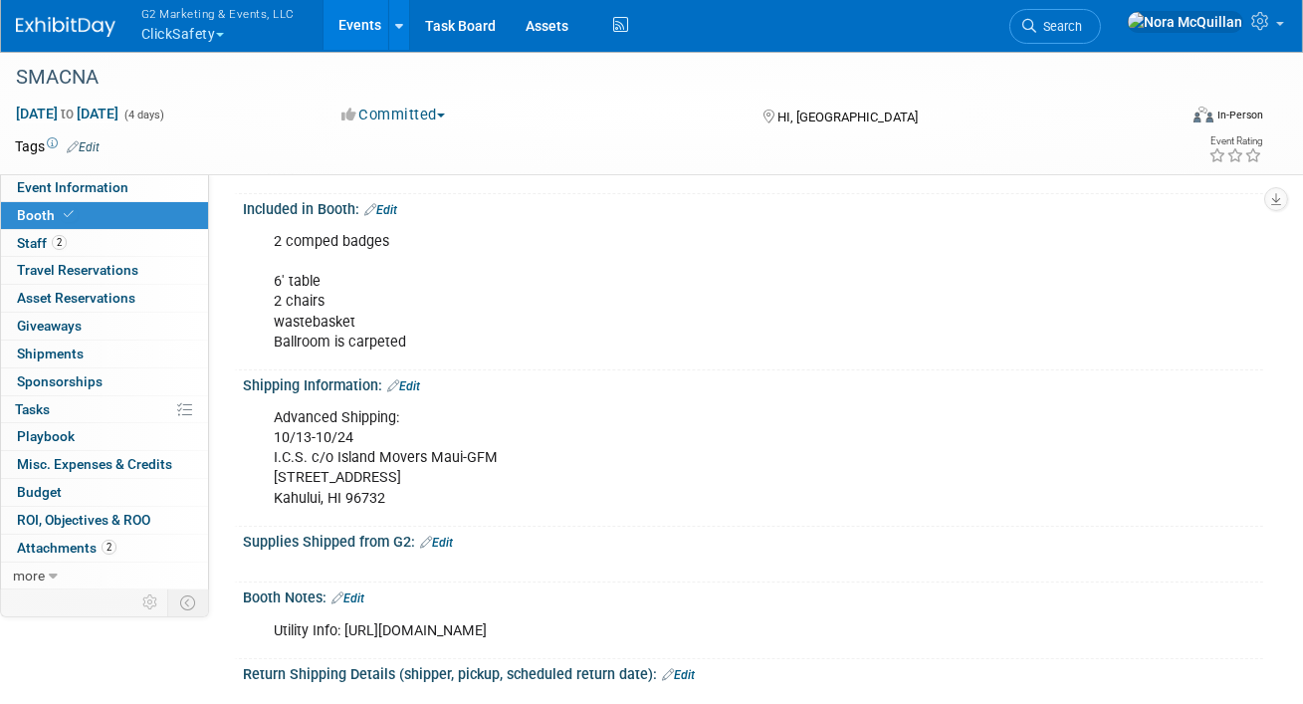
click at [412, 384] on link "Edit" at bounding box center [403, 386] width 33 height 14
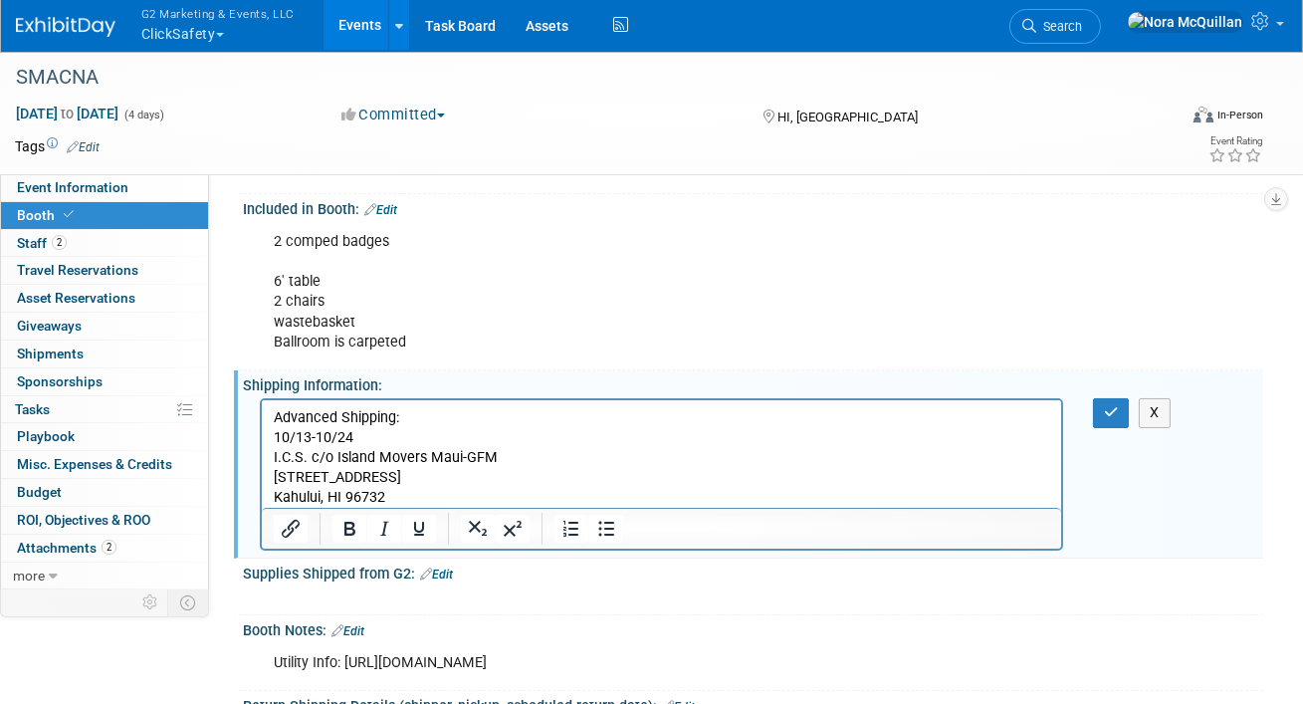
scroll to position [0, 0]
click at [507, 456] on p "Advanced Shipping: 10/13-10/24 I.C.S. c/o Island Movers Maui-GFM 172 Alamaha St…" at bounding box center [661, 458] width 777 height 100
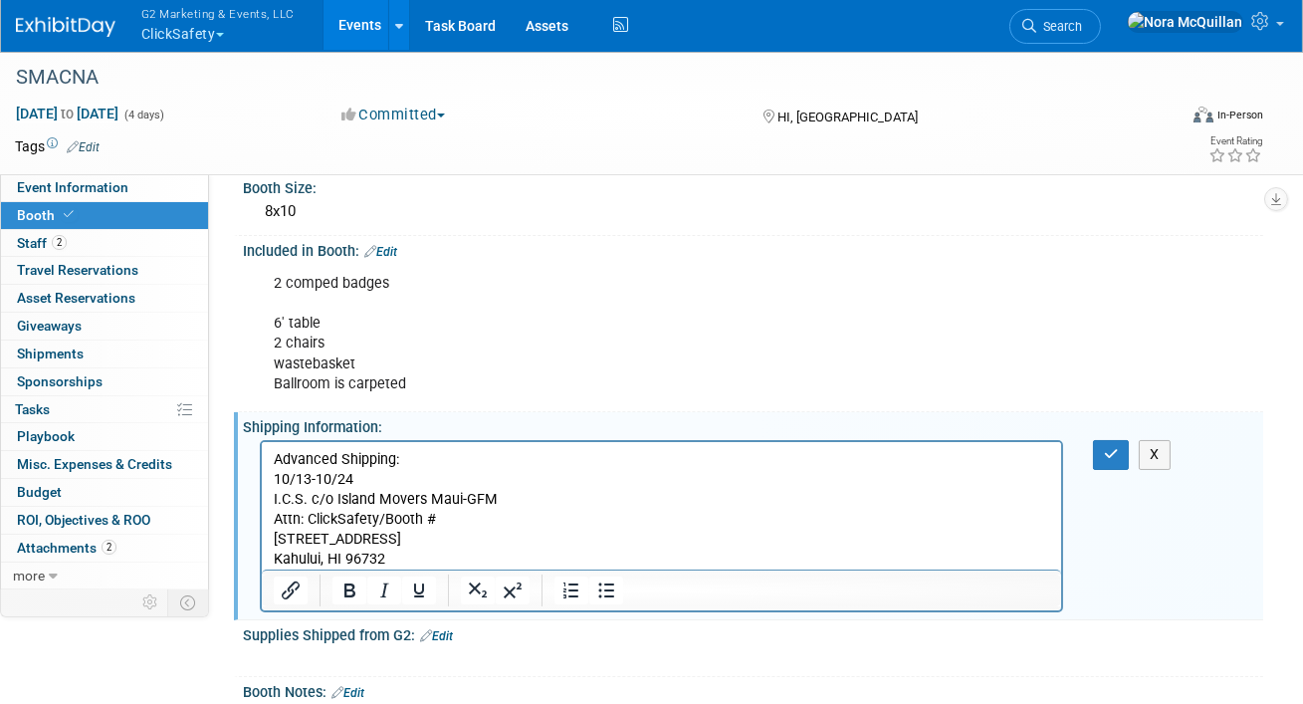
scroll to position [249, 0]
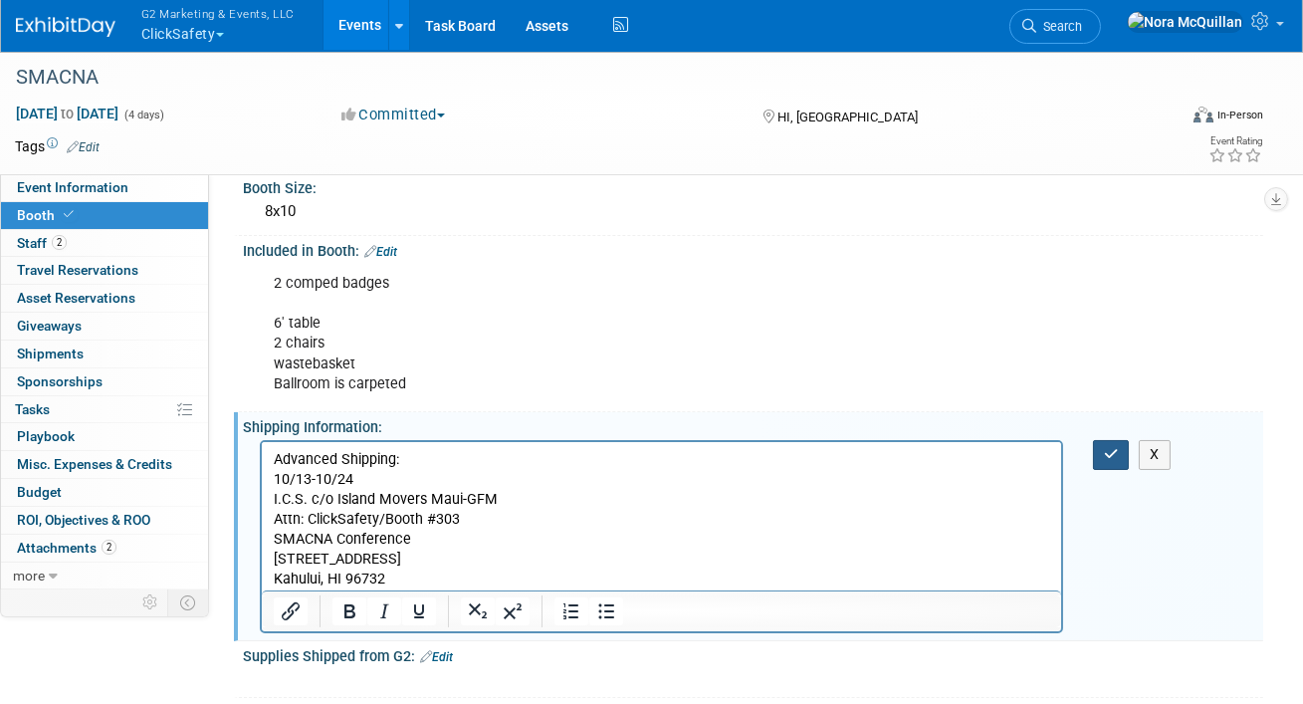
click at [1112, 453] on icon "button" at bounding box center [1111, 454] width 15 height 14
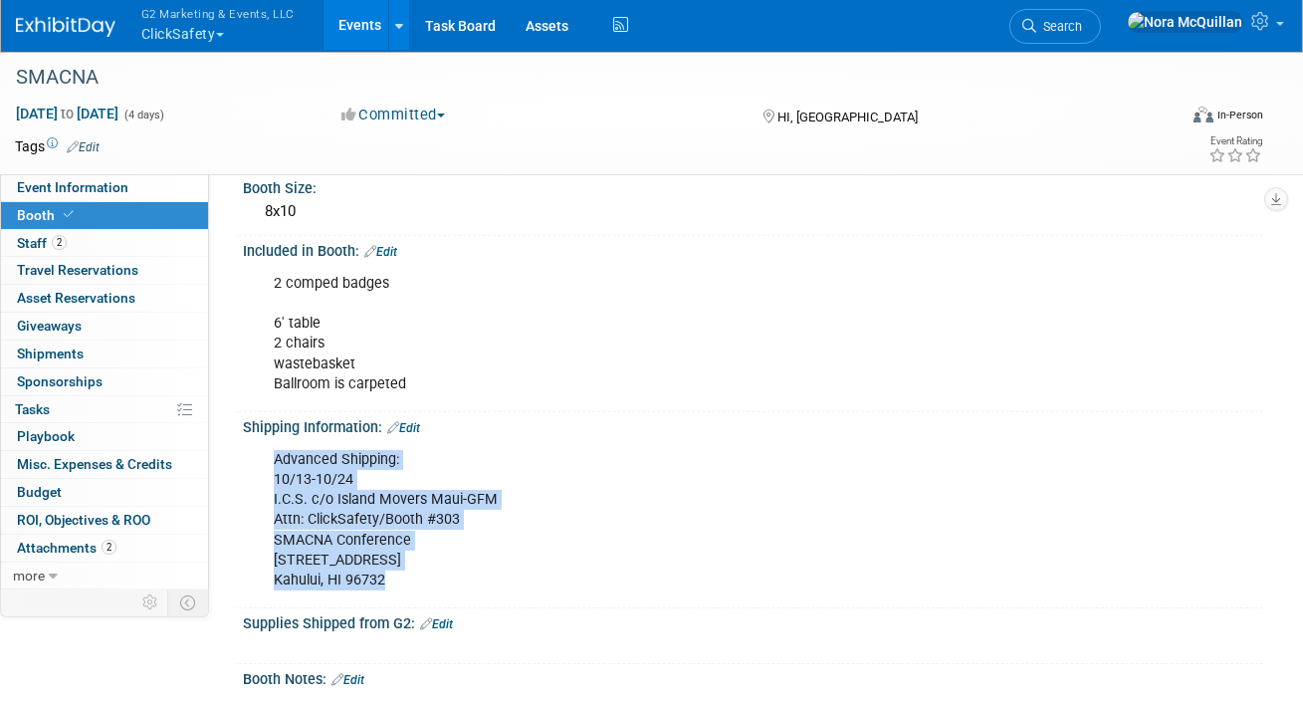
drag, startPoint x: 396, startPoint y: 578, endPoint x: 268, endPoint y: 462, distance: 173.4
click at [268, 462] on div "Advanced Shipping: 10/13-10/24 I.C.S. c/o Island Movers Maui-GFM Attn: ClickSaf…" at bounding box center [661, 520] width 803 height 160
copy div "Advanced Shipping: 10/13-10/24 I.C.S. c/o Island Movers Maui-GFM Attn: ClickSaf…"
click at [361, 26] on link "Events" at bounding box center [360, 25] width 73 height 50
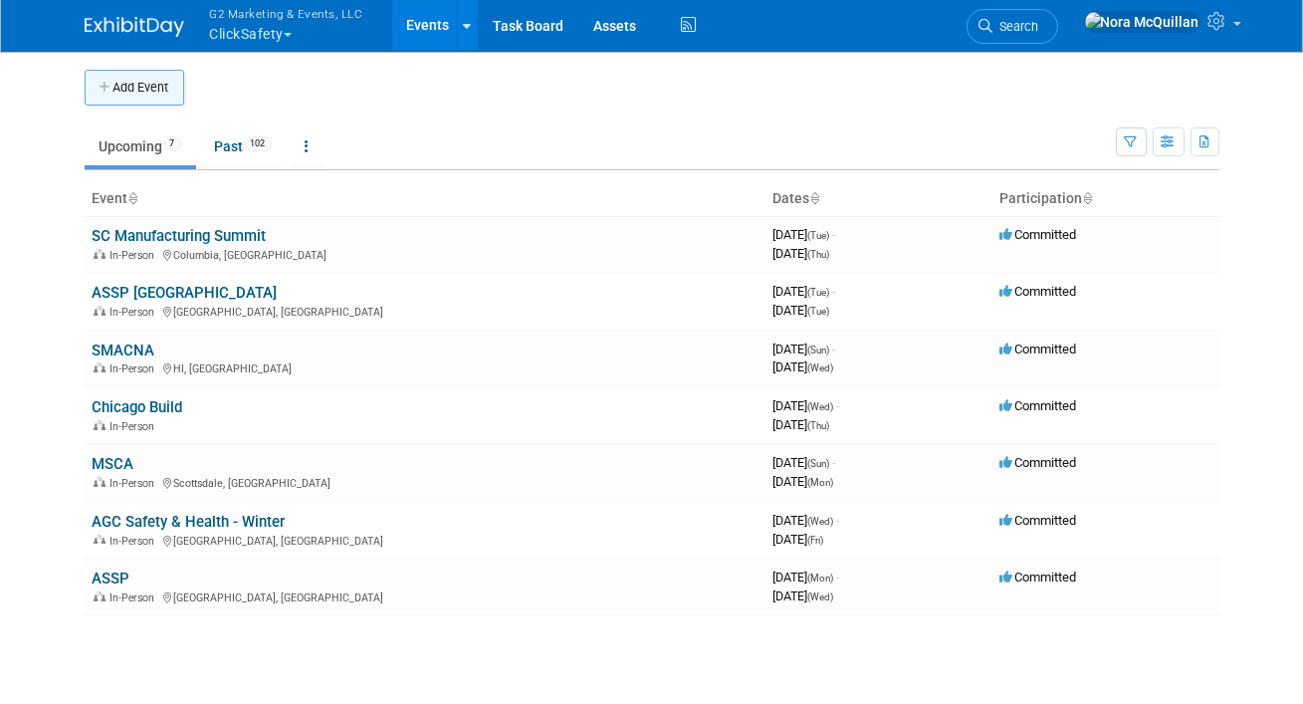
click at [133, 94] on button "Add Event" at bounding box center [135, 88] width 100 height 36
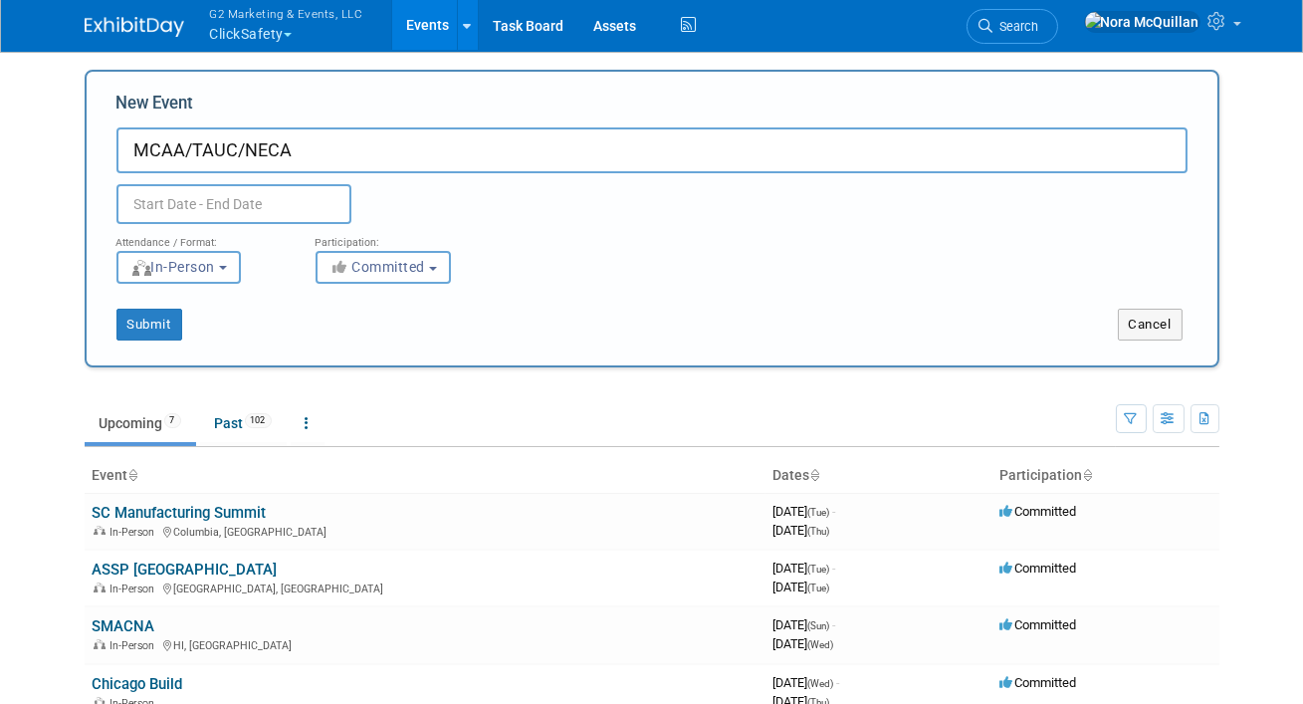
type input "MCAA/TAUC/NECA"
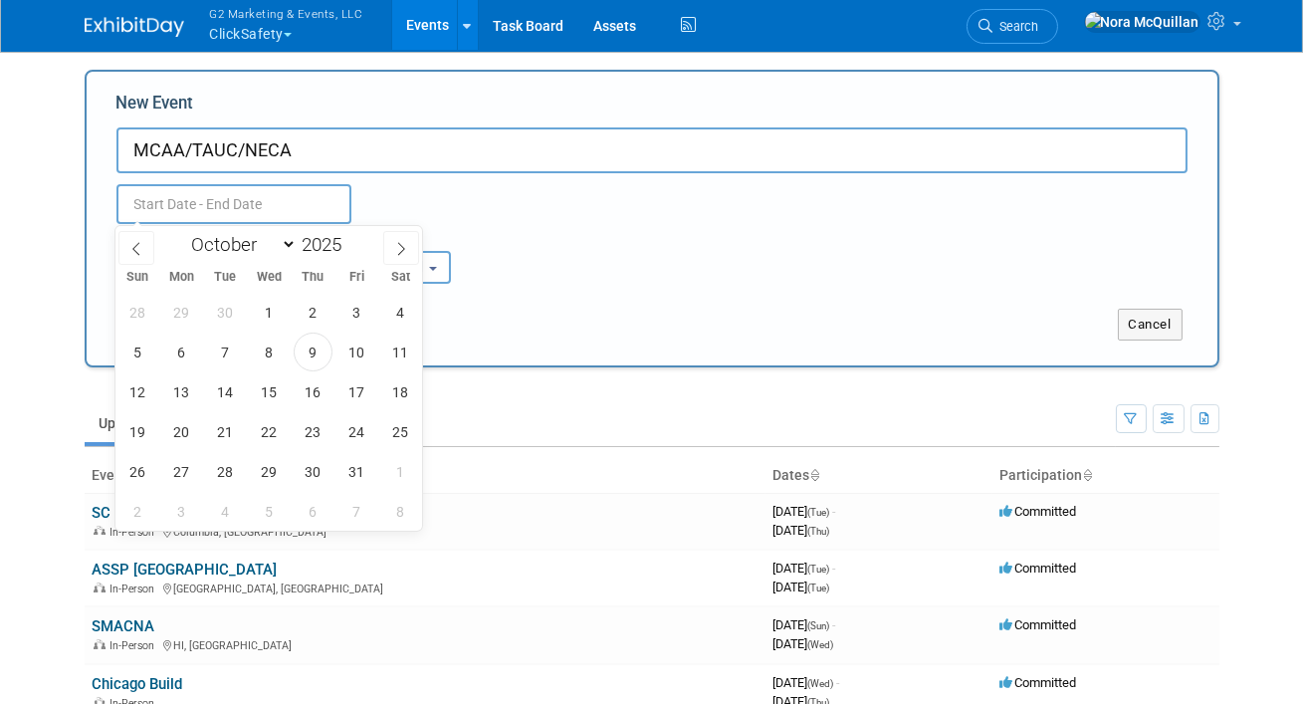
click at [168, 196] on input "text" at bounding box center [233, 204] width 235 height 40
click at [403, 253] on icon at bounding box center [401, 249] width 14 height 14
click at [403, 252] on icon at bounding box center [401, 249] width 14 height 14
select select "11"
click at [403, 252] on icon at bounding box center [401, 249] width 14 height 14
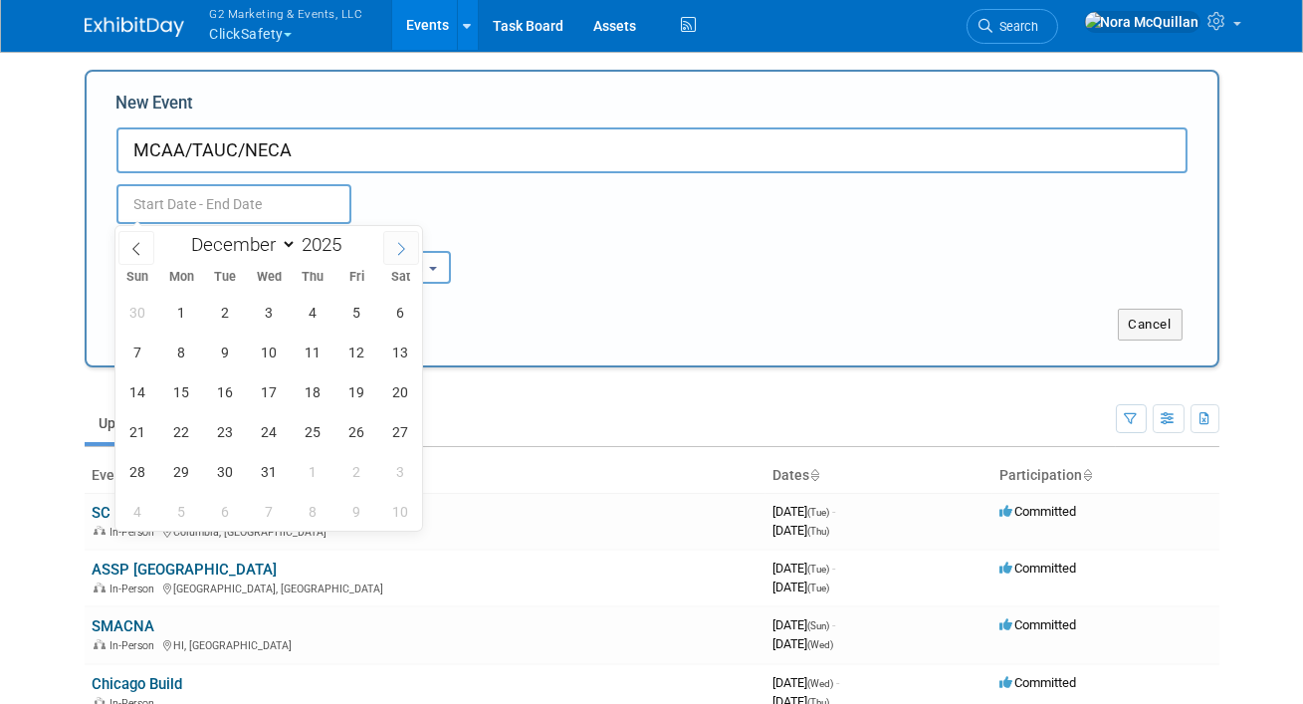
type input "2026"
select select "0"
click at [173, 388] on span "12" at bounding box center [181, 391] width 39 height 39
click at [292, 390] on div "28 29 30 31 1 2 3 4 5 6 7 8 9 10 11 12 13 14 15 16 17 18 19 20 21 22 23 24 25 2…" at bounding box center [268, 411] width 307 height 239
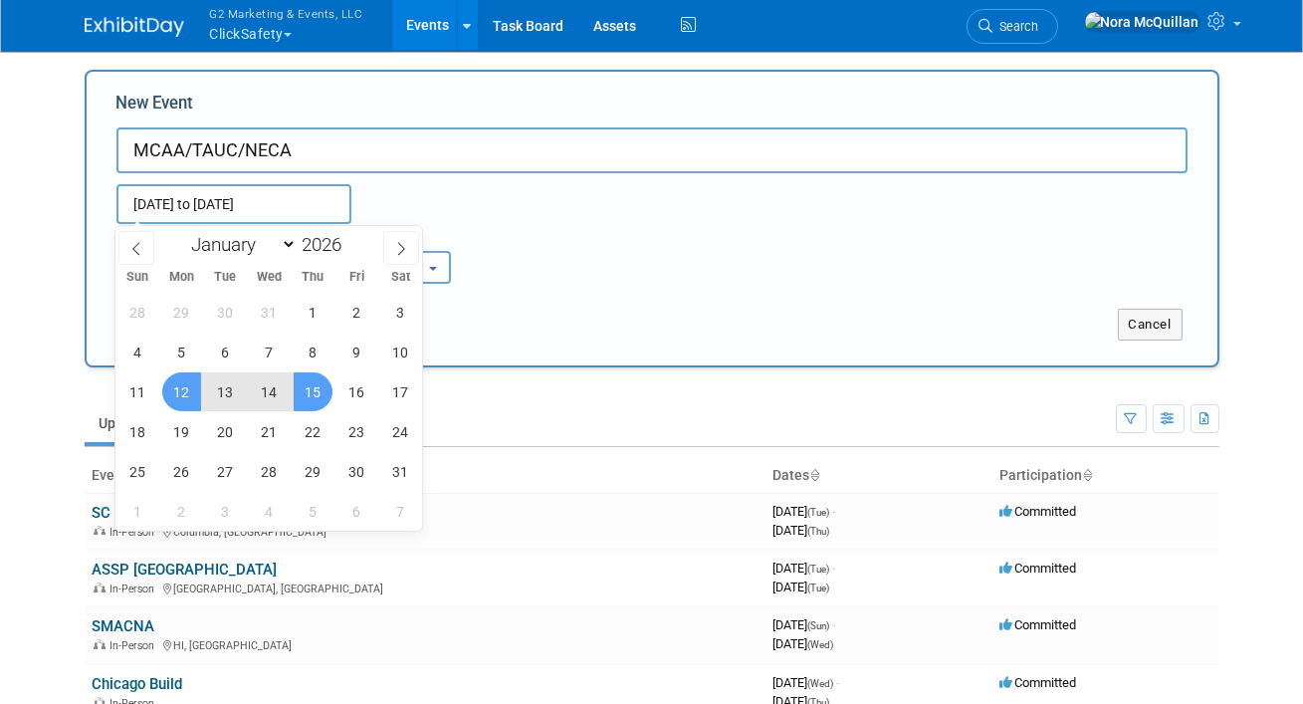
click at [294, 390] on span "15" at bounding box center [313, 391] width 39 height 39
type input "[DATE] to [DATE]"
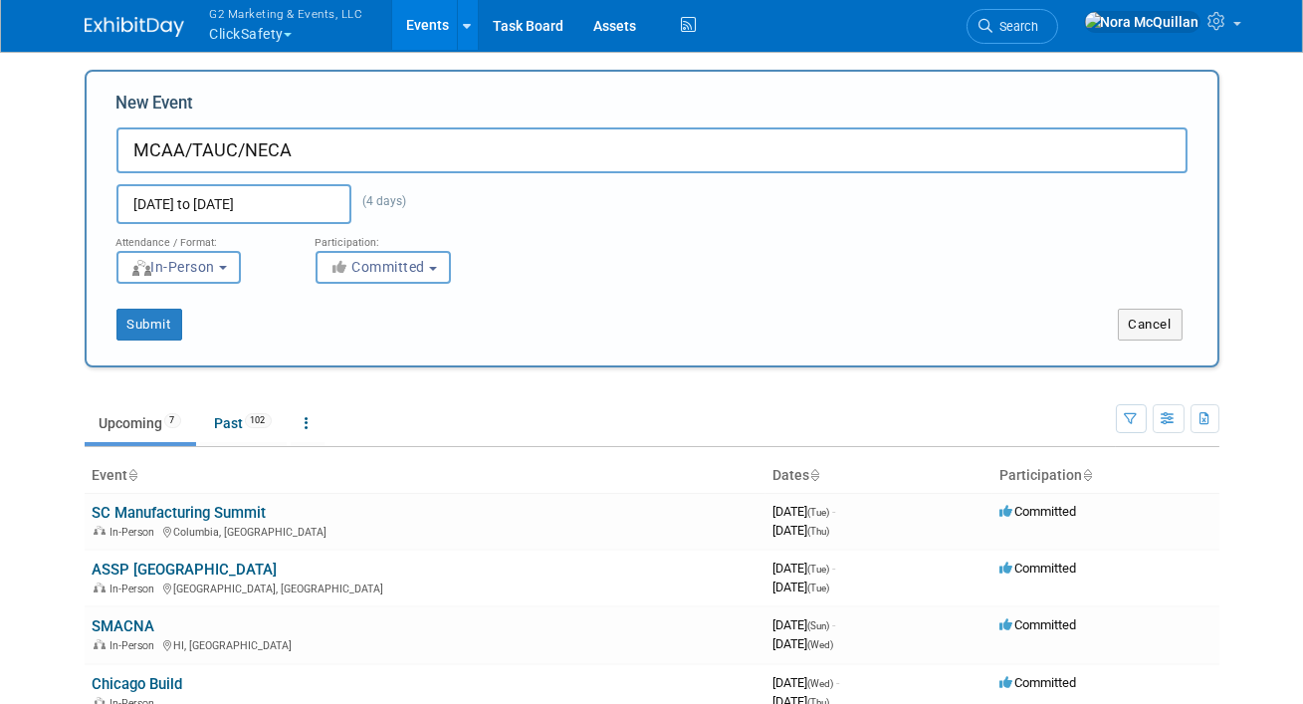
click at [505, 242] on div "Attendance / Format: <img src="https://www.exhibitday.com/Images/Format-InPerso…" at bounding box center [652, 254] width 1101 height 60
click at [152, 320] on button "Submit" at bounding box center [149, 325] width 66 height 32
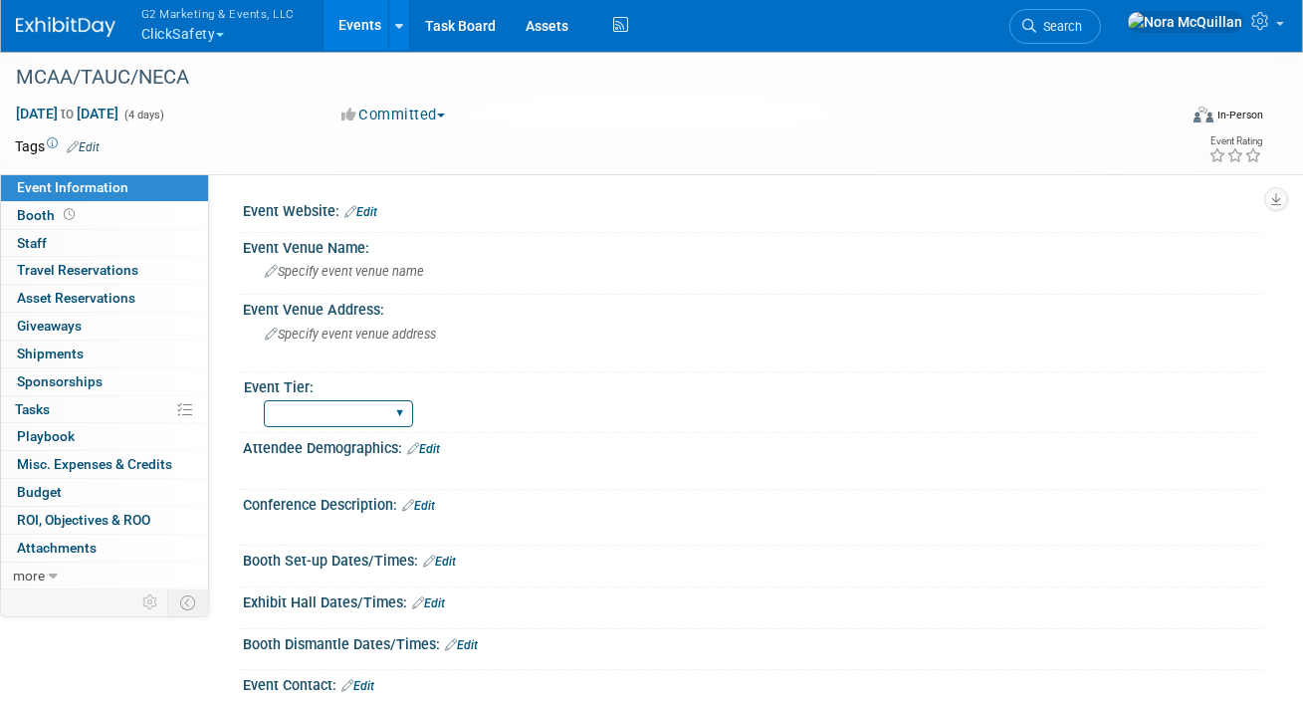
click at [333, 411] on select "Tier 1 (large) Tier 2 (medium) Tier 3 (small)" at bounding box center [338, 413] width 149 height 27
select select "Tier 2 (medium)"
click at [264, 400] on select "Tier 1 (large) Tier 2 (medium) Tier 3 (small)" at bounding box center [338, 413] width 149 height 27
click at [329, 348] on div "Specify event venue address" at bounding box center [455, 342] width 395 height 46
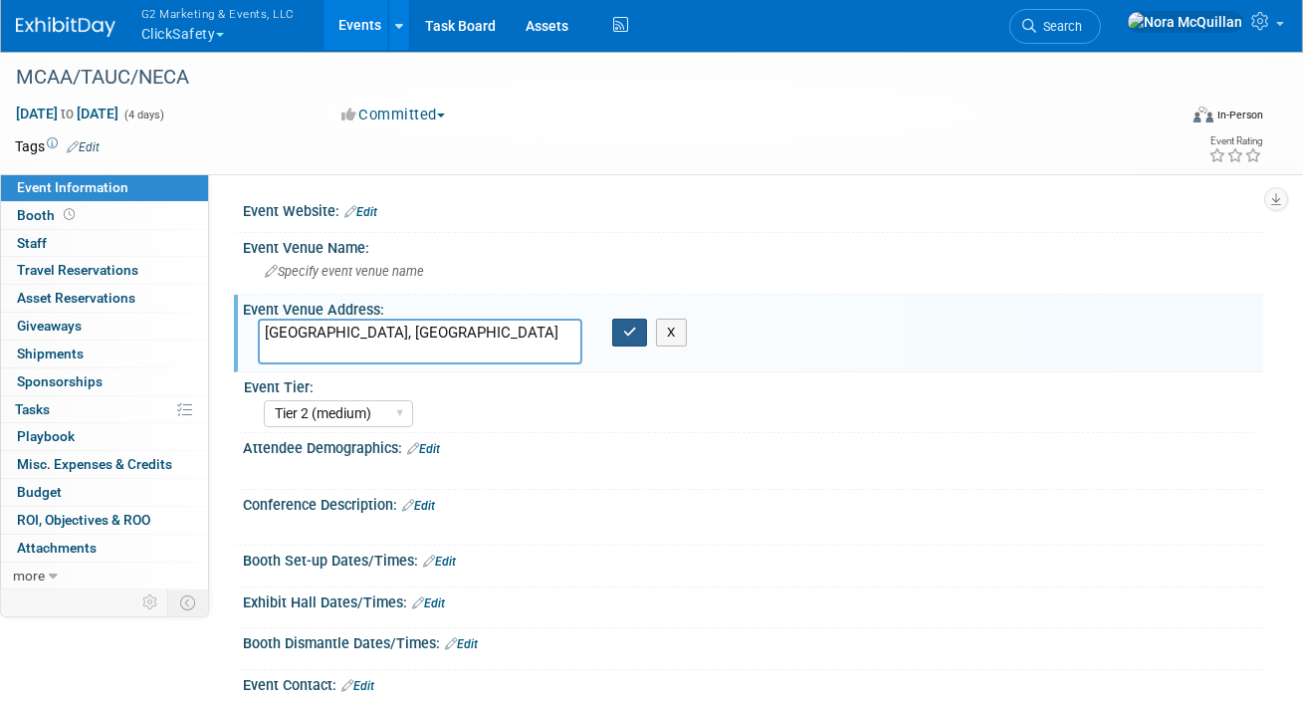
type textarea "[GEOGRAPHIC_DATA], [GEOGRAPHIC_DATA]"
click at [629, 326] on icon "button" at bounding box center [630, 332] width 14 height 13
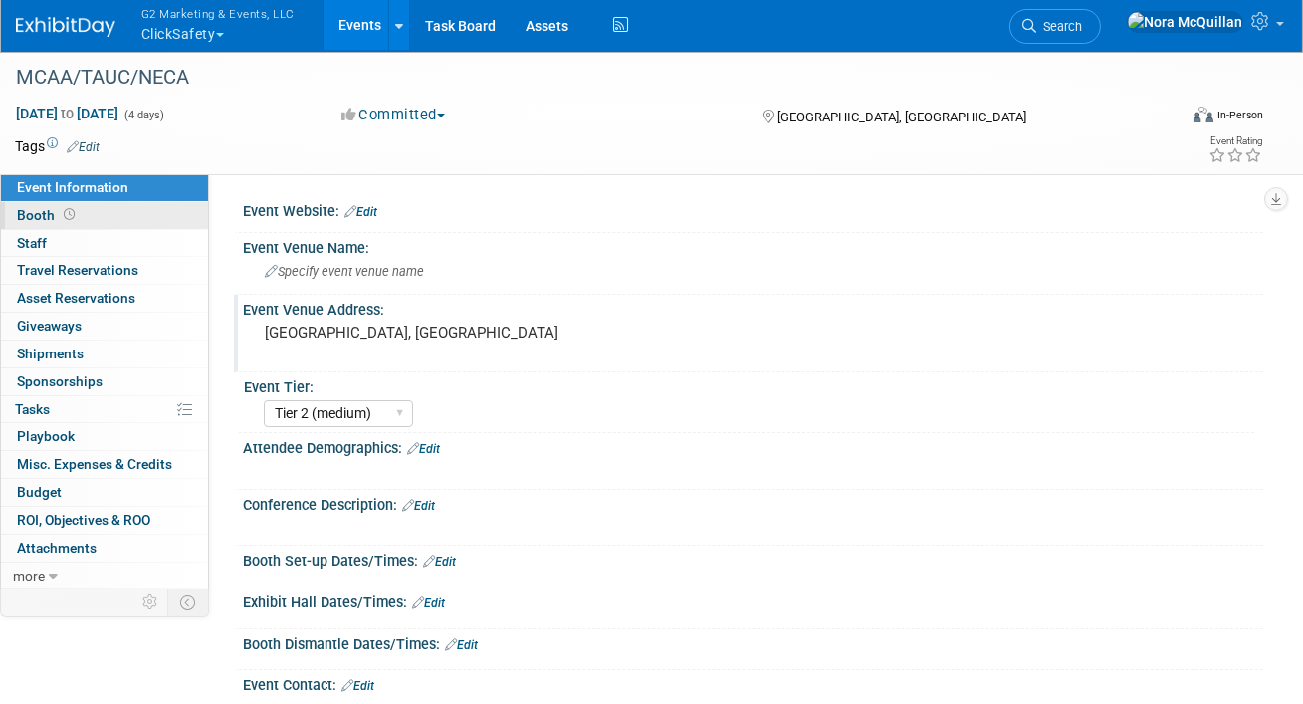
click at [44, 219] on span "Booth" at bounding box center [48, 215] width 62 height 16
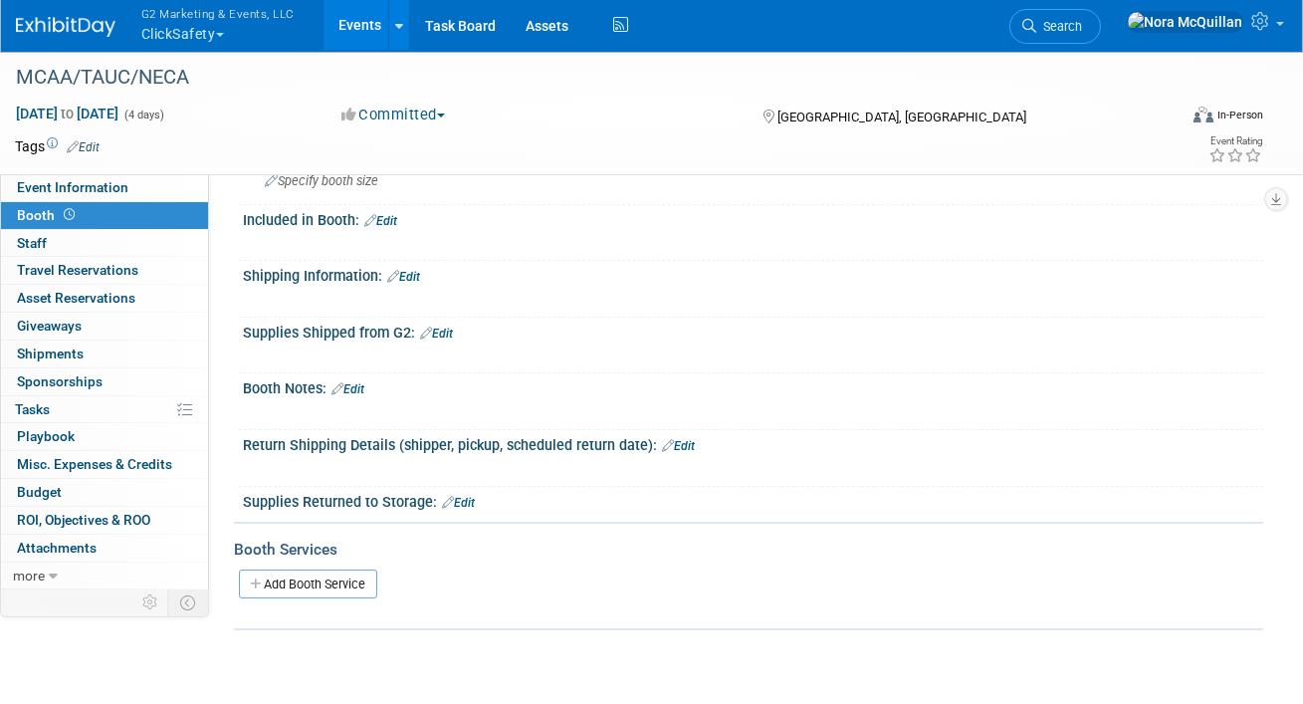
scroll to position [256, 0]
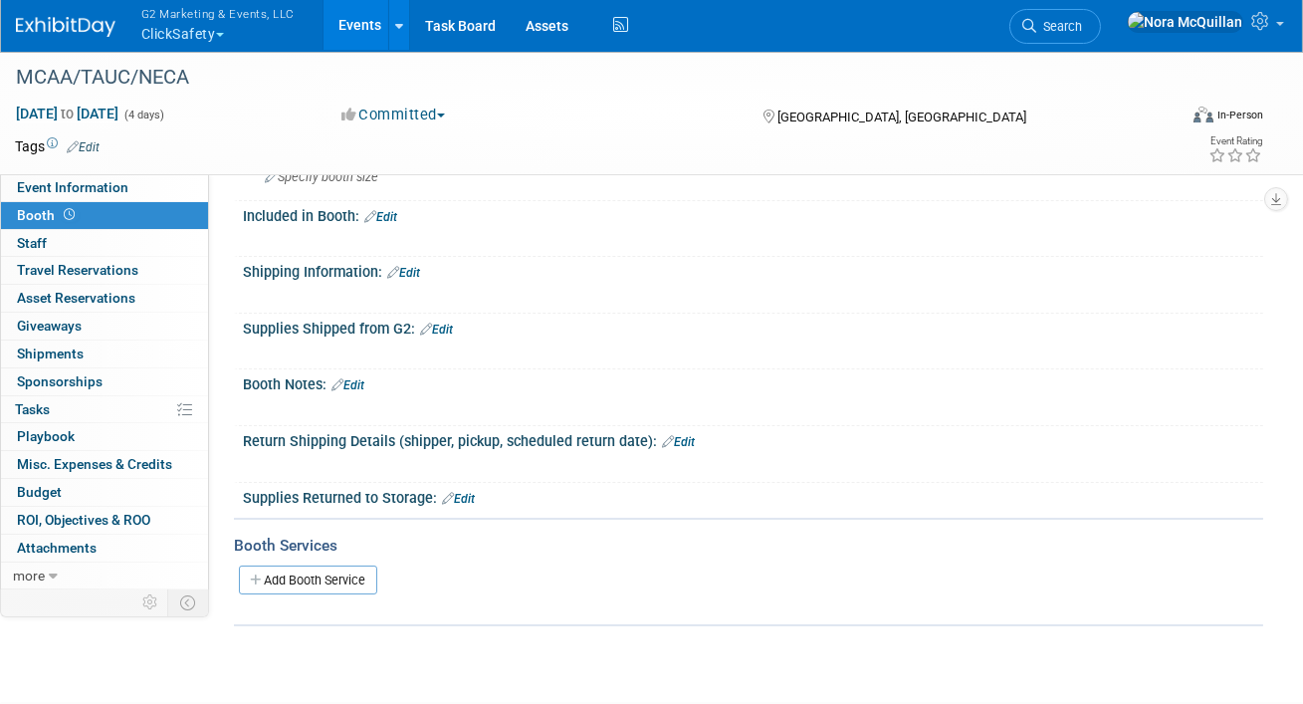
click at [355, 379] on link "Edit" at bounding box center [348, 385] width 33 height 14
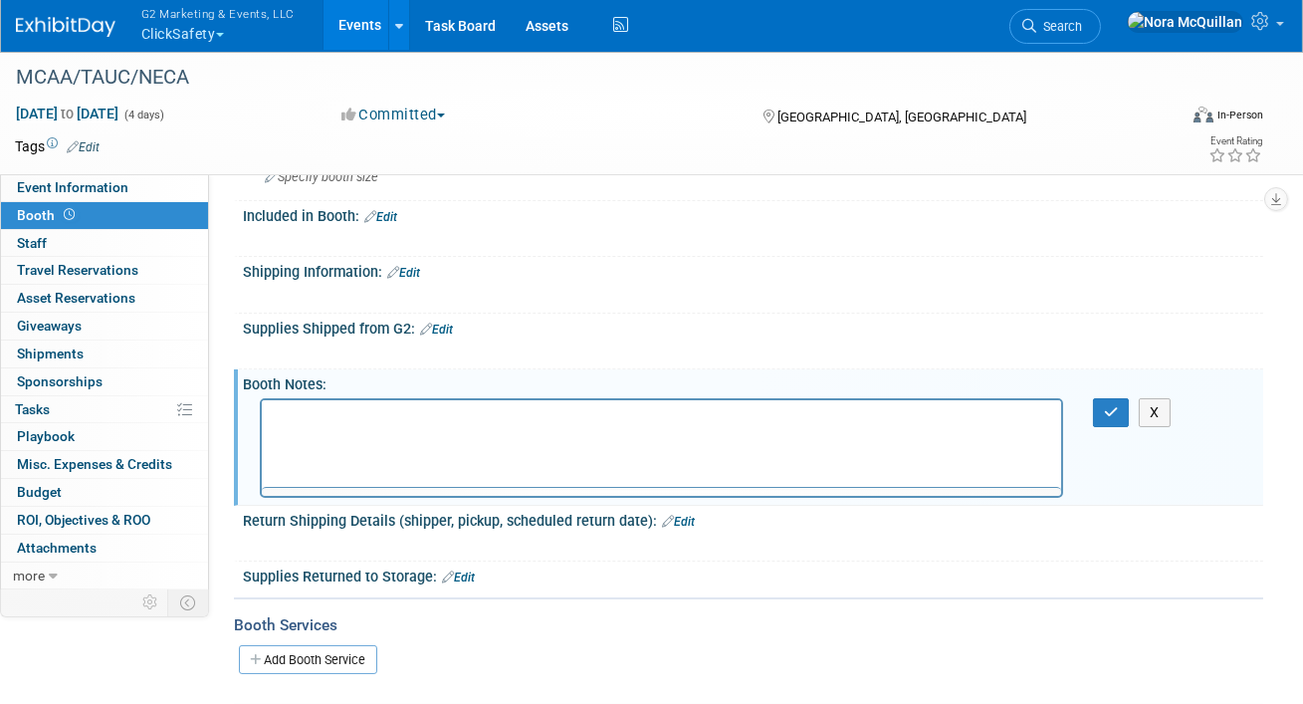
scroll to position [0, 0]
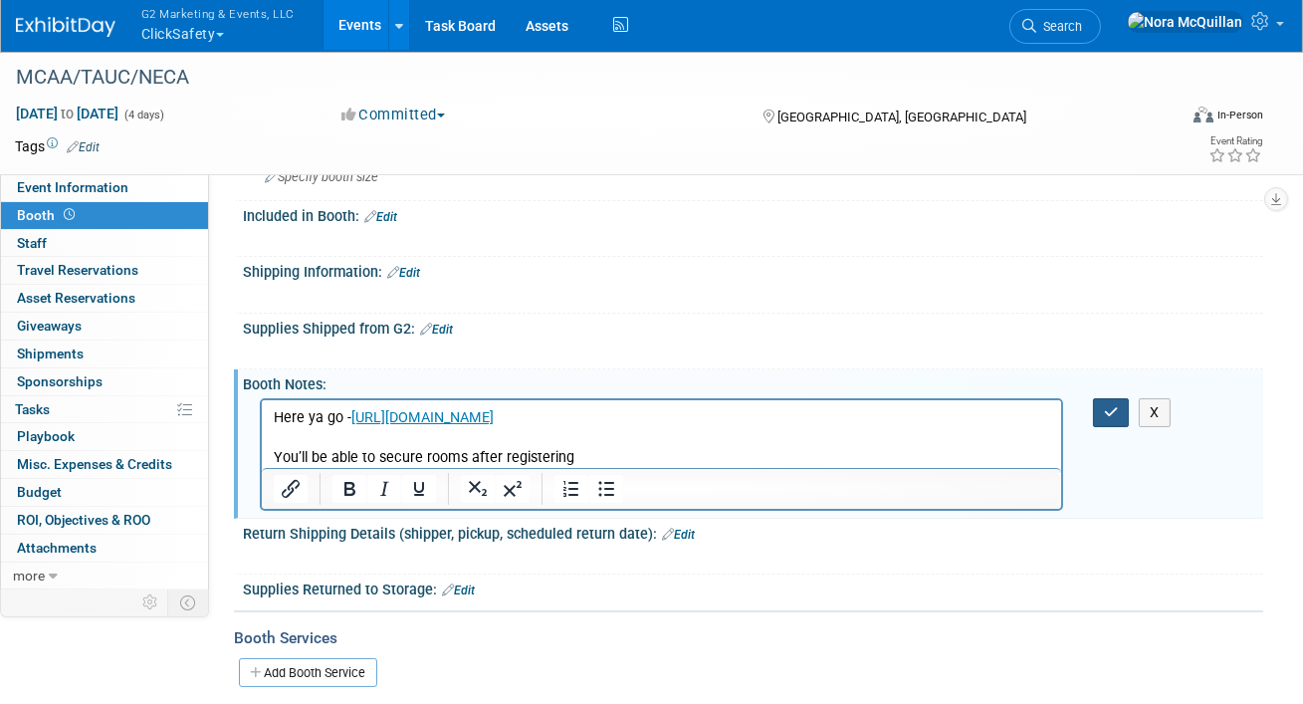
click at [1100, 407] on button "button" at bounding box center [1111, 412] width 37 height 29
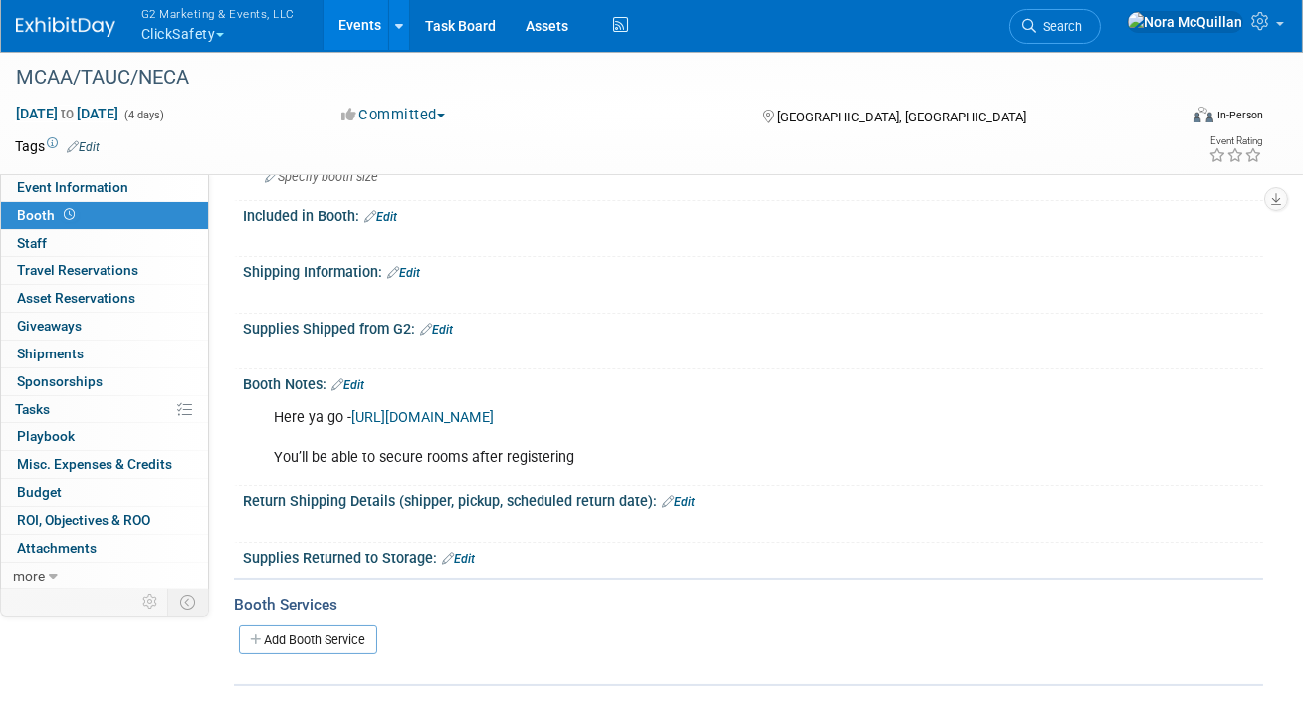
click at [397, 217] on link "Edit" at bounding box center [380, 217] width 33 height 14
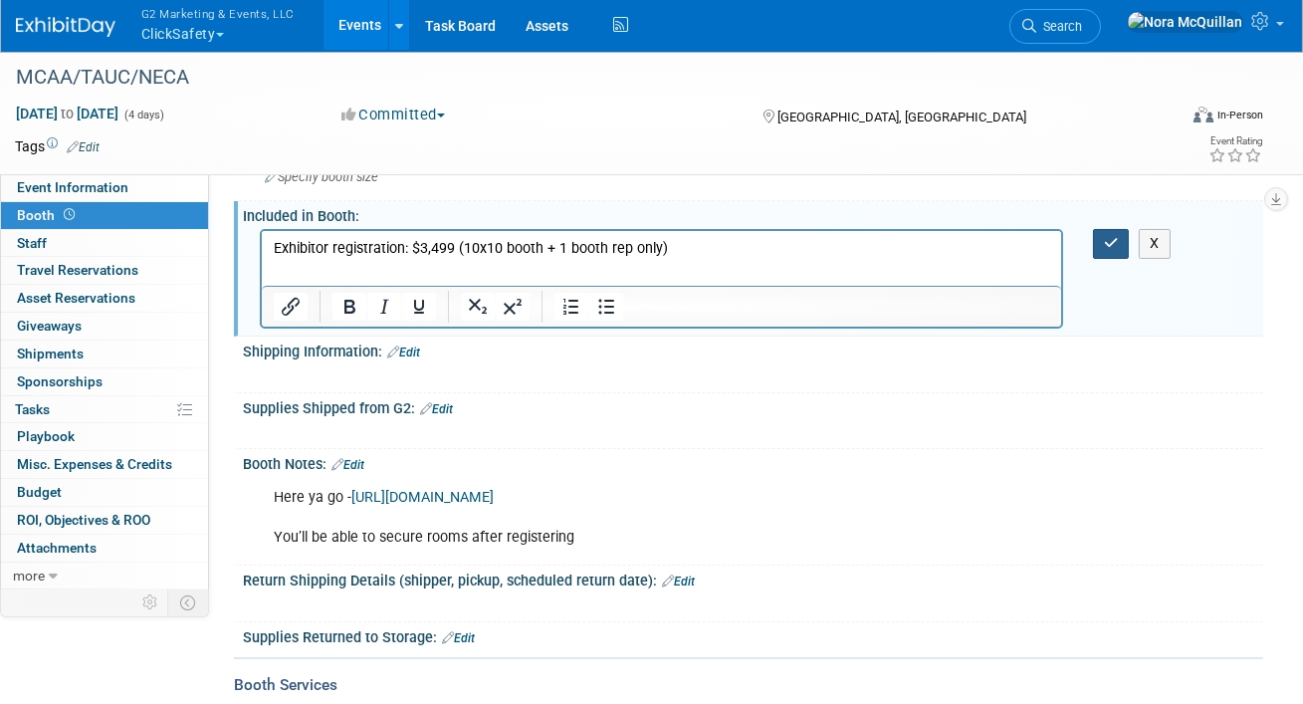
click at [1104, 245] on icon "button" at bounding box center [1111, 243] width 15 height 14
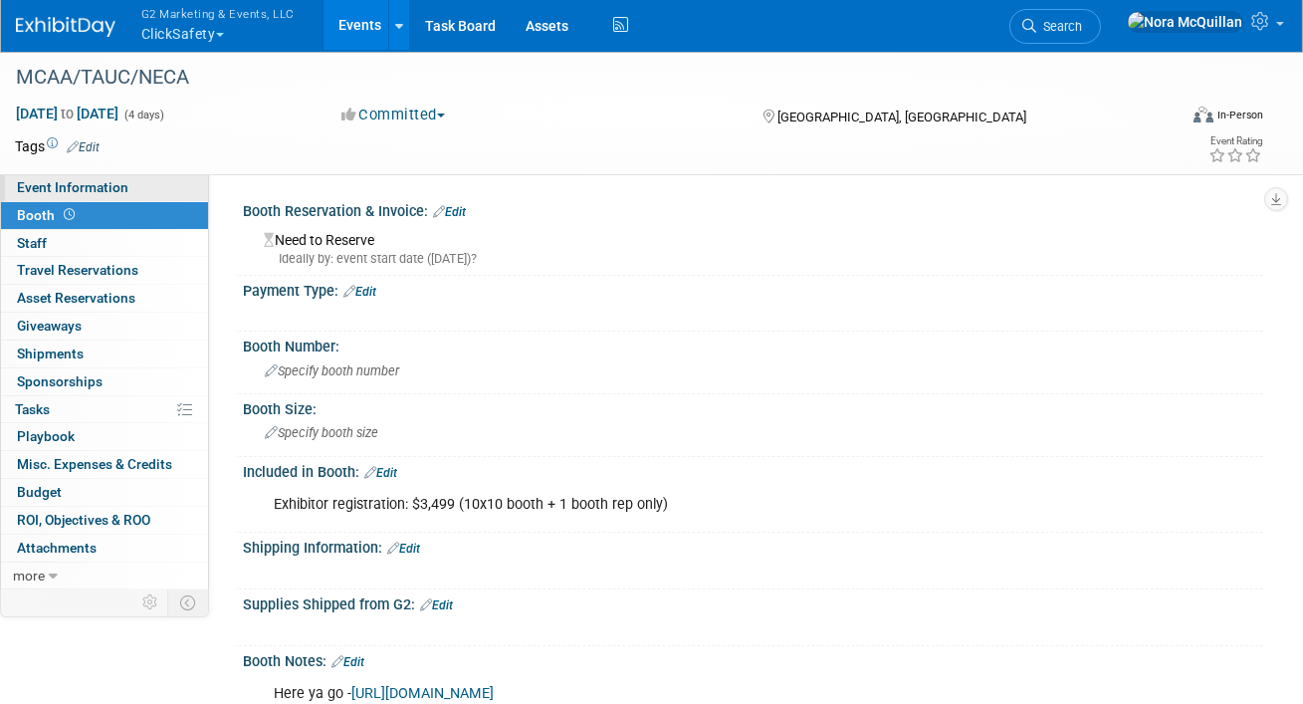
click at [111, 182] on span "Event Information" at bounding box center [72, 187] width 111 height 16
select select "Tier 2 (medium)"
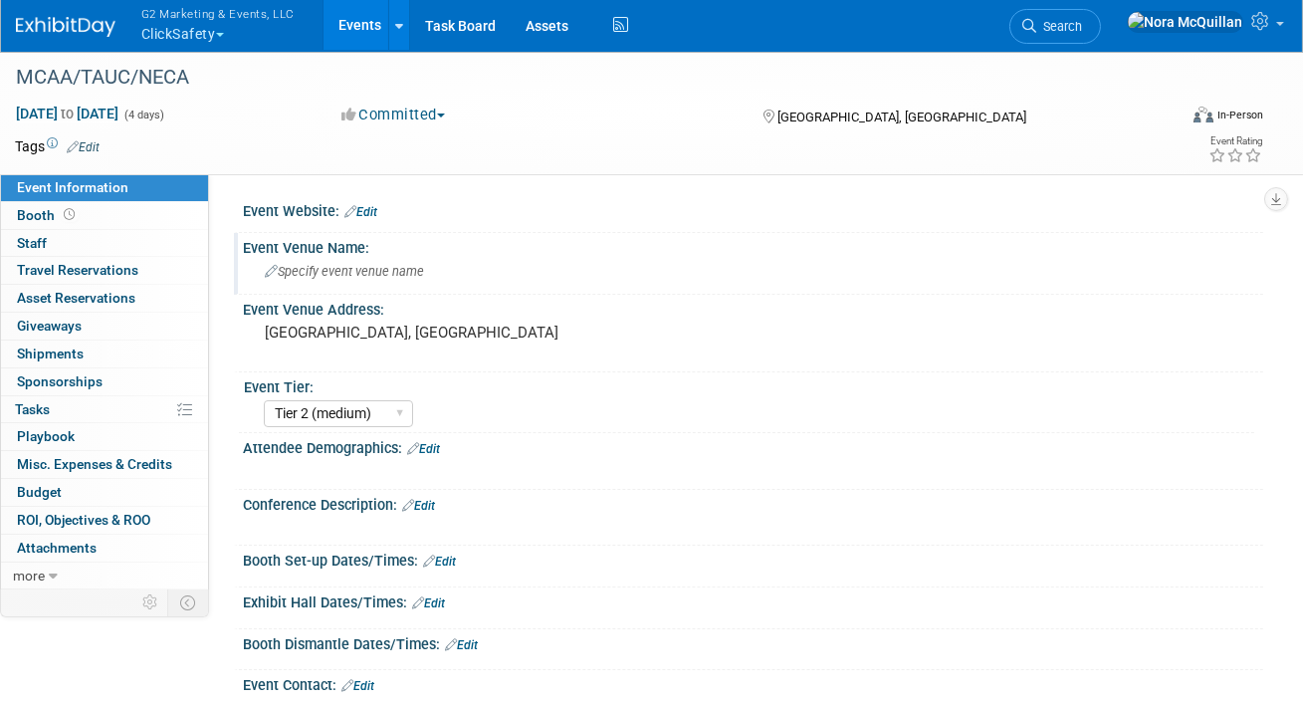
click at [340, 265] on span "Specify event venue name" at bounding box center [344, 271] width 159 height 15
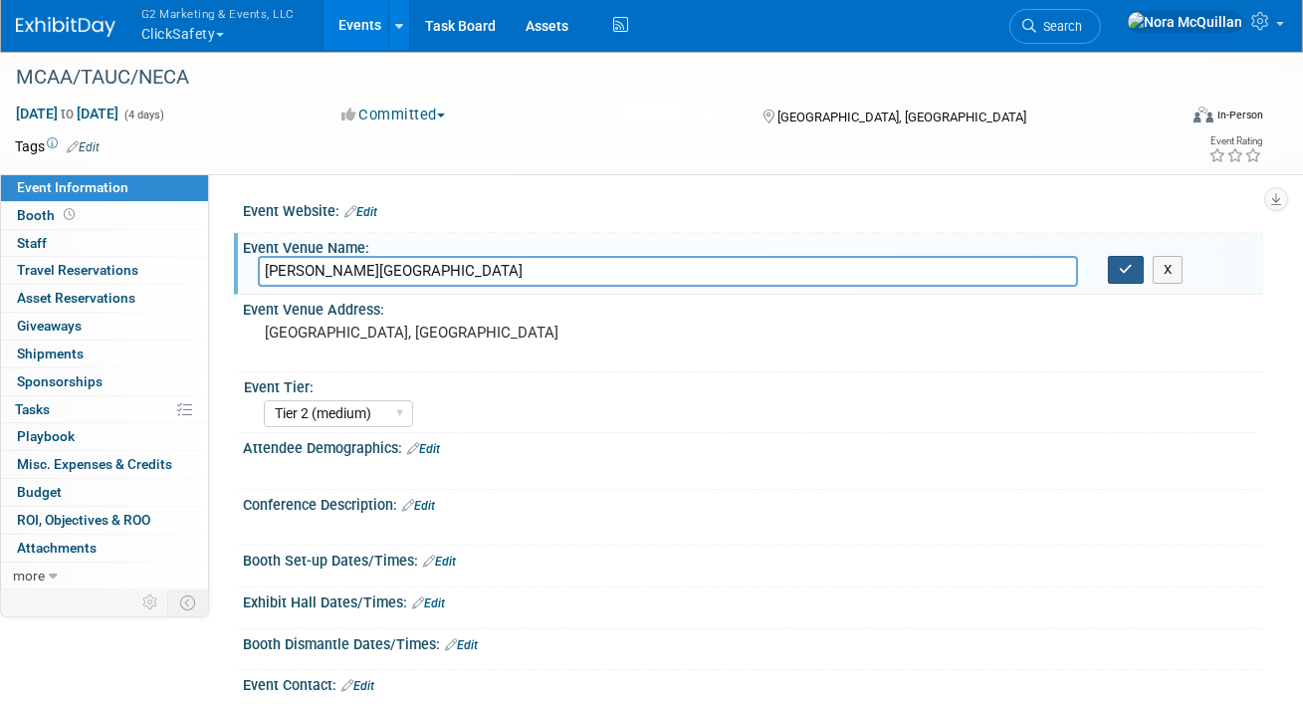
type input "[PERSON_NAME][GEOGRAPHIC_DATA]"
click at [1128, 277] on button "button" at bounding box center [1126, 270] width 36 height 28
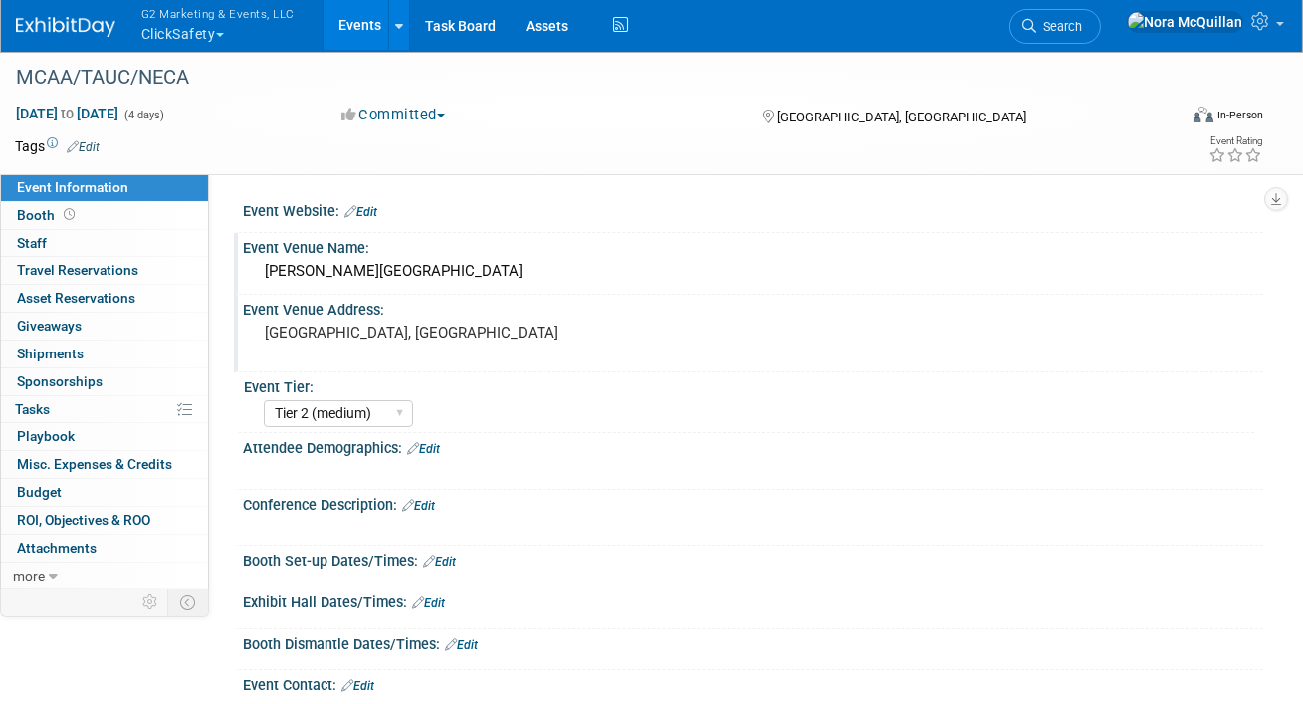
scroll to position [161, 0]
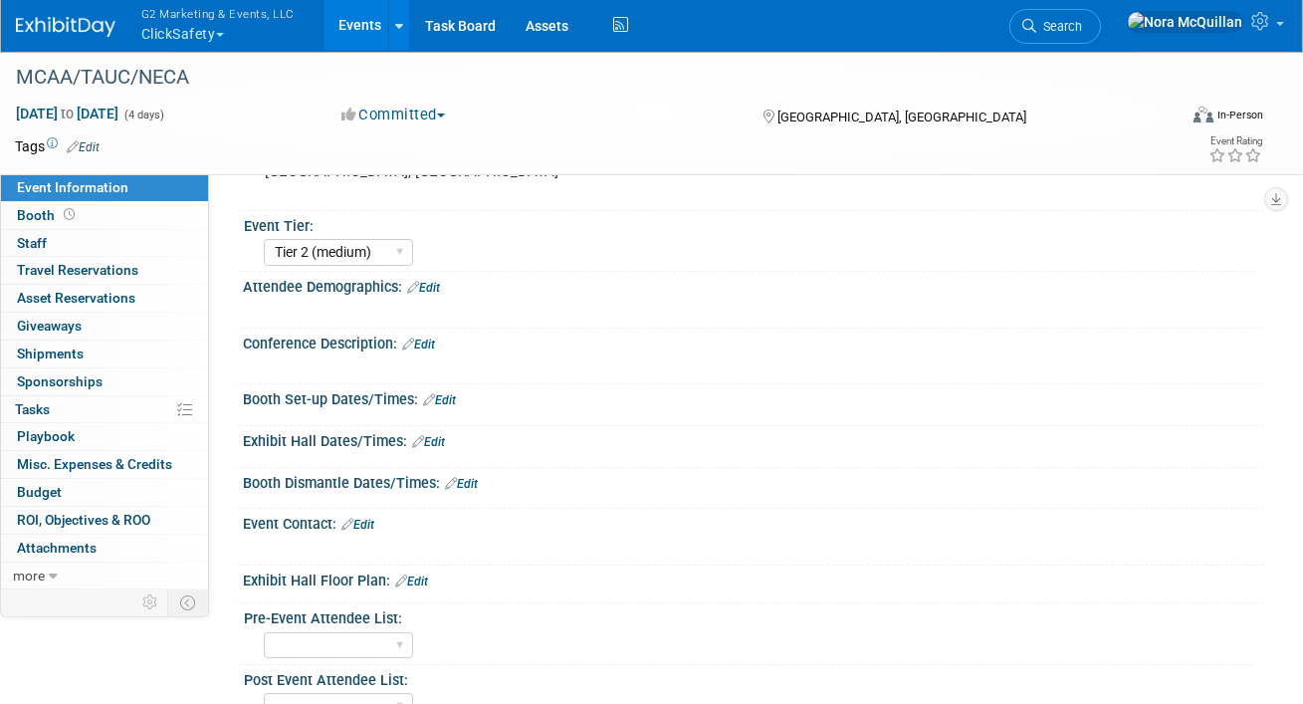
click at [371, 523] on link "Edit" at bounding box center [357, 525] width 33 height 14
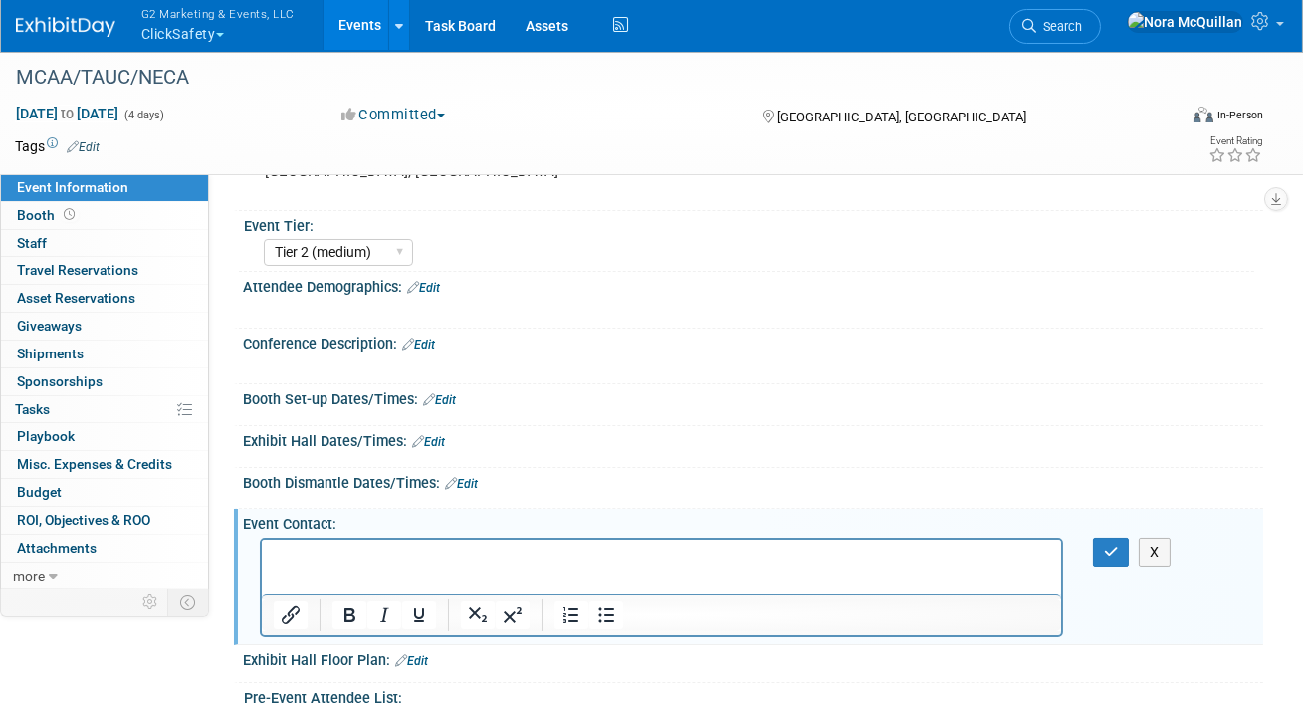
scroll to position [0, 0]
click at [350, 557] on p "[PERSON_NAME] <[EMAIL_ADDRESS][DOMAIN_NAME]" at bounding box center [661, 557] width 777 height 20
click at [1105, 555] on icon "button" at bounding box center [1111, 552] width 15 height 14
